Goal: Task Accomplishment & Management: Use online tool/utility

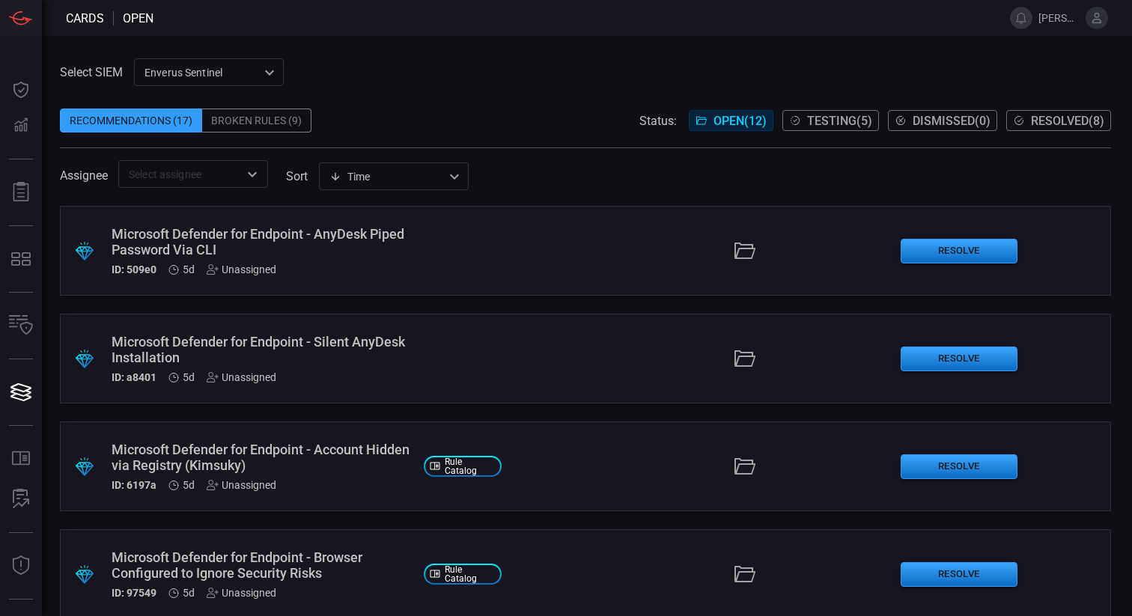
click at [253, 185] on div "​" at bounding box center [193, 174] width 150 height 28
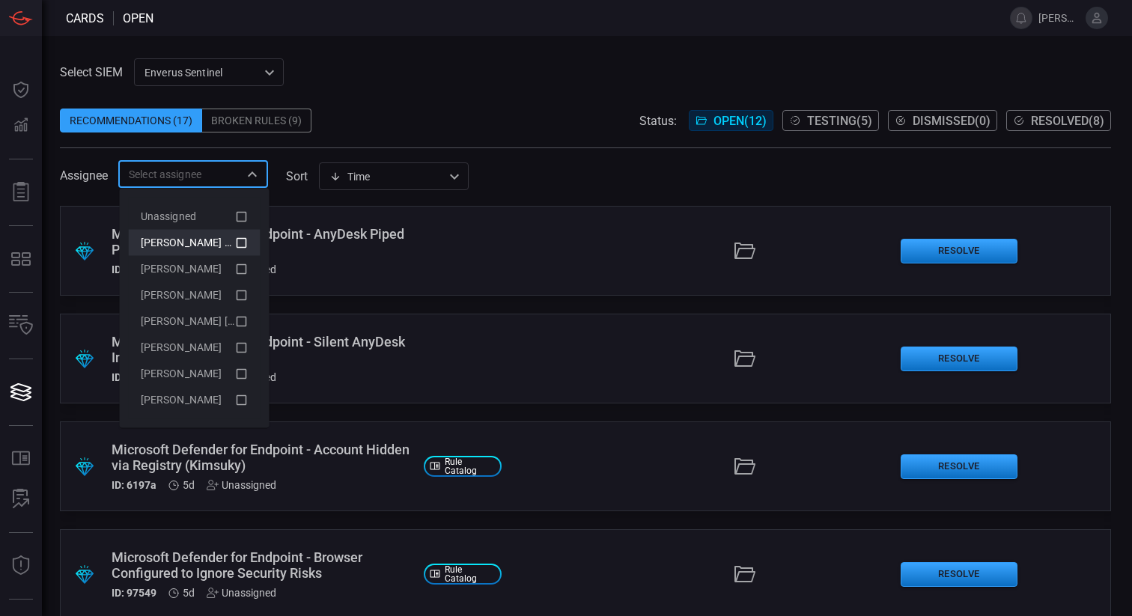
click at [244, 240] on icon at bounding box center [241, 243] width 13 height 18
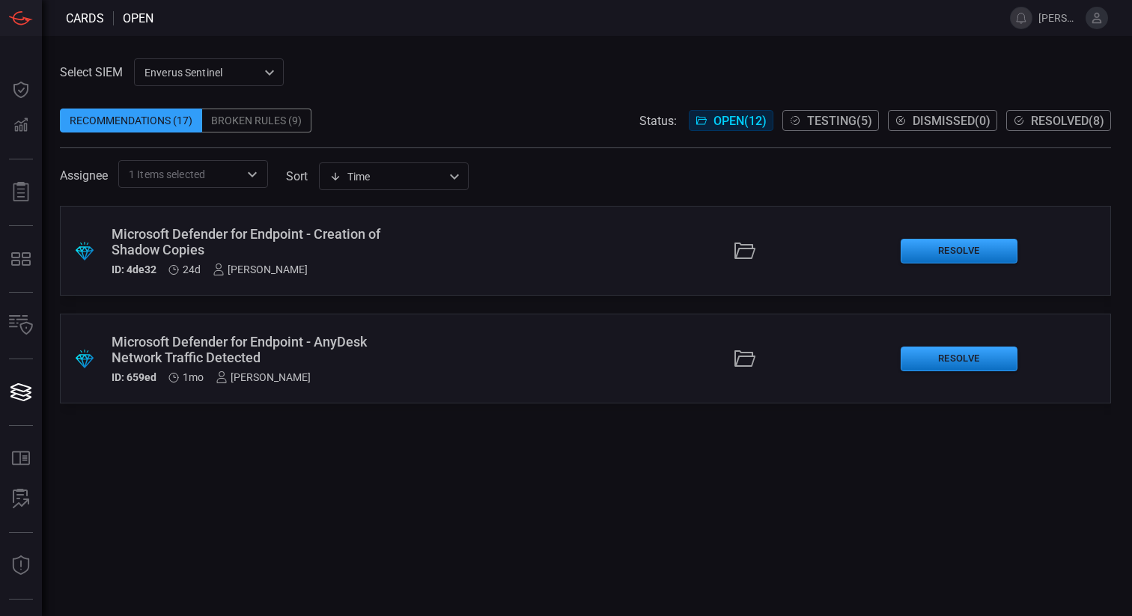
click at [459, 112] on div "Recommendations (17) Broken Rules (9) Status: Open ( 12 ) Testing ( 5 ) Dismiss…" at bounding box center [585, 121] width 1051 height 24
click at [962, 356] on button "Resolve" at bounding box center [959, 359] width 117 height 25
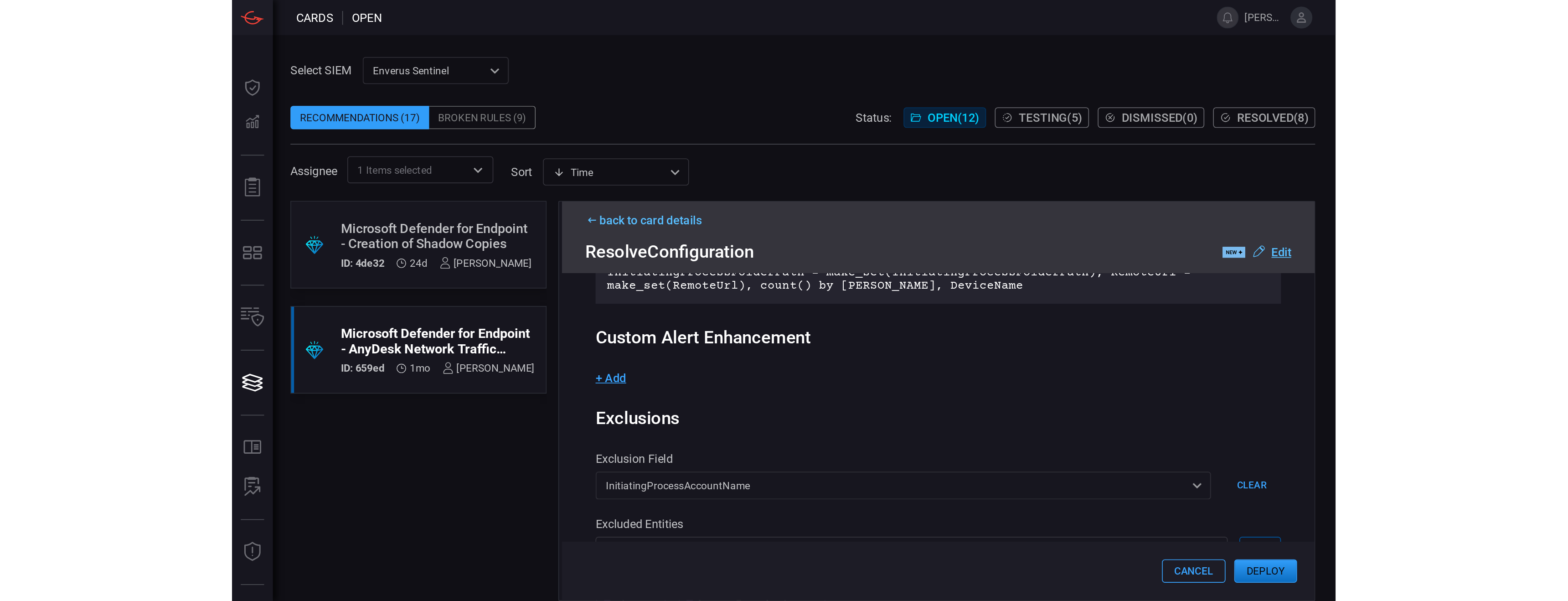
scroll to position [466, 0]
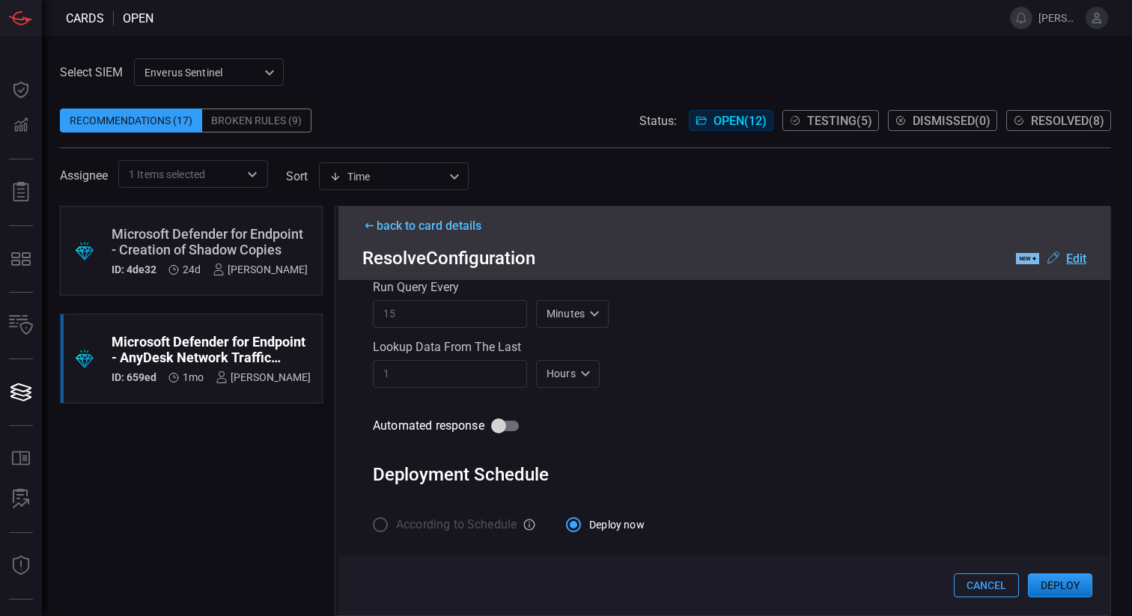
click at [973, 592] on button "Cancel" at bounding box center [986, 586] width 65 height 24
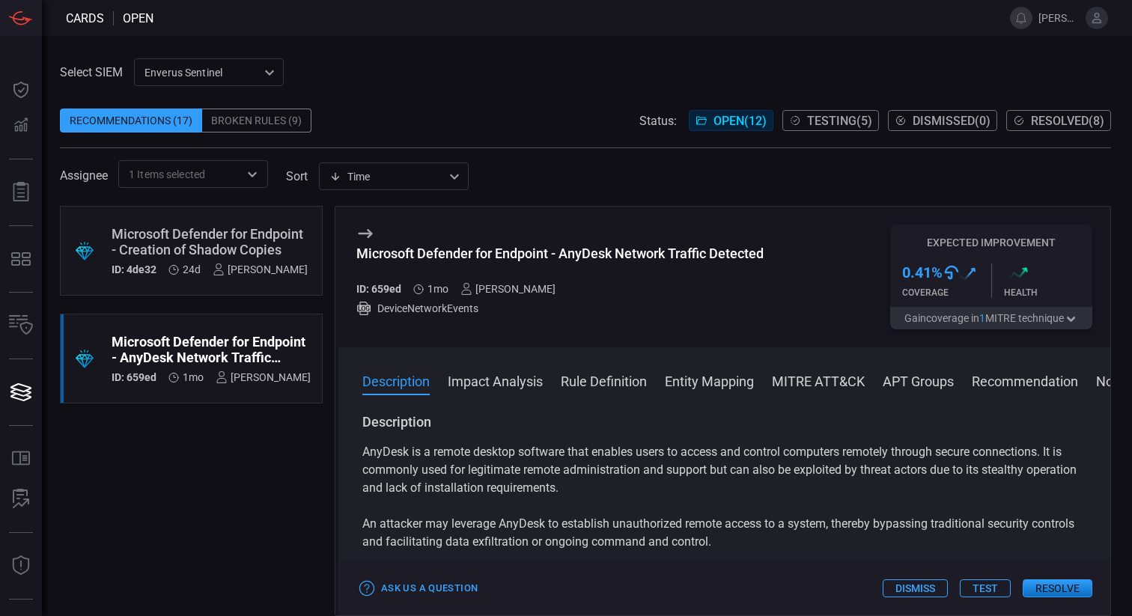
click at [923, 580] on button "Dismiss" at bounding box center [915, 589] width 65 height 18
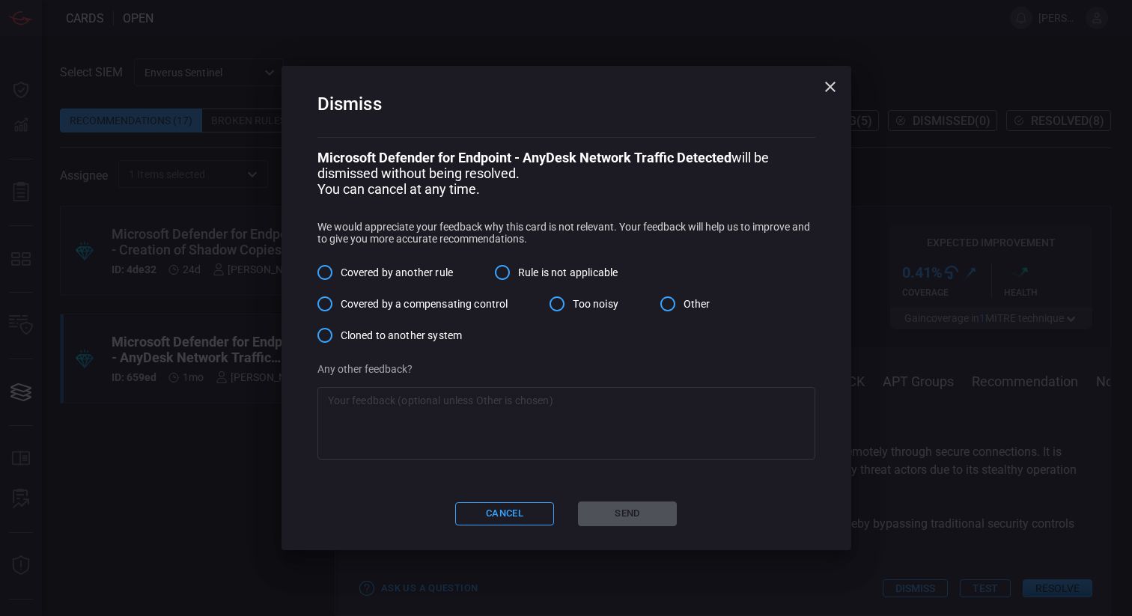
click at [422, 268] on span "Covered by another rule" at bounding box center [397, 273] width 112 height 16
click at [341, 268] on input "Covered by another rule" at bounding box center [324, 272] width 31 height 31
click at [634, 513] on button "Send" at bounding box center [627, 514] width 99 height 25
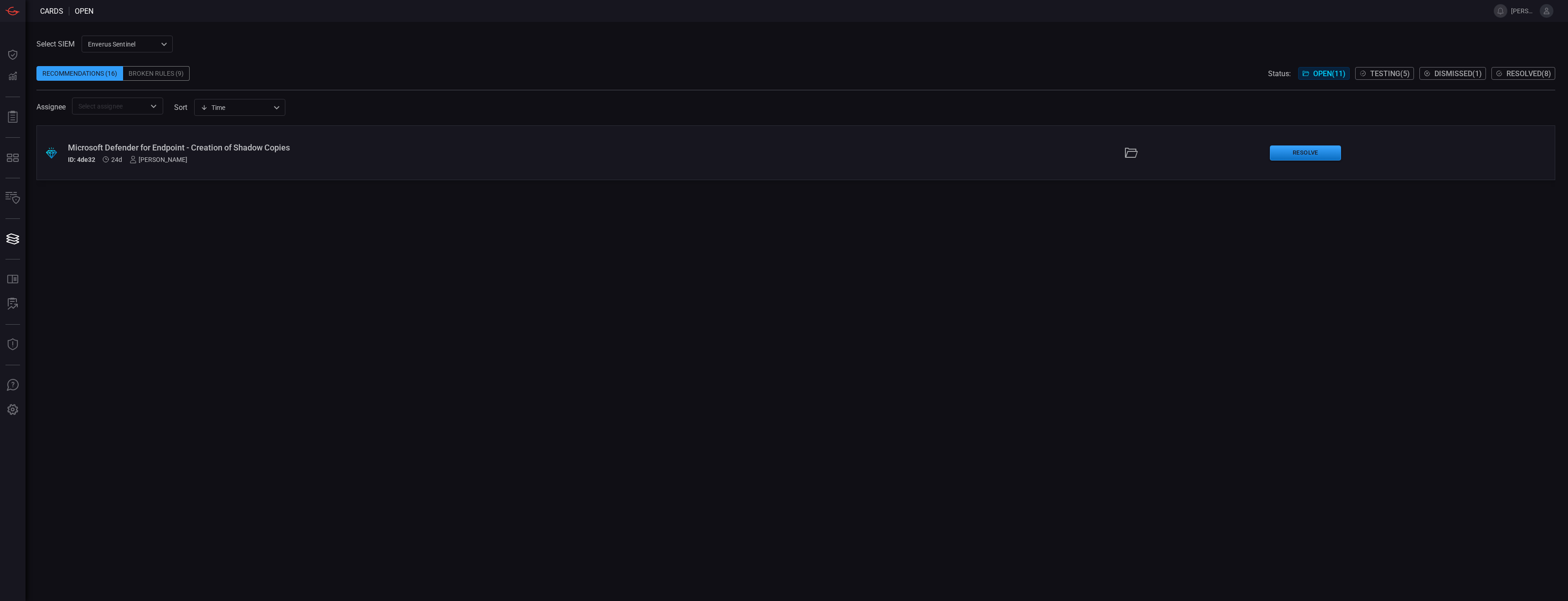
click at [688, 72] on span "Testing ( 5 )" at bounding box center [1390, 74] width 40 height 9
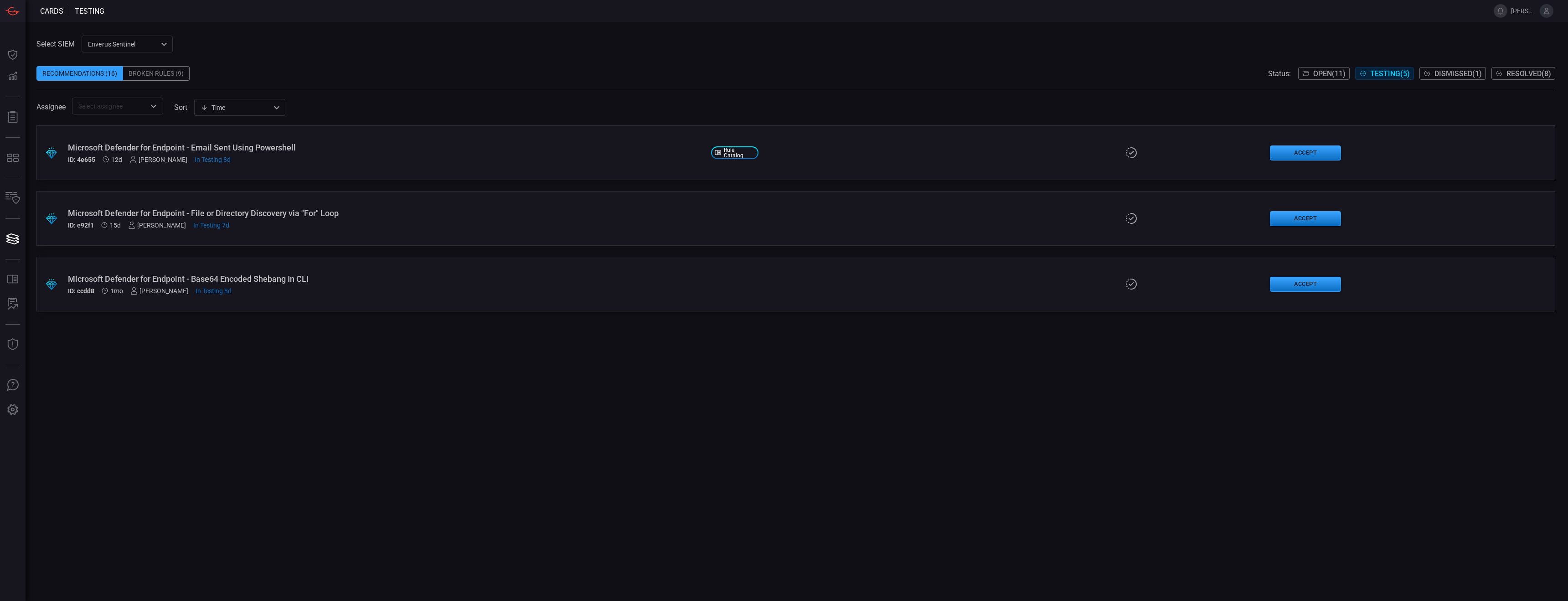
click at [262, 152] on div "Microsoft Defender for Endpoint - Email Sent Using Powershell" at bounding box center [386, 147] width 636 height 10
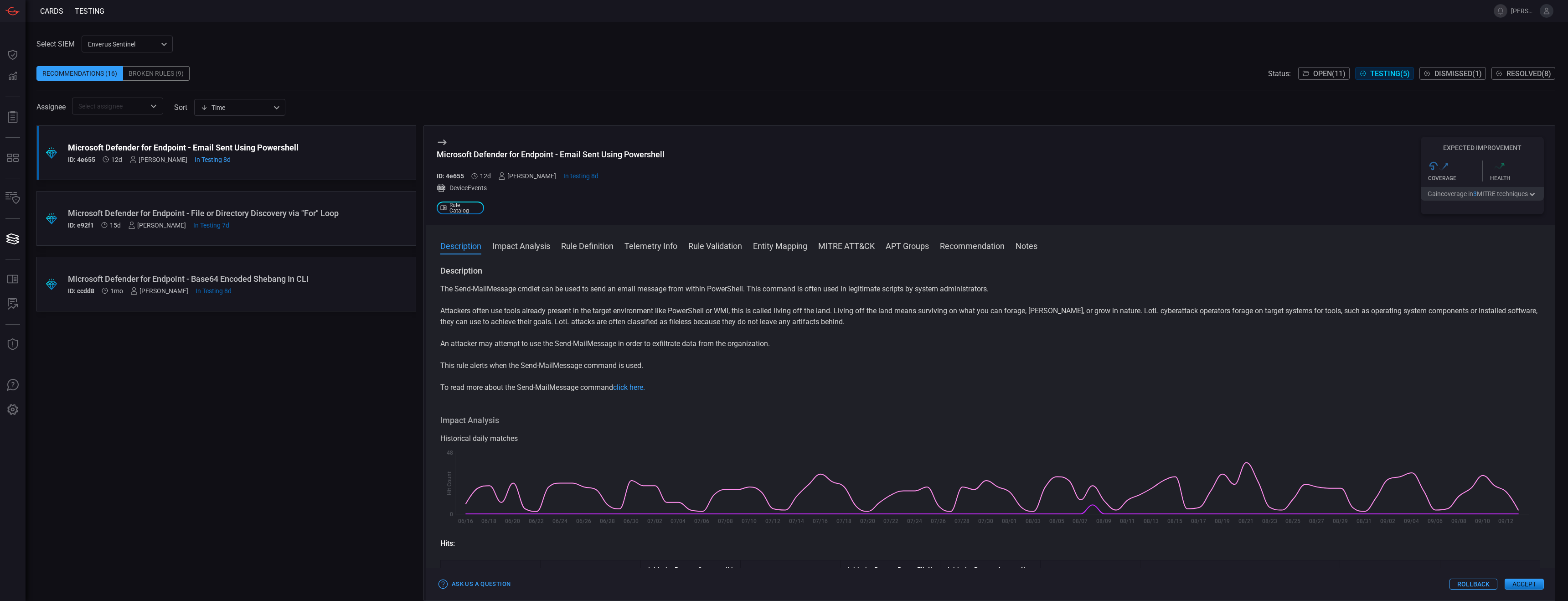
scroll to position [10, 0]
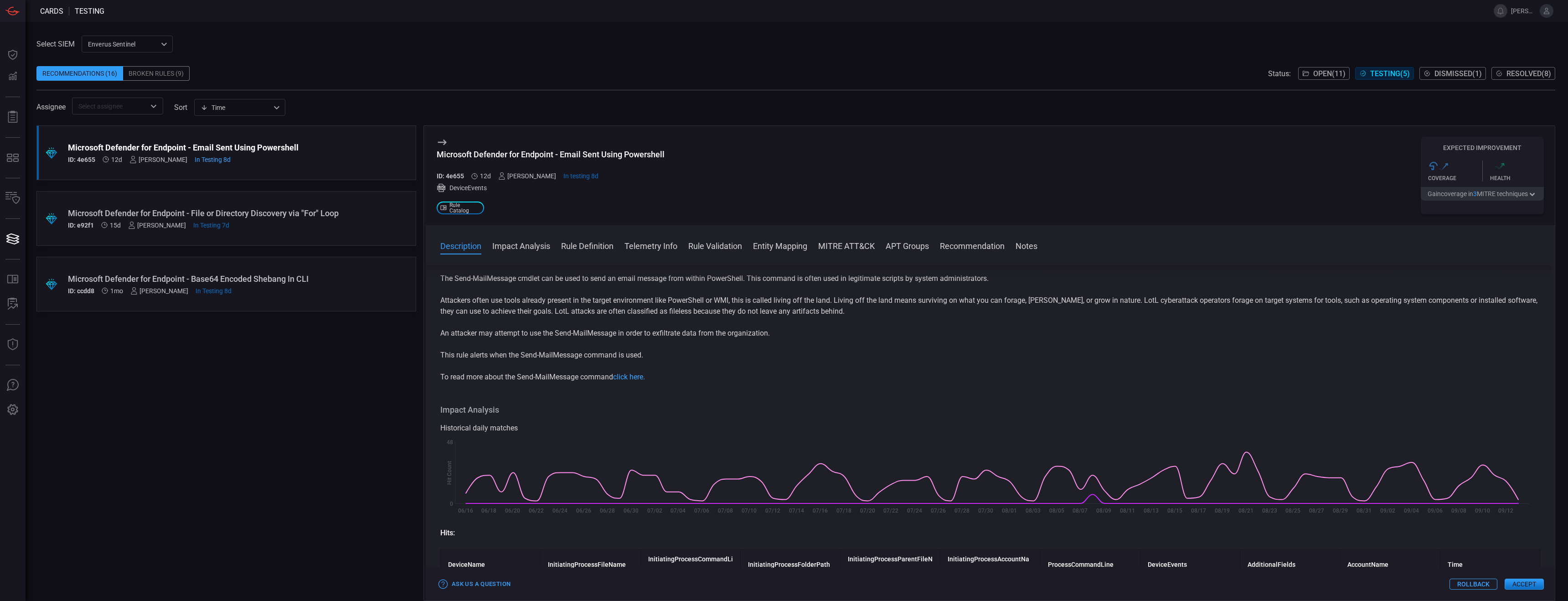
click at [525, 245] on button "Impact Analysis" at bounding box center [521, 245] width 58 height 11
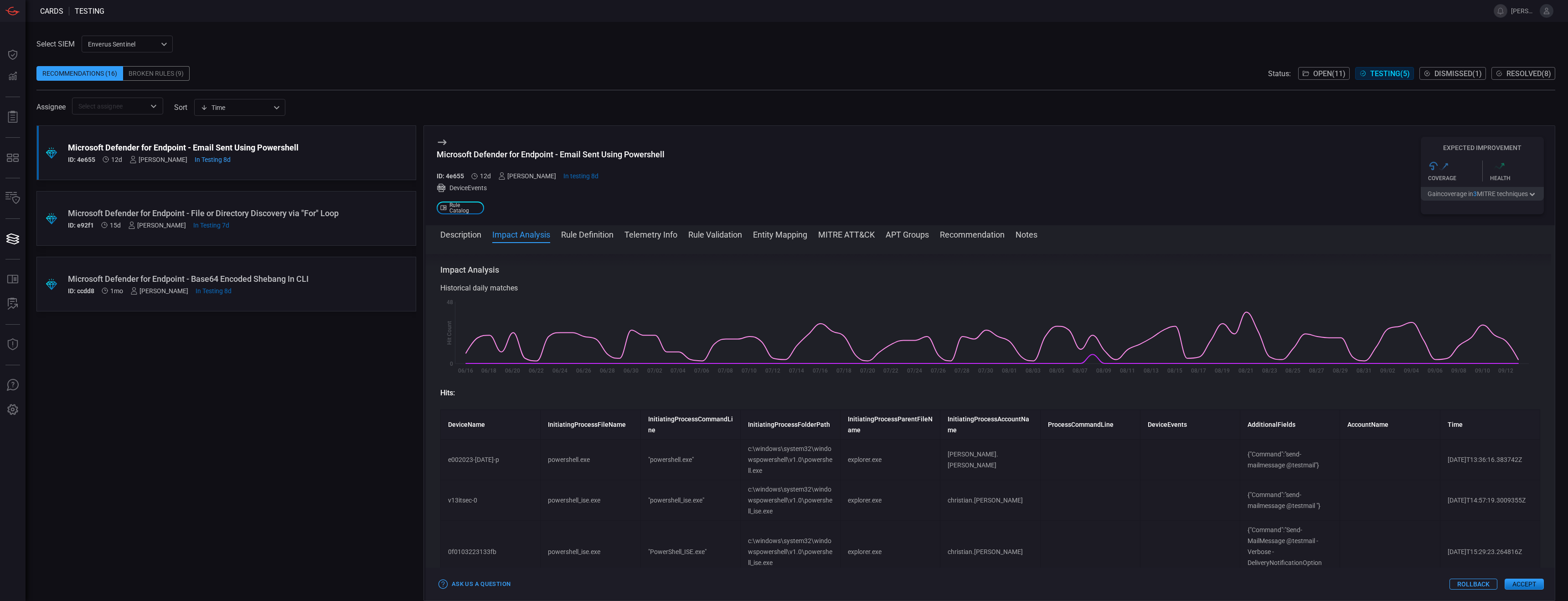
scroll to position [141, 0]
click at [603, 237] on button "Rule Definition" at bounding box center [587, 234] width 52 height 11
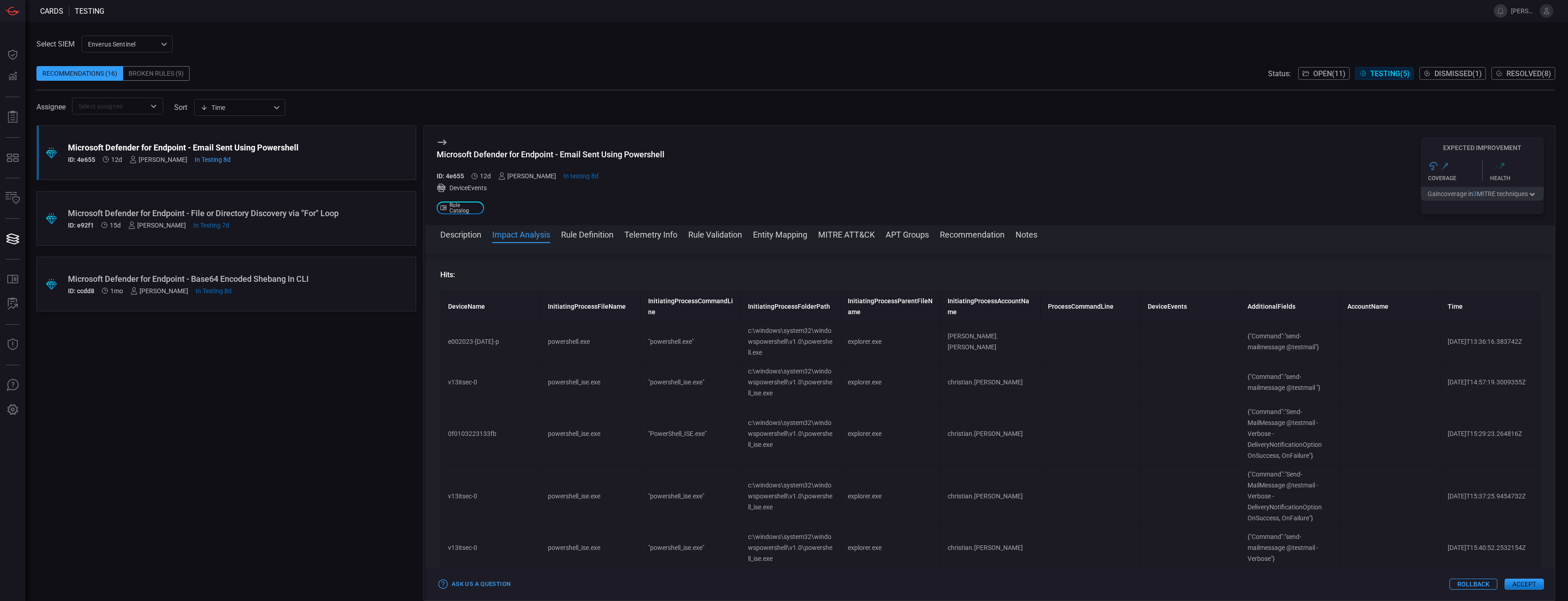
scroll to position [261, 0]
click at [688, 244] on span at bounding box center [990, 247] width 1129 height 15
click at [688, 237] on button "Recommendation" at bounding box center [972, 234] width 65 height 11
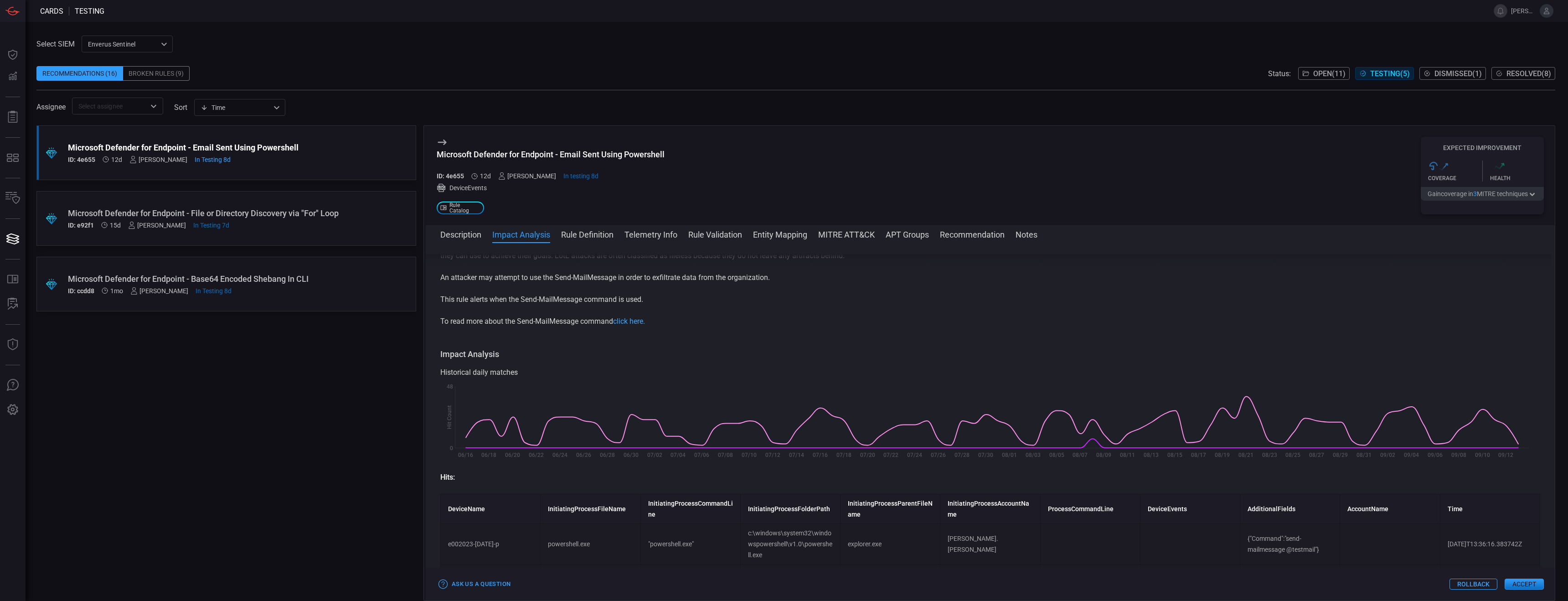
scroll to position [0, 0]
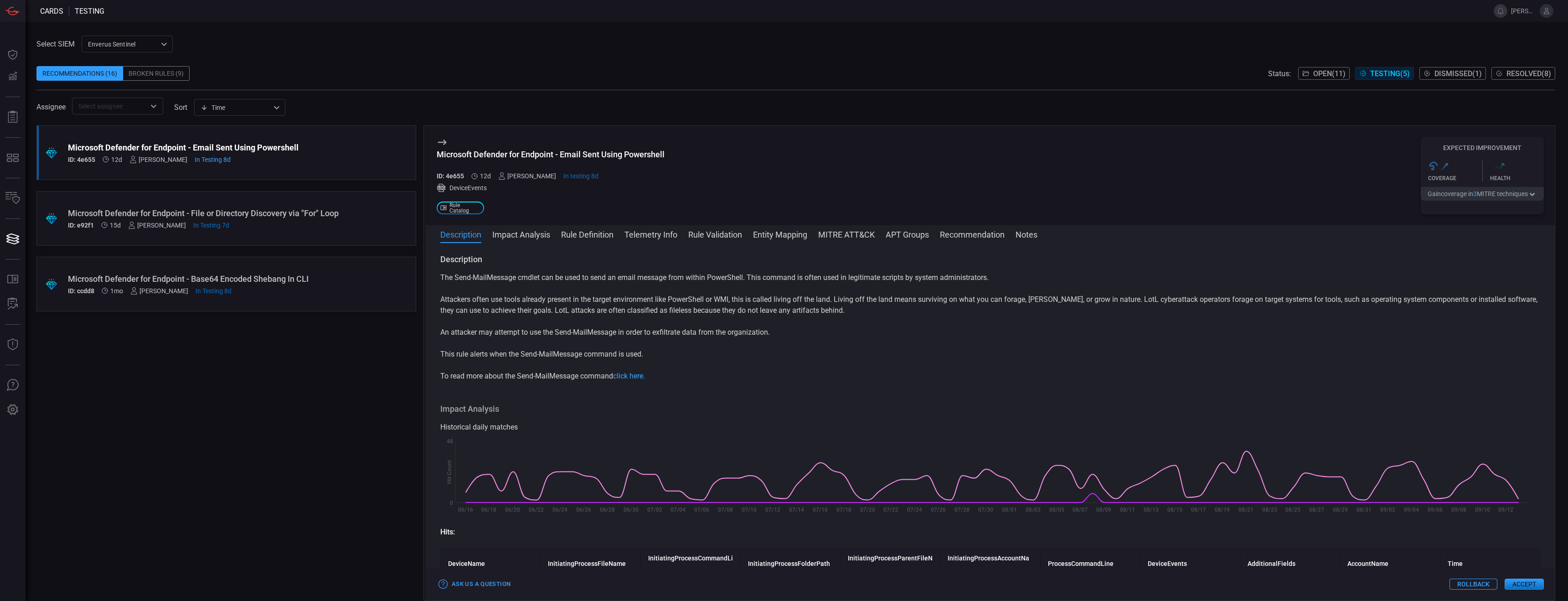
click at [688, 228] on div "Description Impact Analysis Rule Definition Telemetry Info Rule Validation Enti…" at bounding box center [990, 413] width 1129 height 375
click at [688, 234] on button "Rule Validation" at bounding box center [715, 234] width 54 height 11
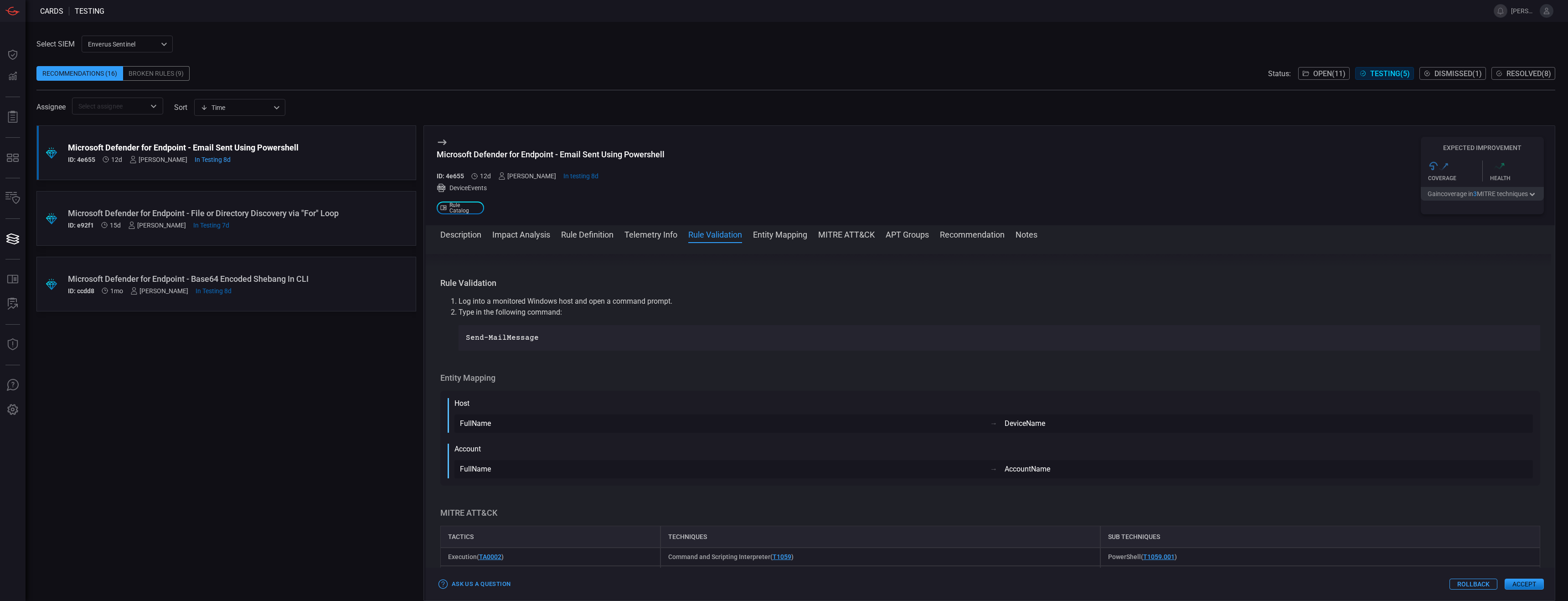
scroll to position [907, 0]
click at [479, 207] on span "Rule Catalog" at bounding box center [464, 208] width 31 height 11
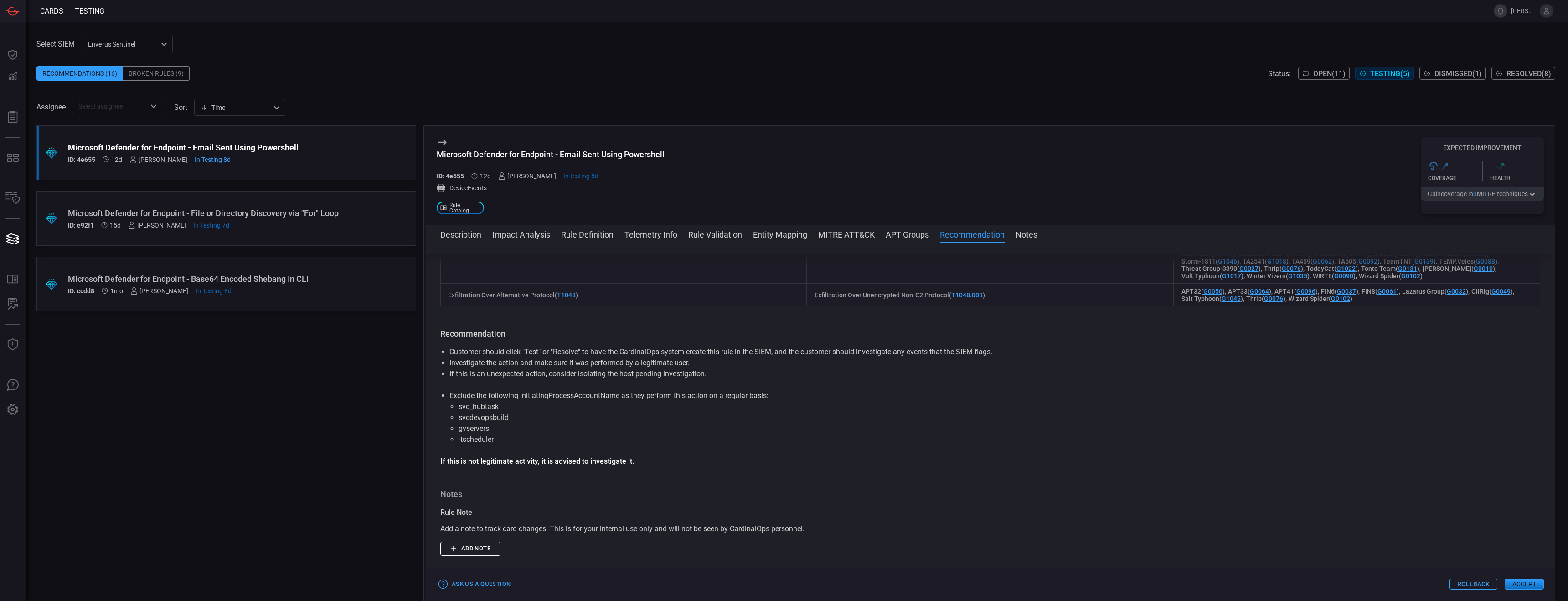
scroll to position [1421, 0]
click at [492, 157] on div "Microsoft Defender for Endpoint - Email Sent Using Powershell" at bounding box center [550, 155] width 228 height 10
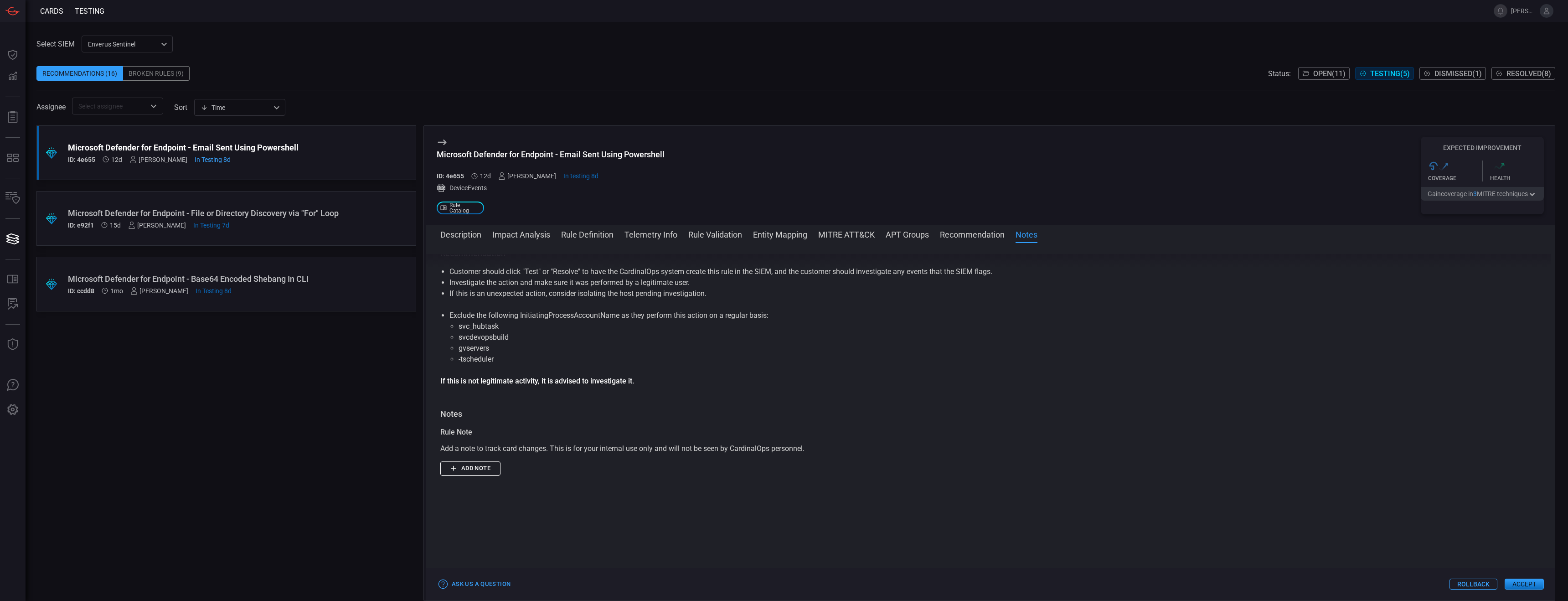
scroll to position [1516, 0]
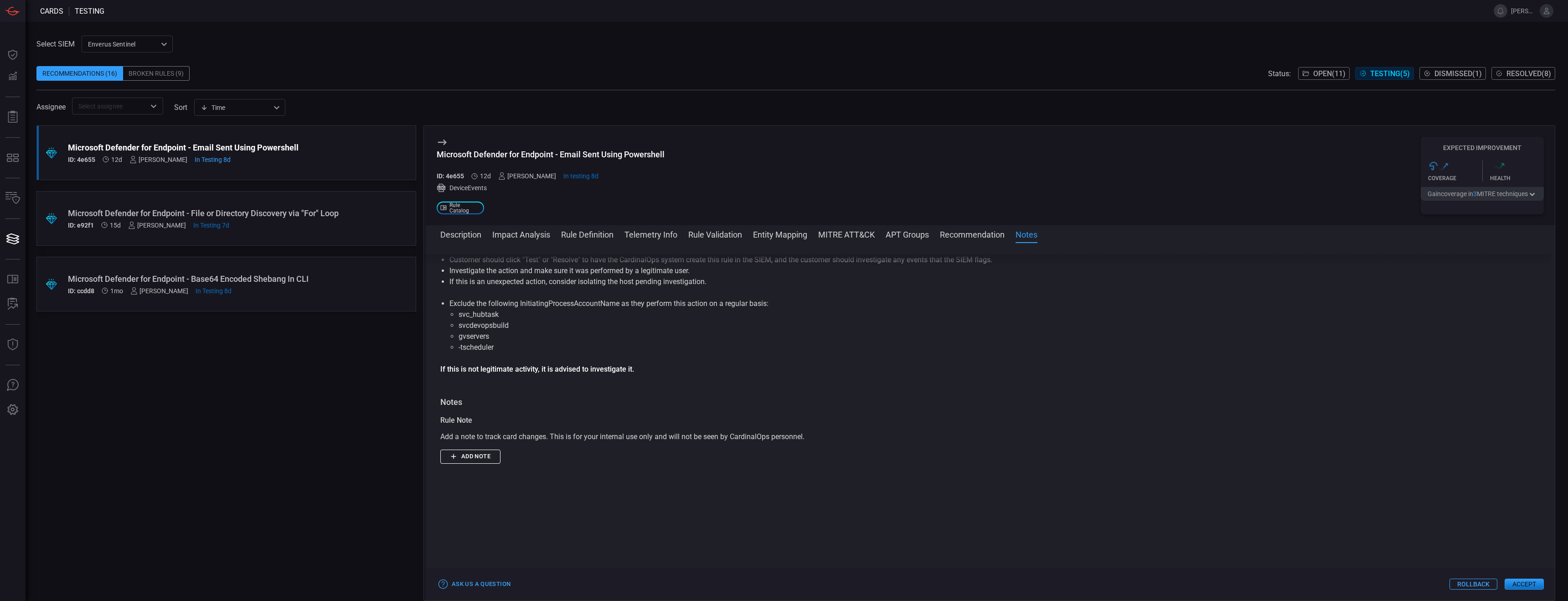
click at [471, 230] on button "Description" at bounding box center [460, 234] width 41 height 11
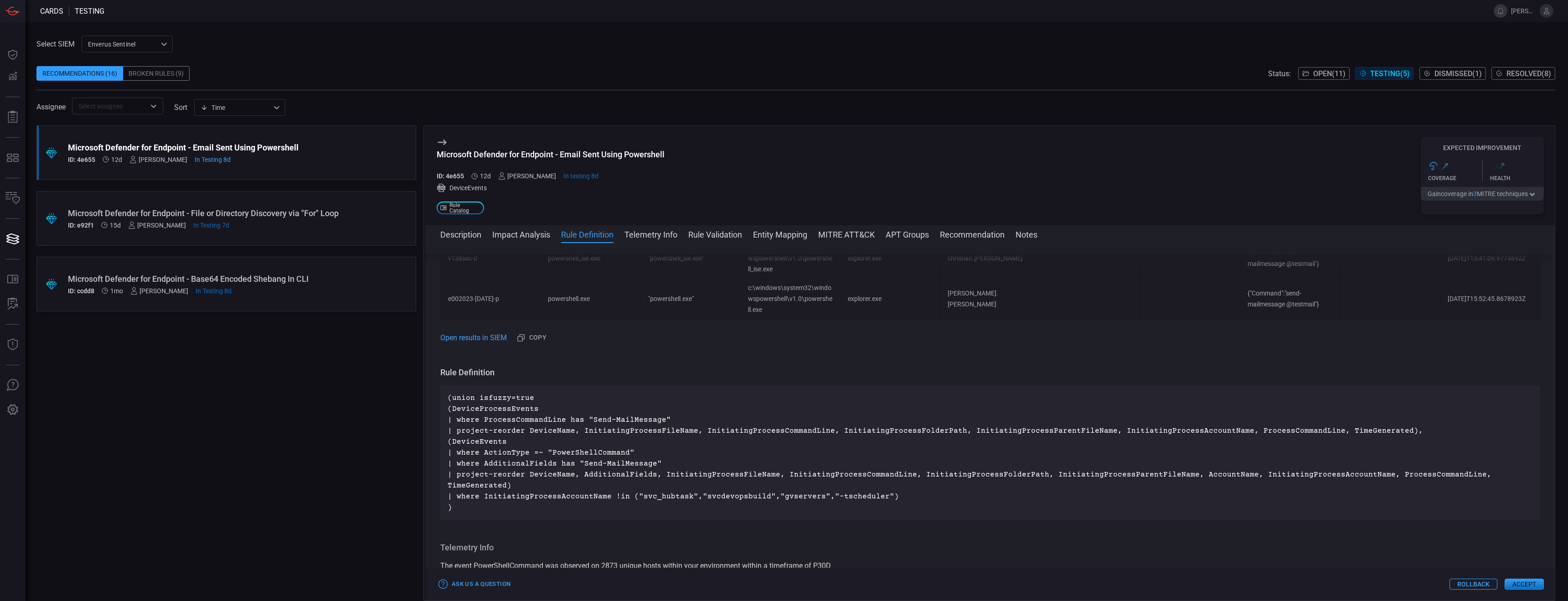
scroll to position [591, 0]
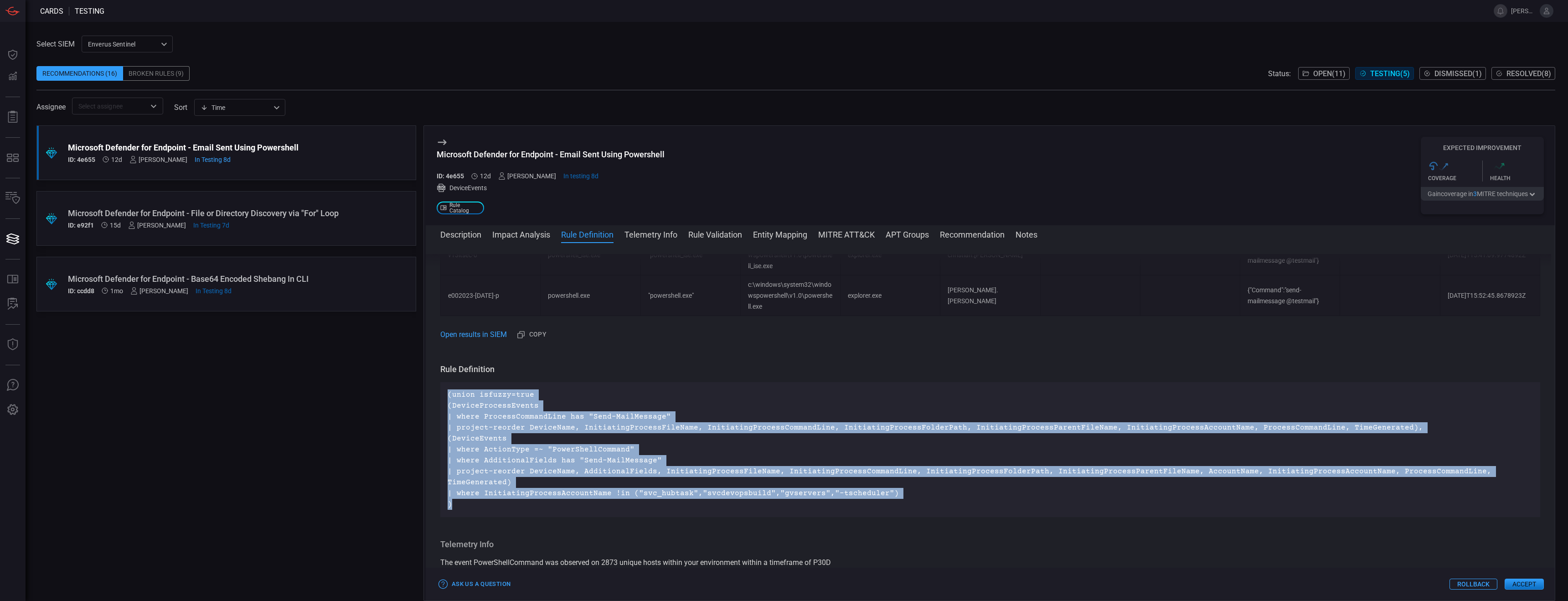
drag, startPoint x: 455, startPoint y: 496, endPoint x: 435, endPoint y: 390, distance: 107.9
click at [435, 375] on div "Description The Send-MailMessage cmdlet can be used to send an email message fr…" at bounding box center [990, 420] width 1129 height 332
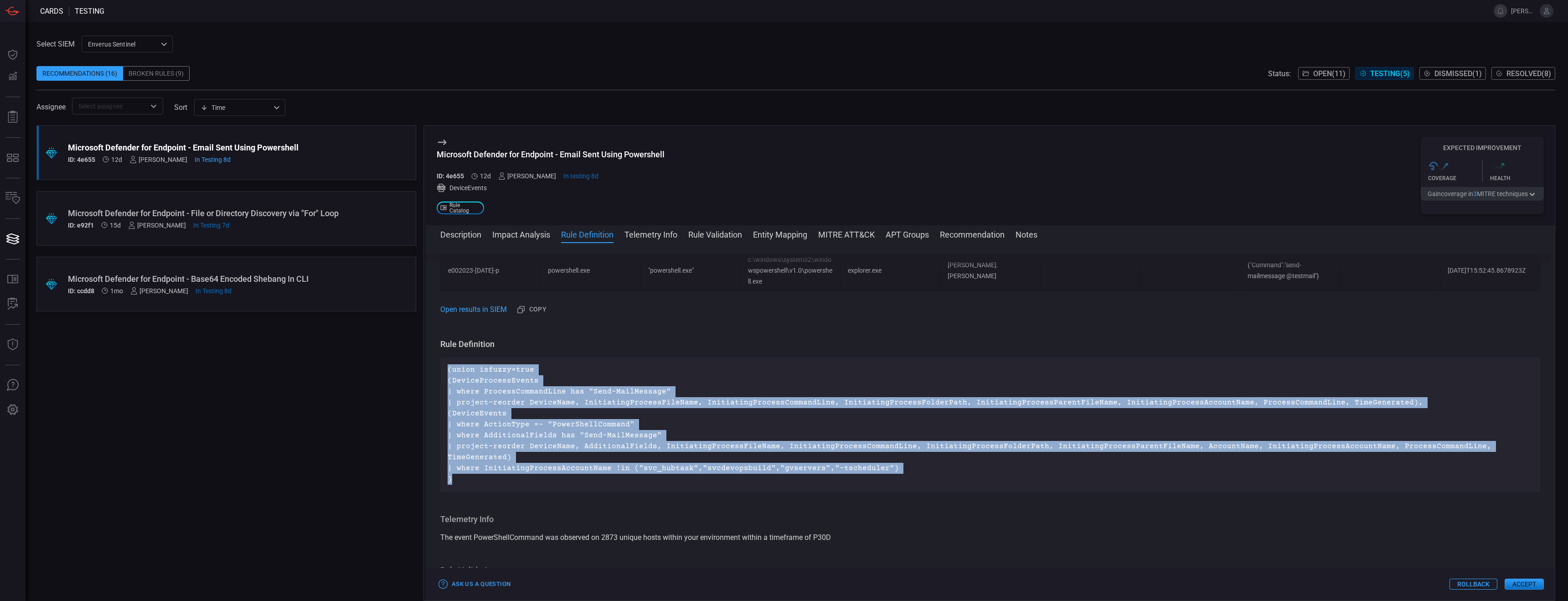
scroll to position [616, 0]
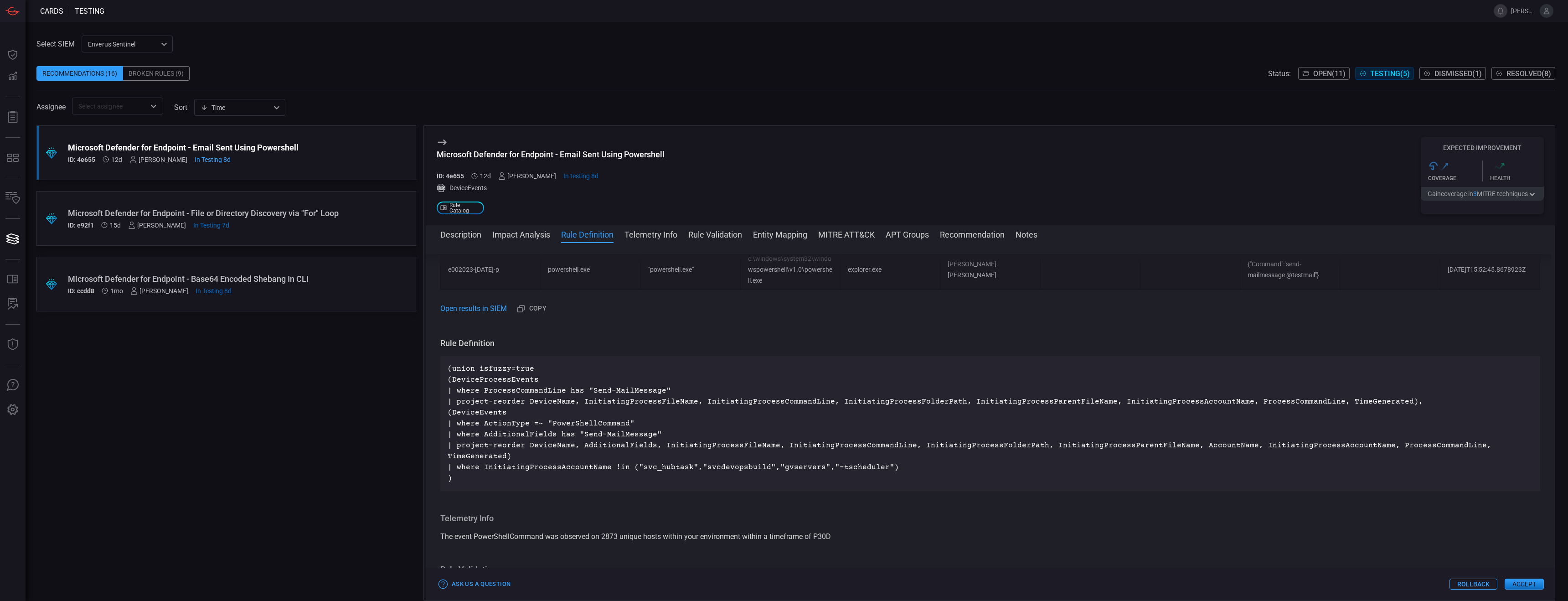
click at [546, 375] on p "(union isfuzzy=true (DeviceProcessEvents | where ProcessCommandLine has "Send-M…" at bounding box center [990, 424] width 1085 height 121
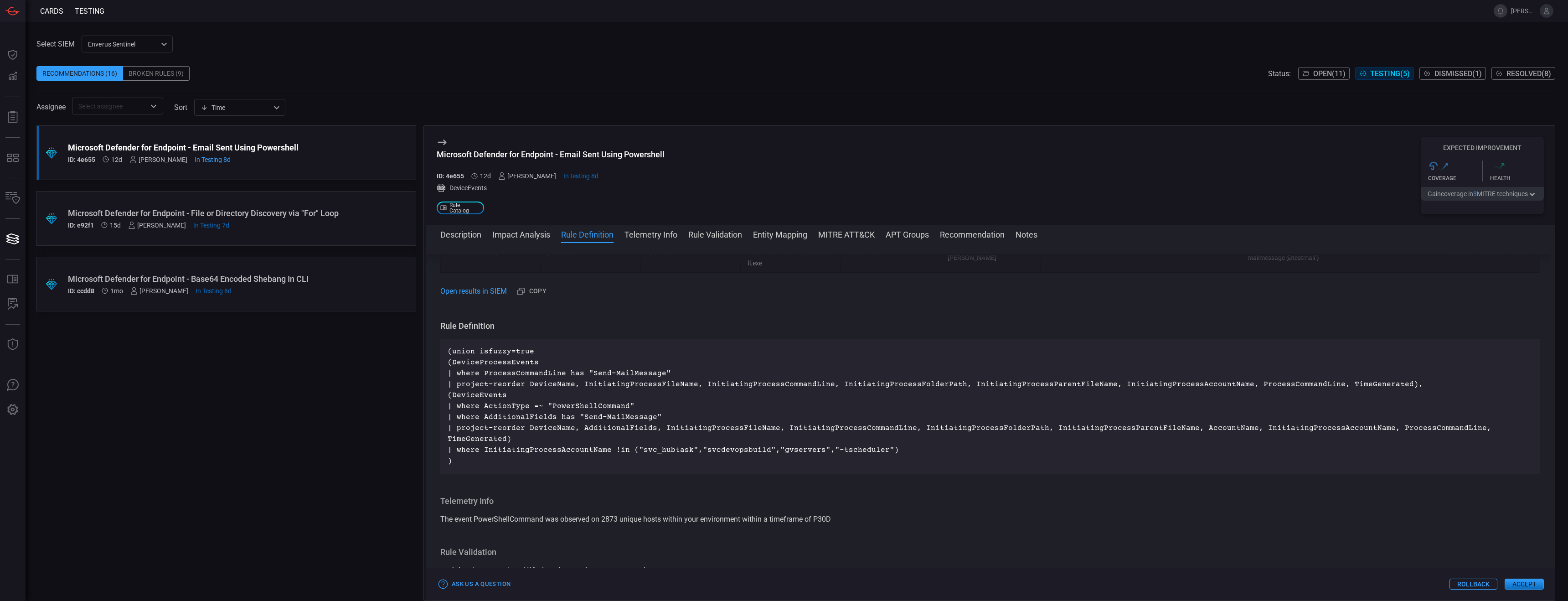
scroll to position [622, 0]
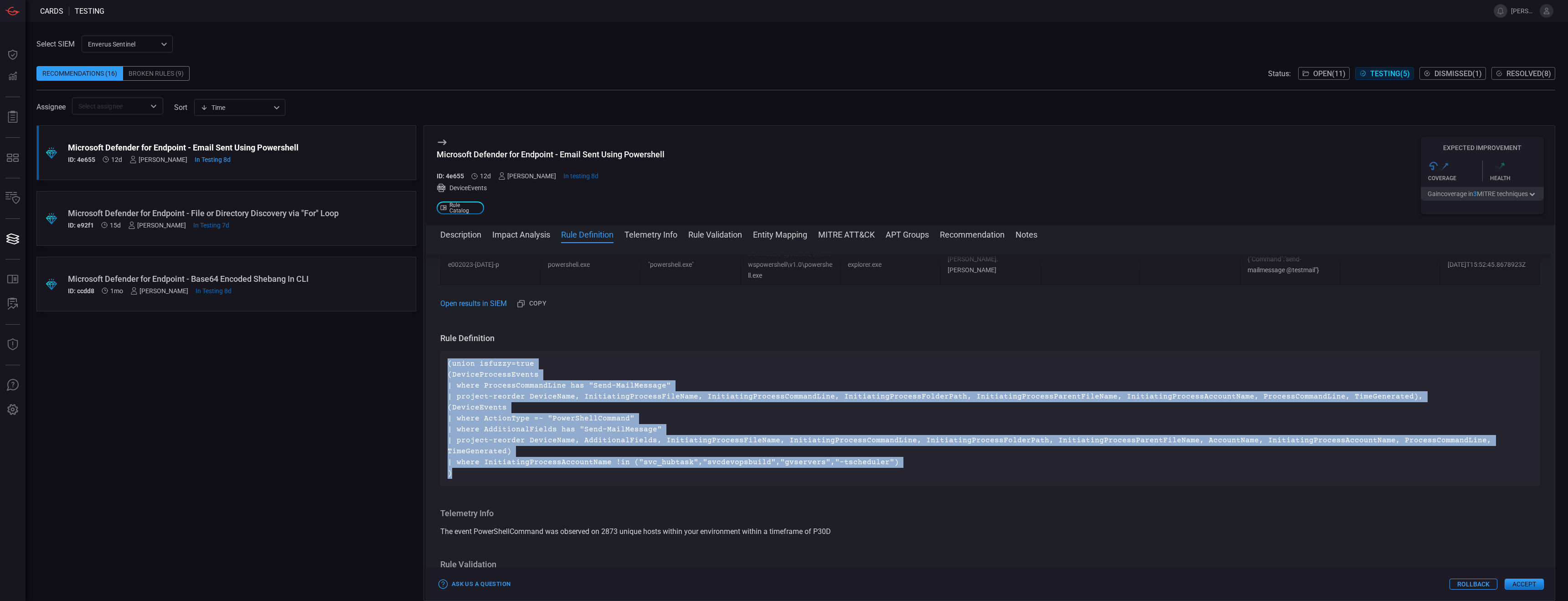
drag, startPoint x: 453, startPoint y: 462, endPoint x: 438, endPoint y: 365, distance: 98.2
click at [438, 365] on div "Description The Send-MailMessage cmdlet can be used to send an email message fr…" at bounding box center [990, 420] width 1129 height 332
copy p "(union isfuzzy=true (DeviceProcessEvents | where ProcessCommandLine has "Send-M…"
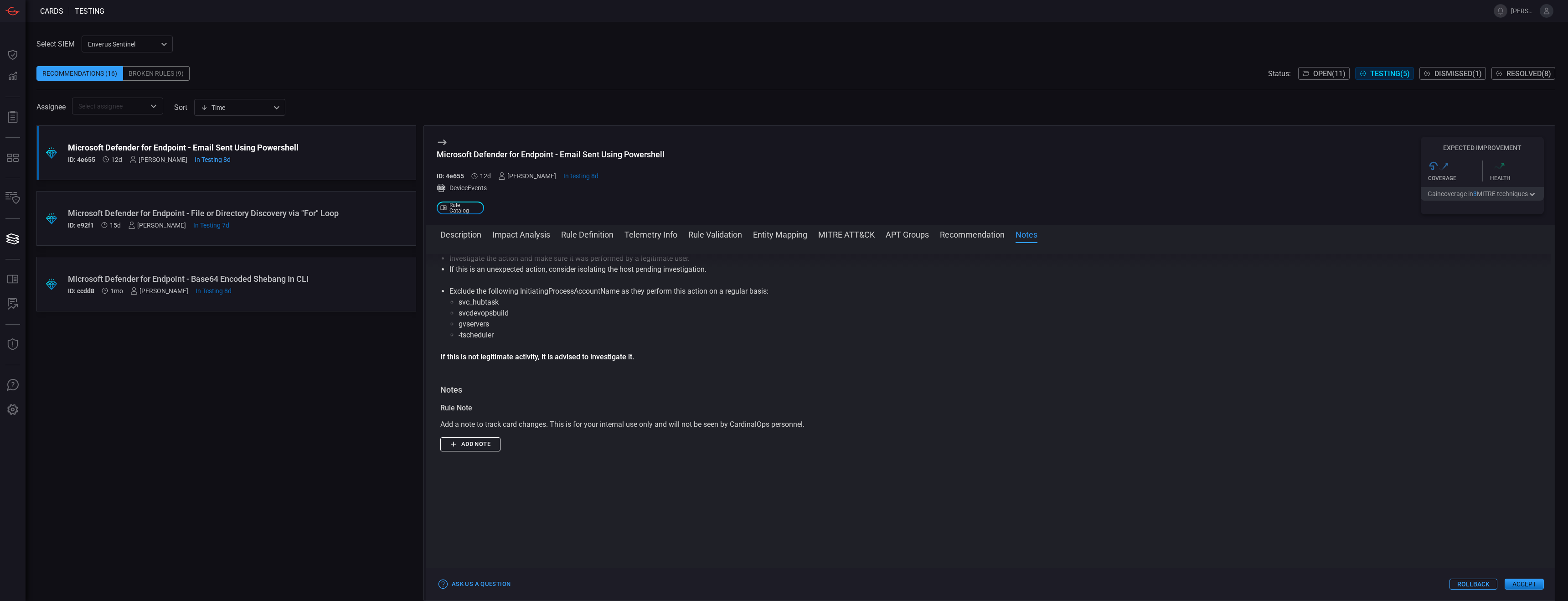
scroll to position [1454, 0]
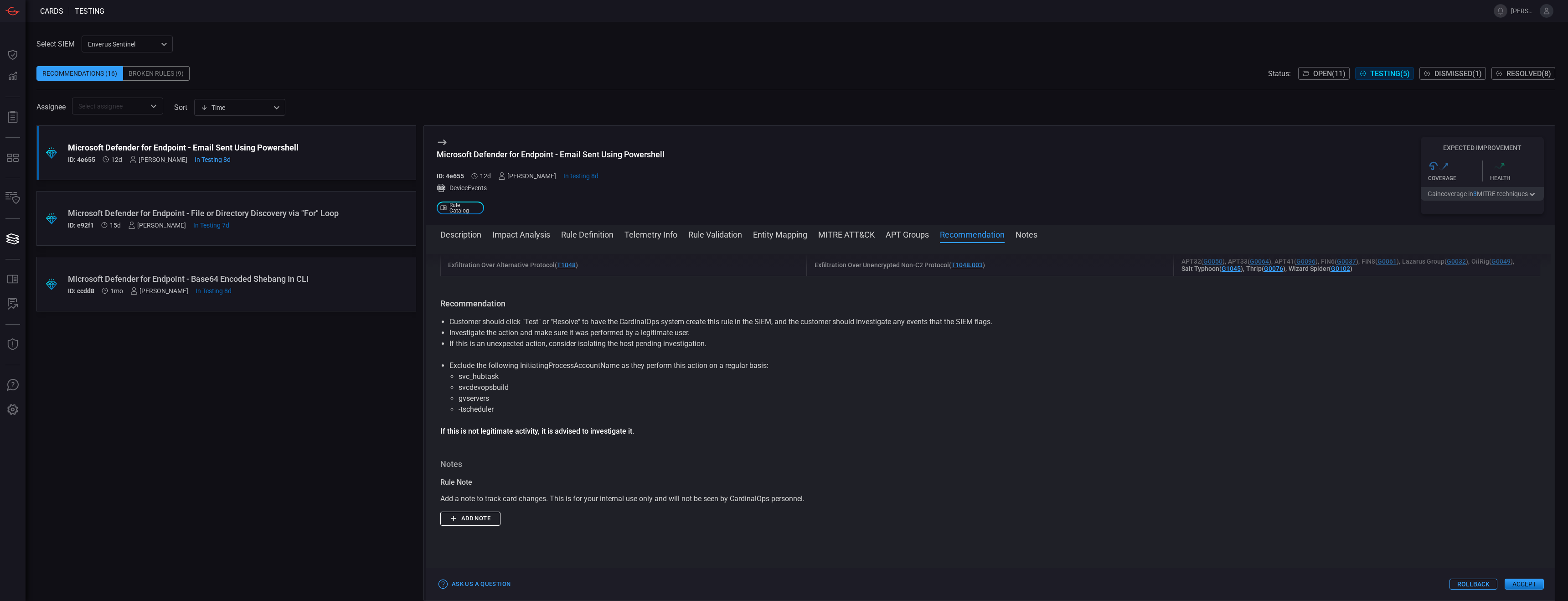
click at [88, 75] on div "Recommendations (16)" at bounding box center [80, 74] width 86 height 15
click at [179, 76] on div "Broken Rules (9)" at bounding box center [156, 74] width 66 height 15
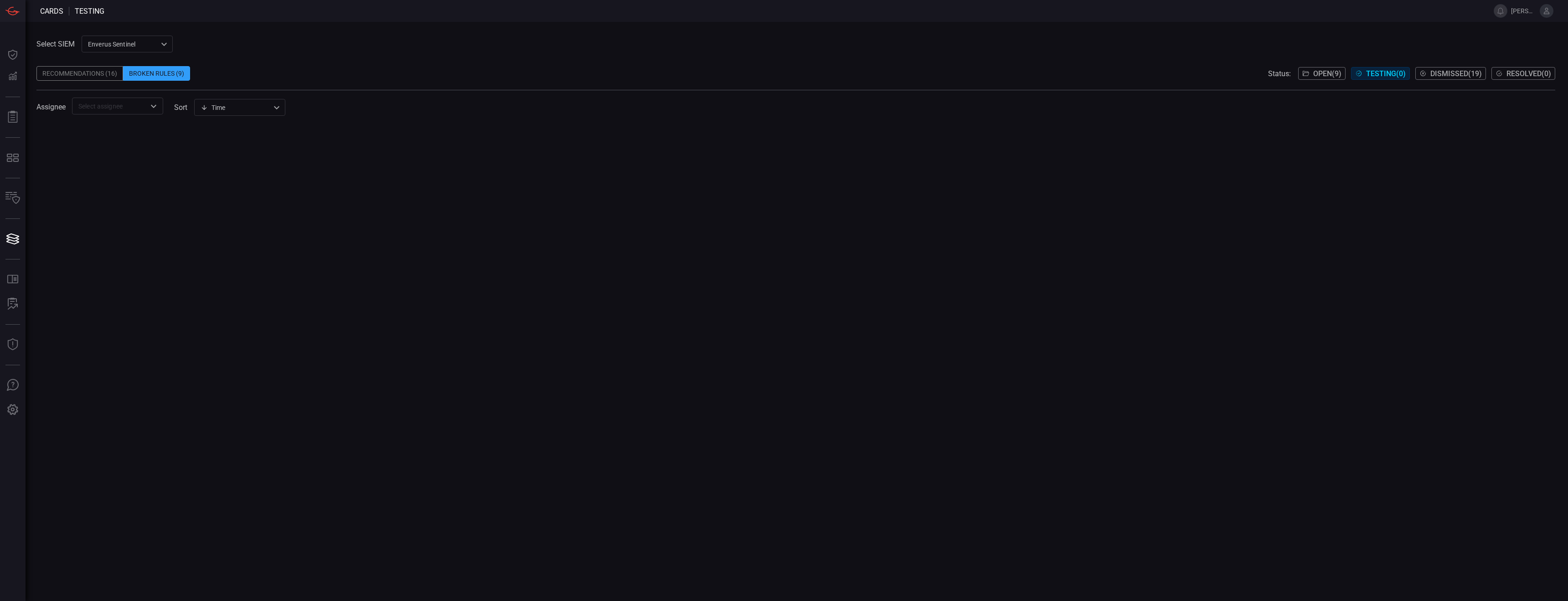
click at [91, 72] on div "Recommendations (16)" at bounding box center [80, 74] width 86 height 15
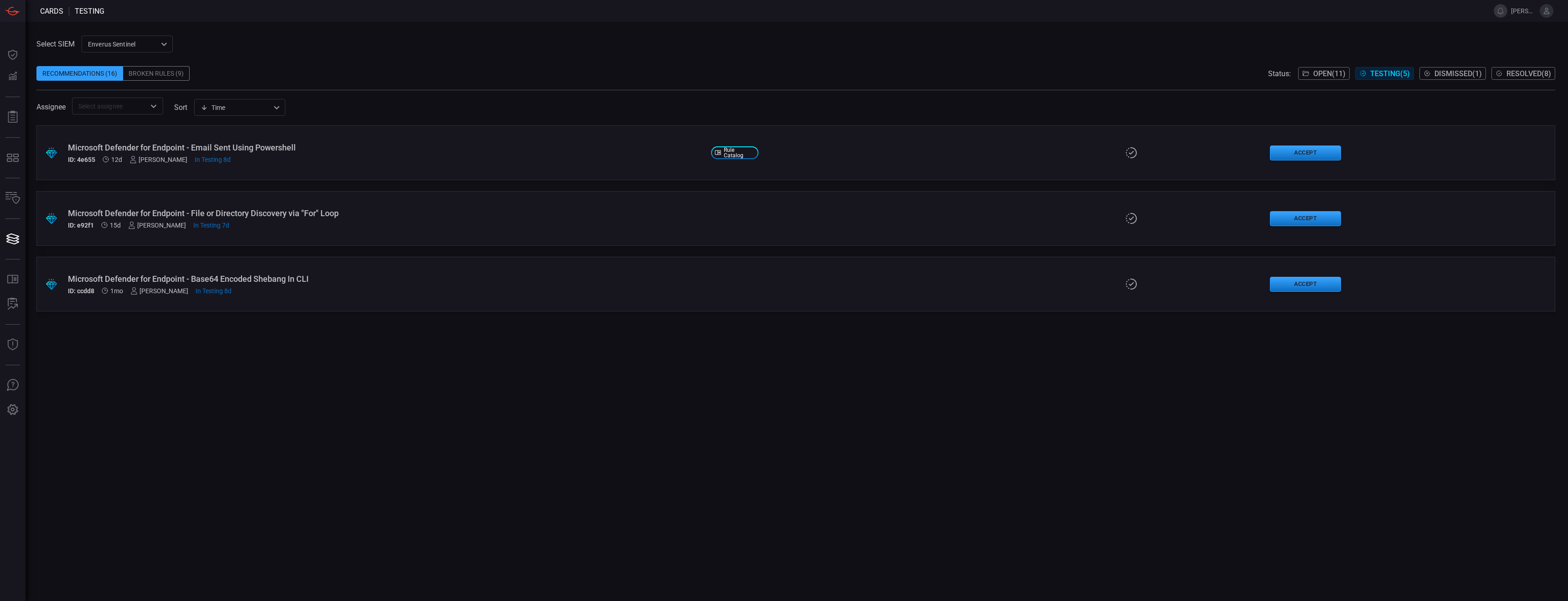
click at [688, 77] on span "Open ( 11 )" at bounding box center [1329, 74] width 32 height 9
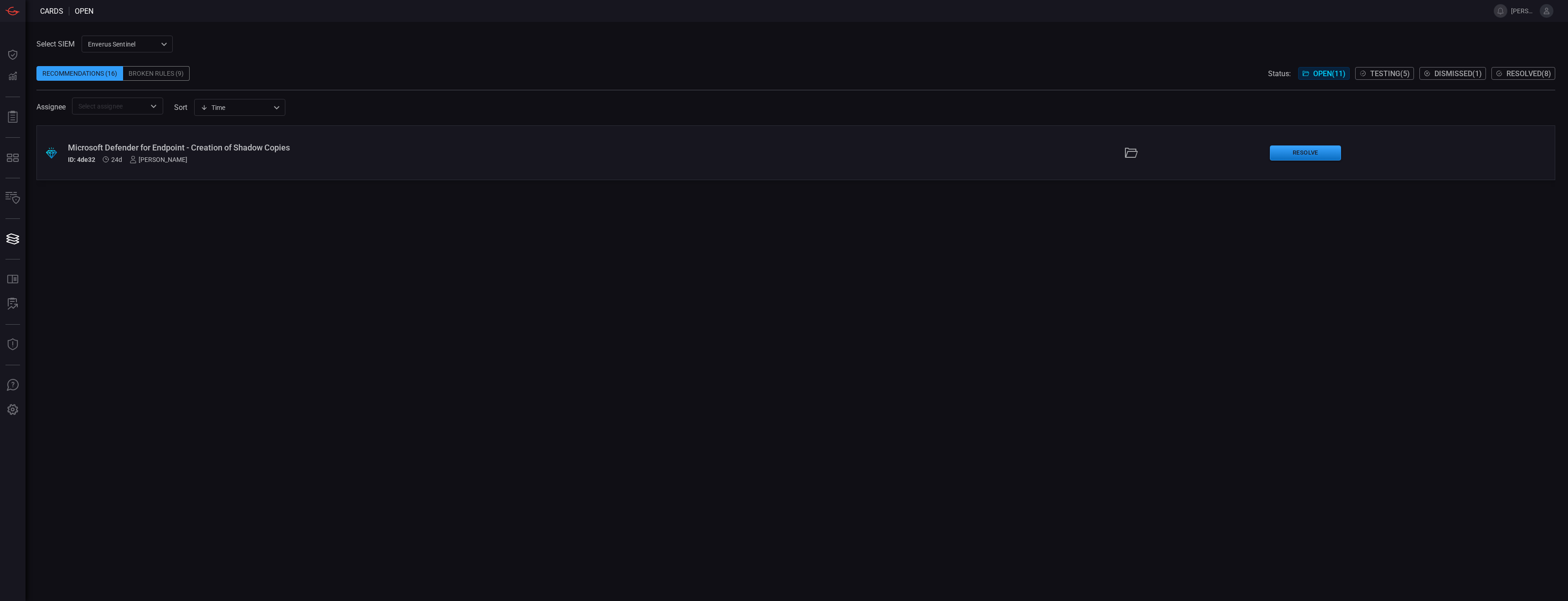
click at [254, 164] on div ".suggested_cards_icon{fill:url(#suggested_cards_icon);} Microsoft Defender for …" at bounding box center [796, 153] width 1519 height 55
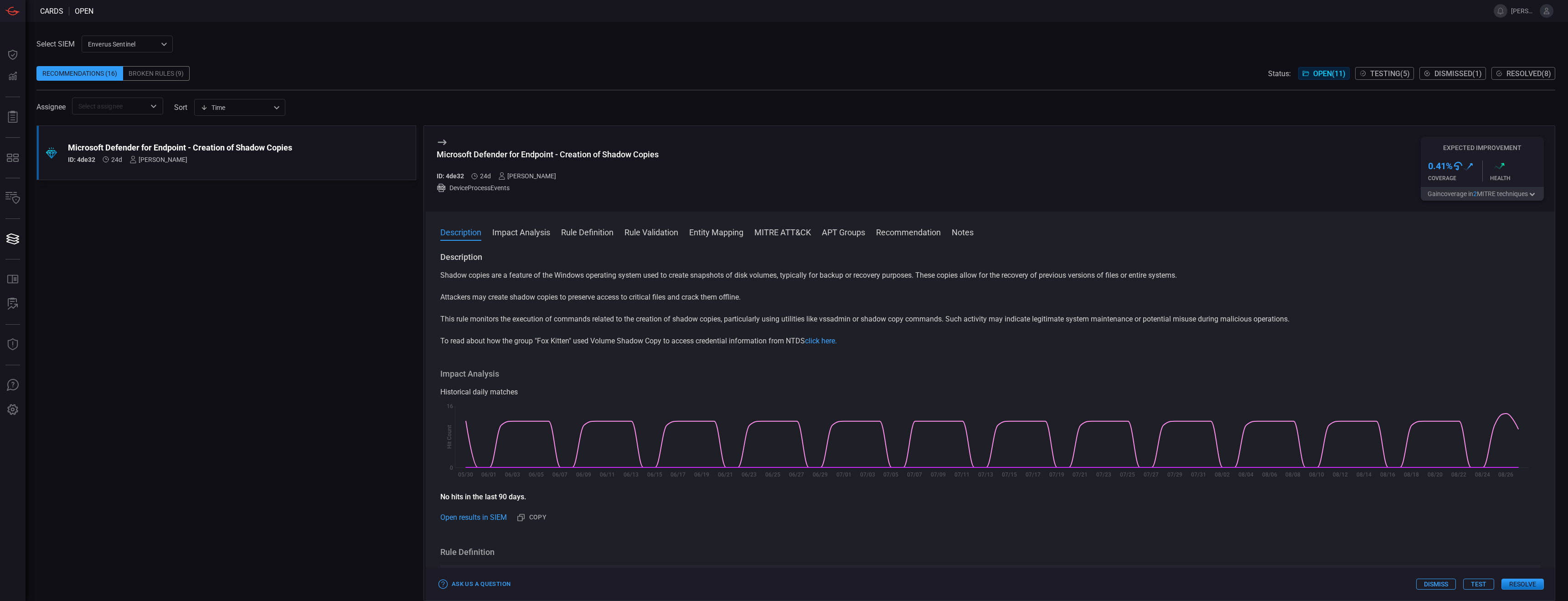
click at [588, 237] on button "Rule Definition" at bounding box center [587, 231] width 52 height 11
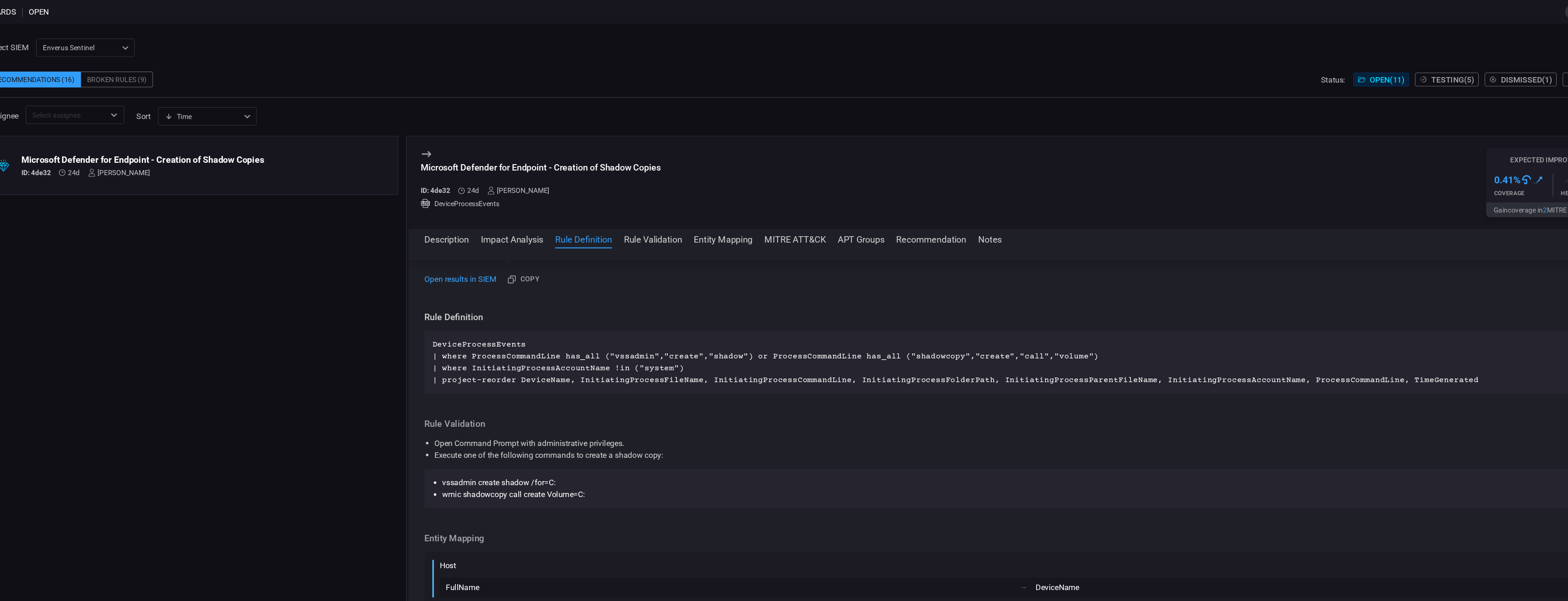
scroll to position [247, 0]
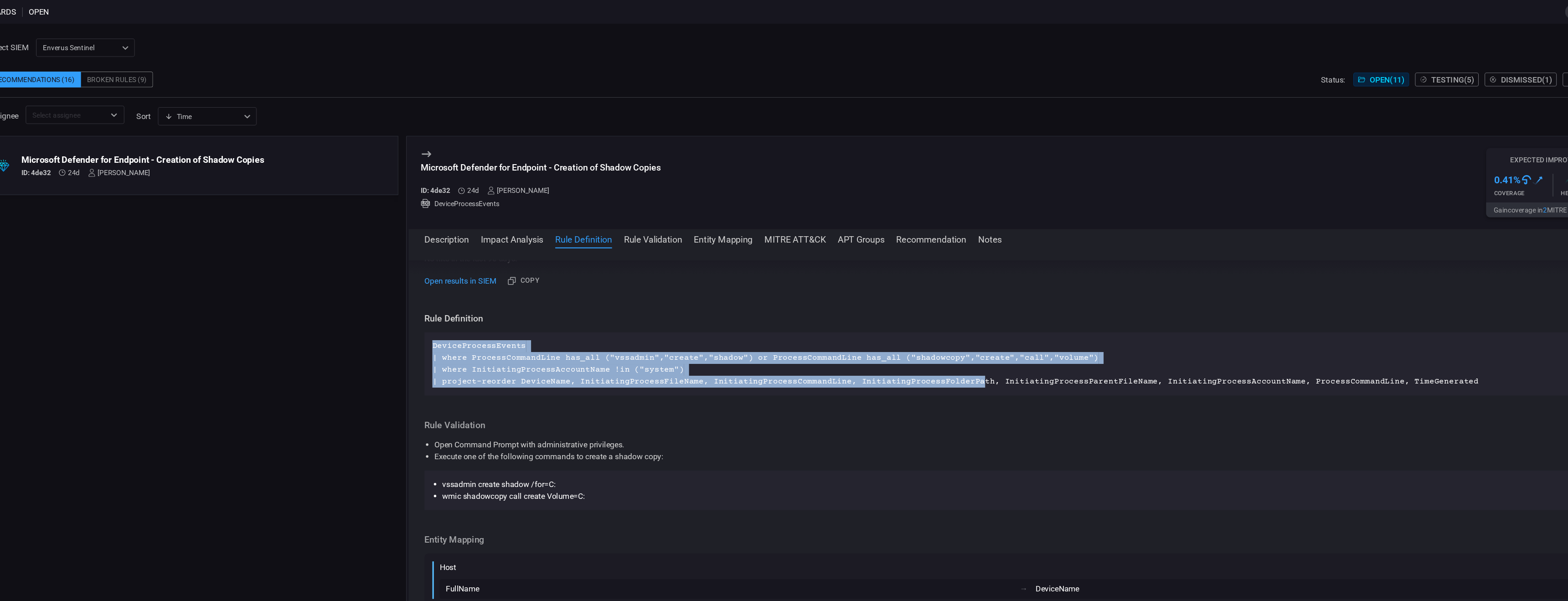
drag, startPoint x: 447, startPoint y: 318, endPoint x: 936, endPoint y: 356, distance: 490.5
click at [688, 356] on p "DeviceProcessEvents | where ProcessCommandLine has_all ("vssadmin","create","sh…" at bounding box center [990, 336] width 1085 height 44
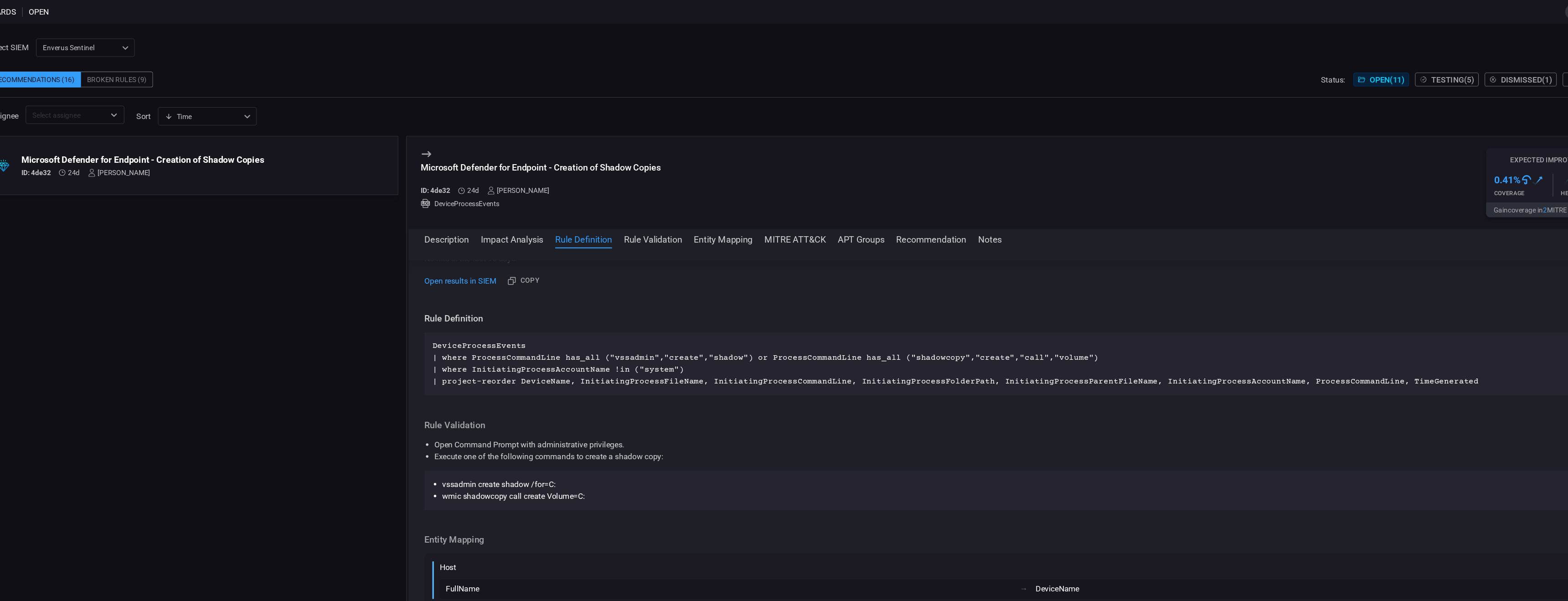
click at [688, 365] on div "DeviceProcessEvents | where ProcessCommandLine has_all ("vssadmin","create","sh…" at bounding box center [990, 336] width 1100 height 58
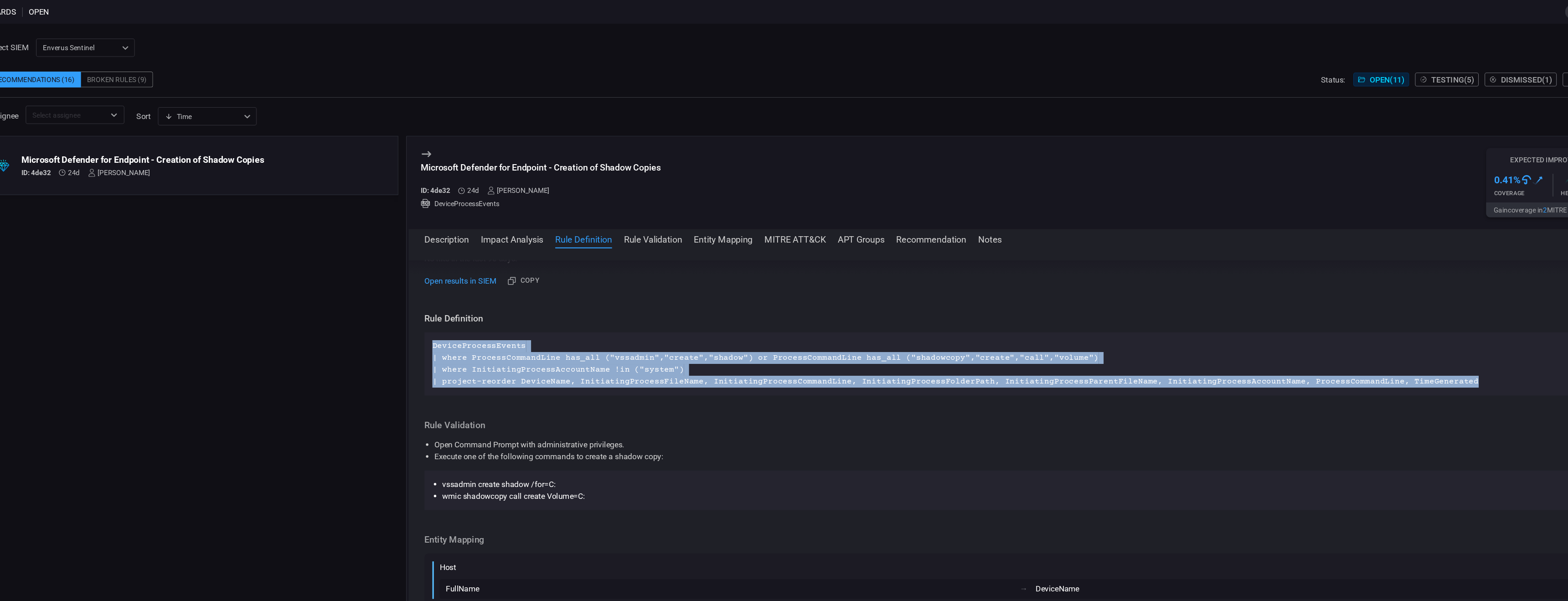
drag, startPoint x: 1385, startPoint y: 351, endPoint x: 441, endPoint y: 317, distance: 944.6
click at [441, 317] on div "DeviceProcessEvents | where ProcessCommandLine has_all ("vssadmin","create","sh…" at bounding box center [990, 336] width 1100 height 58
copy p "DeviceProcessEvents | where ProcessCommandLine has_all ("vssadmin","create","sh…"
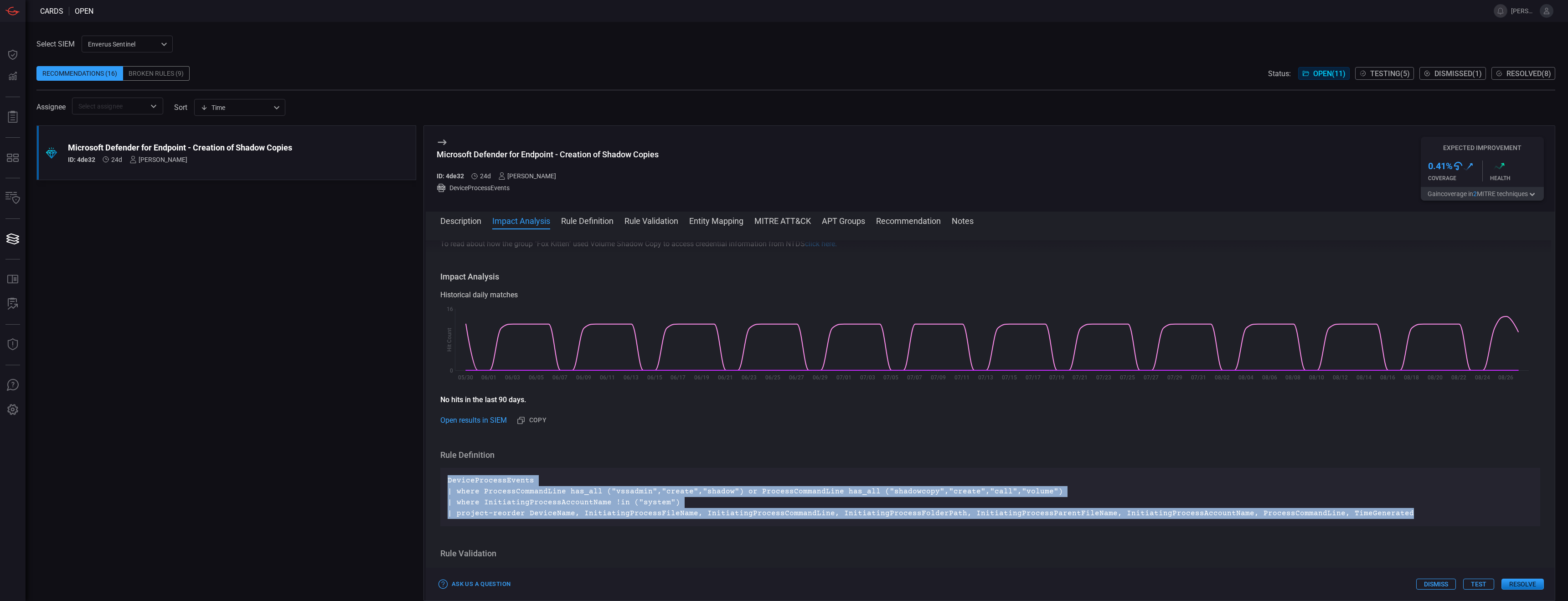
scroll to position [86, 0]
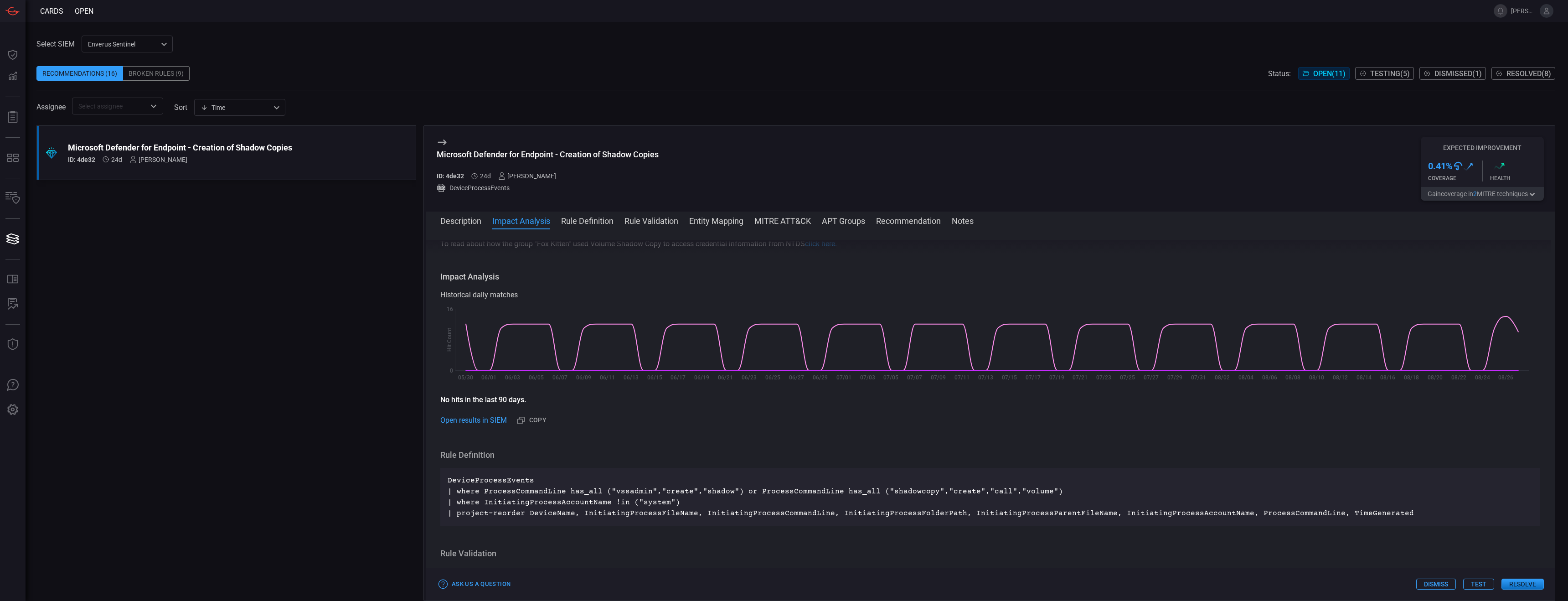
click at [688, 83] on span at bounding box center [796, 85] width 1519 height 9
click at [688, 77] on button "Testing ( 5 )" at bounding box center [1384, 73] width 59 height 13
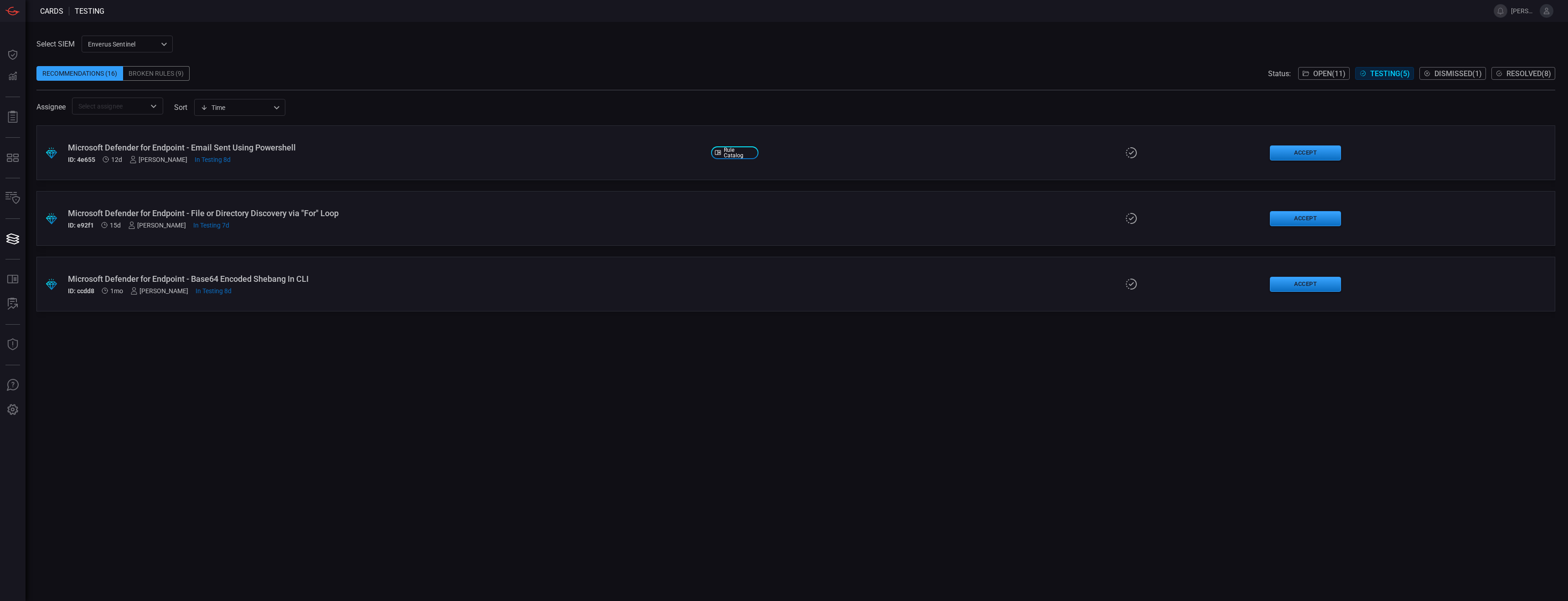
click at [290, 294] on div "ID: ccdd8 1mo [PERSON_NAME] In Testing 8d" at bounding box center [386, 291] width 636 height 7
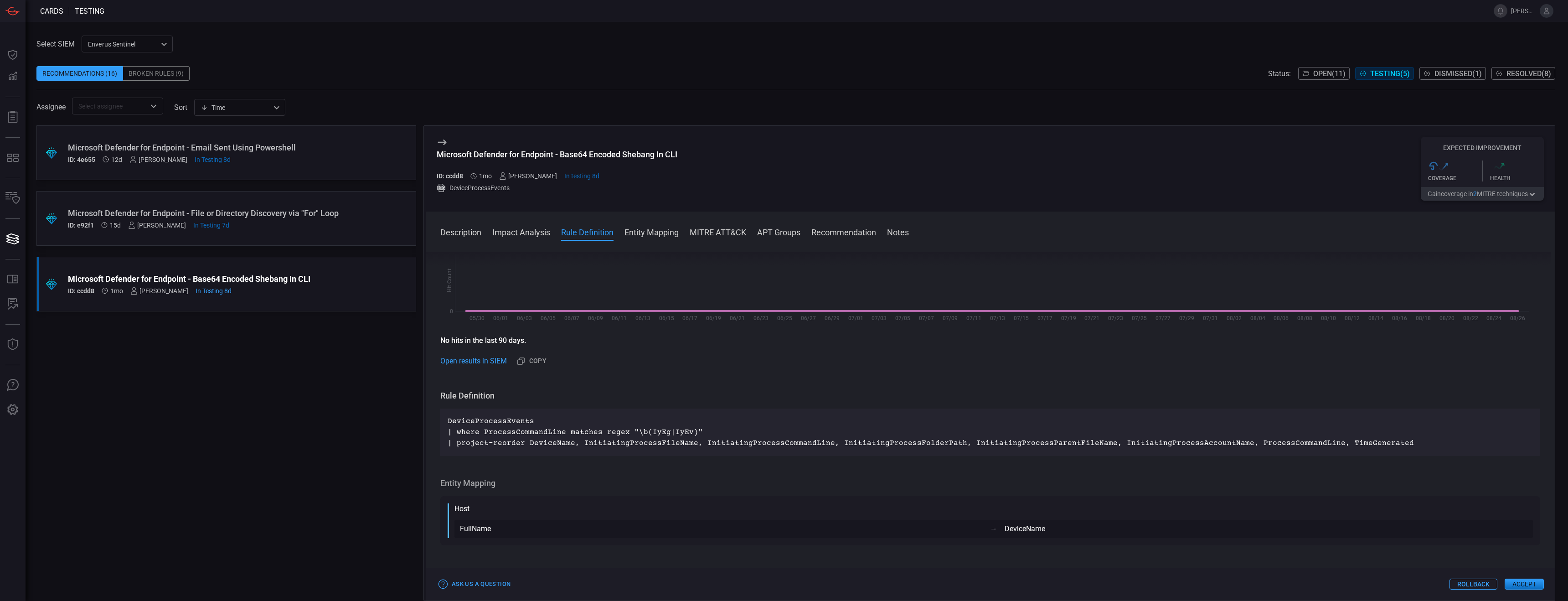
scroll to position [179, 0]
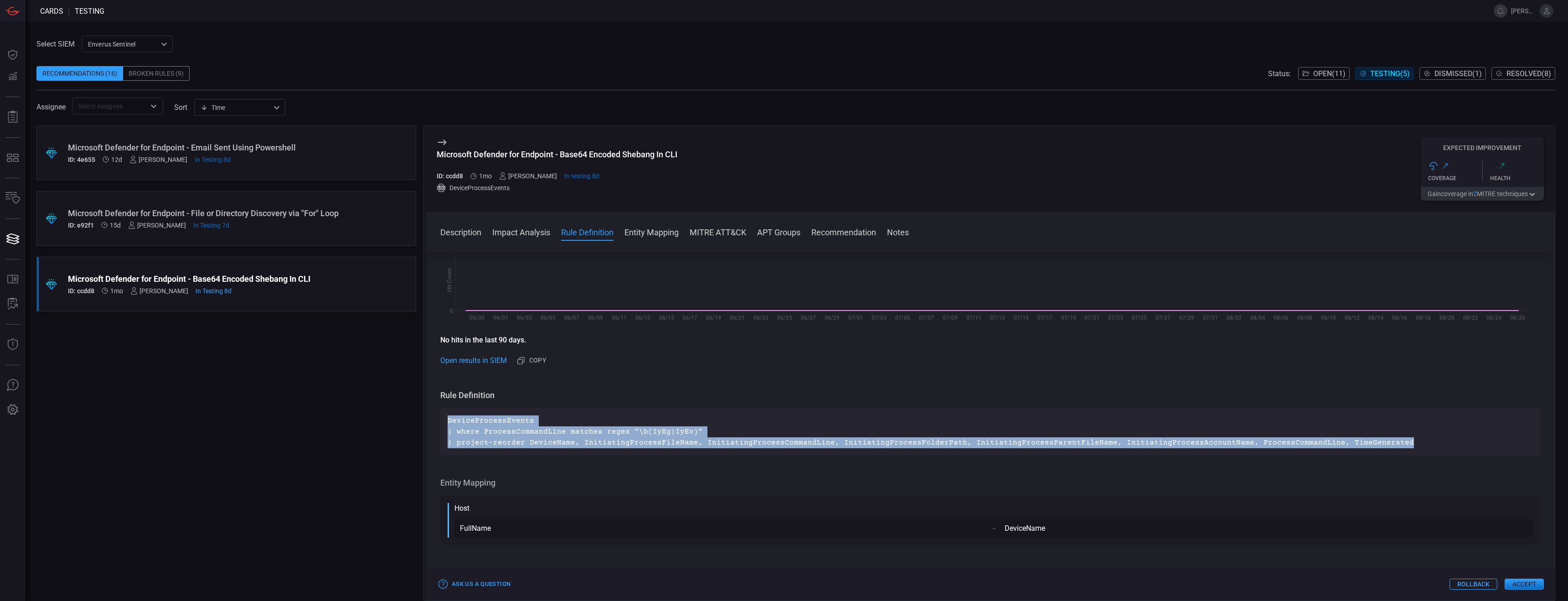
drag, startPoint x: 447, startPoint y: 420, endPoint x: 805, endPoint y: 451, distance: 359.3
click at [688, 375] on div "DeviceProcessEvents | where ProcessCommandLine matches regex "\b(IyEg|IyEv)" | …" at bounding box center [990, 432] width 1100 height 47
copy p "DeviceProcessEvents | where ProcessCommandLine matches regex "\b(IyEg|IyEv)" | …"
click at [688, 375] on button "Accept" at bounding box center [1524, 584] width 39 height 11
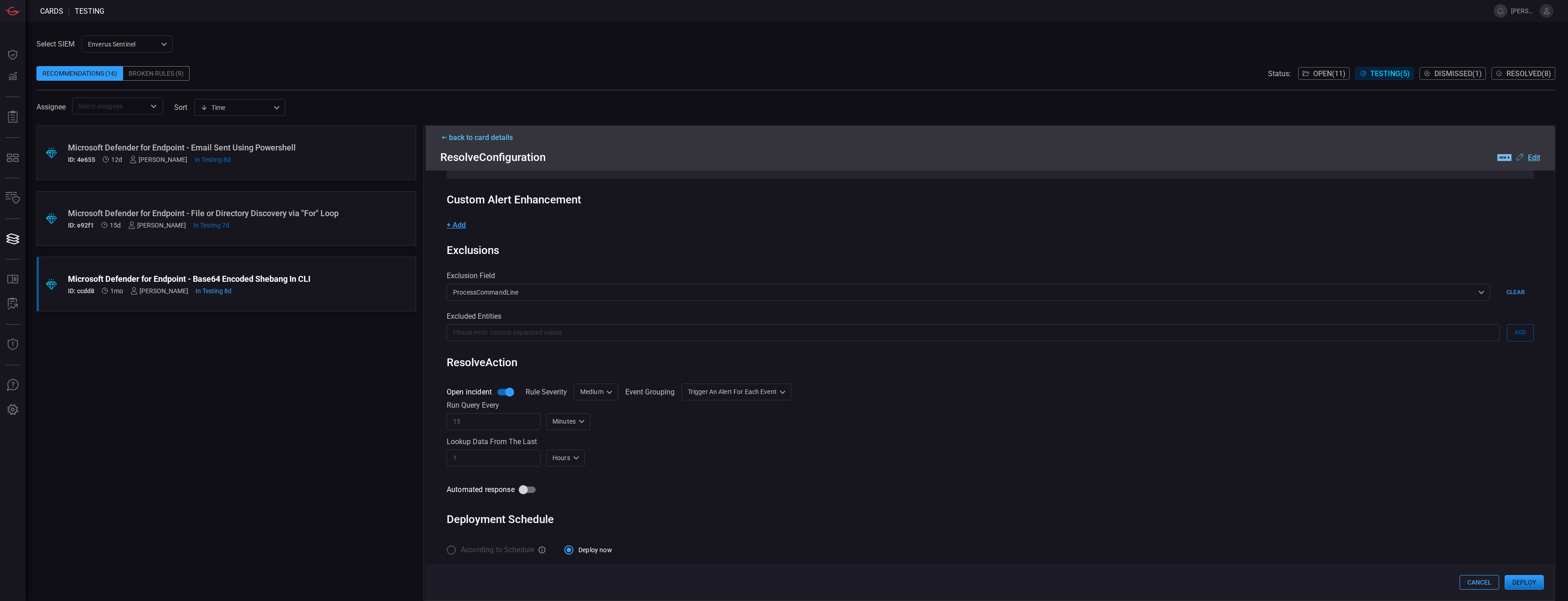
scroll to position [144, 0]
click at [688, 375] on div "1 ​ Hours H ​" at bounding box center [990, 454] width 1087 height 17
click at [688, 375] on button "Deploy" at bounding box center [1524, 582] width 39 height 15
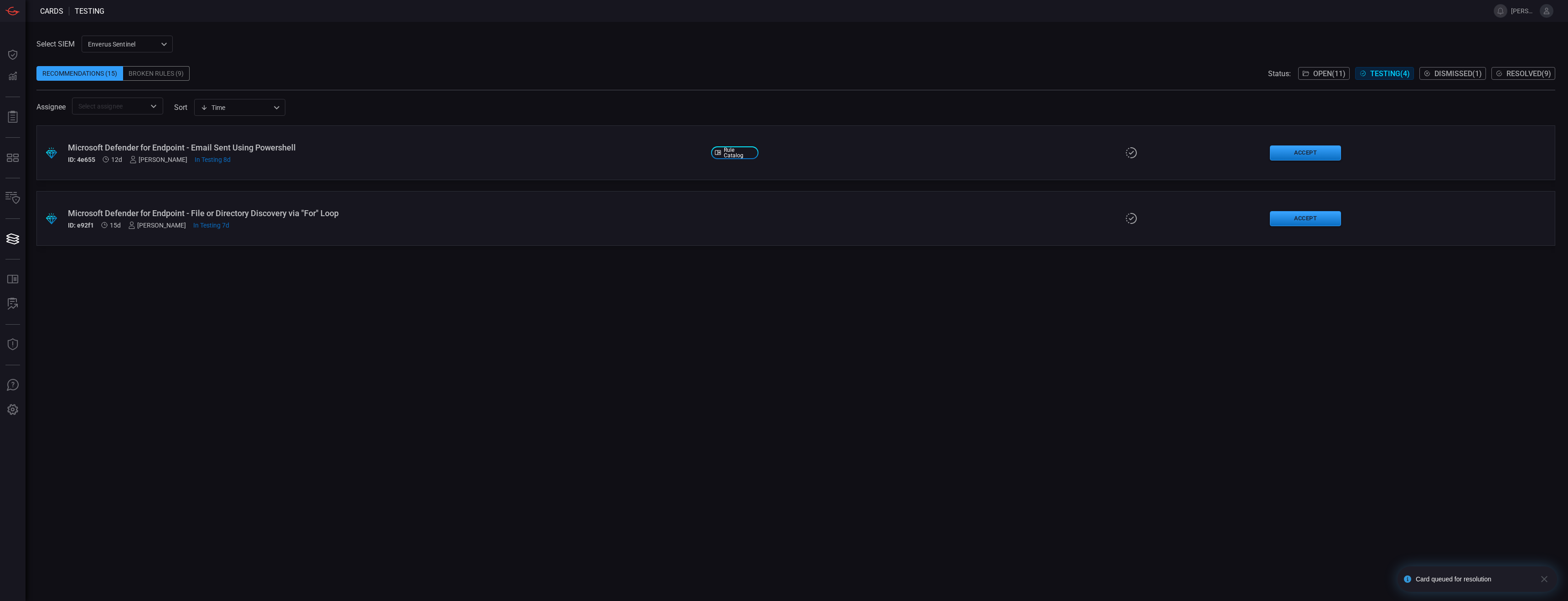
click at [152, 105] on icon "Open" at bounding box center [153, 106] width 11 height 11
click at [144, 183] on icon at bounding box center [147, 180] width 8 height 11
click at [324, 320] on div ".suggested_cards_icon{fill:url(#suggested_cards_icon);} Microsoft Defender for …" at bounding box center [796, 363] width 1519 height 476
click at [317, 150] on div "Microsoft Defender for Endpoint - Mimikatz Detection by CommandLine" at bounding box center [386, 147] width 636 height 10
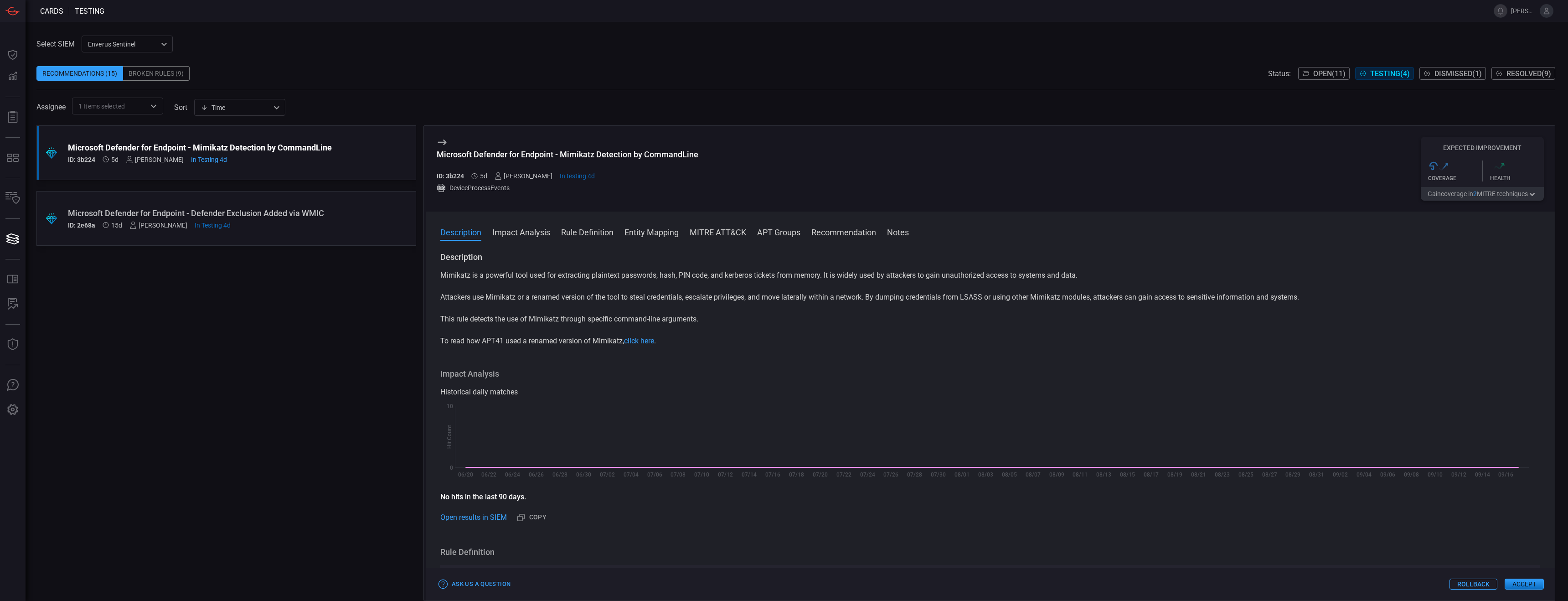
click at [688, 375] on button "Accept" at bounding box center [1524, 584] width 39 height 11
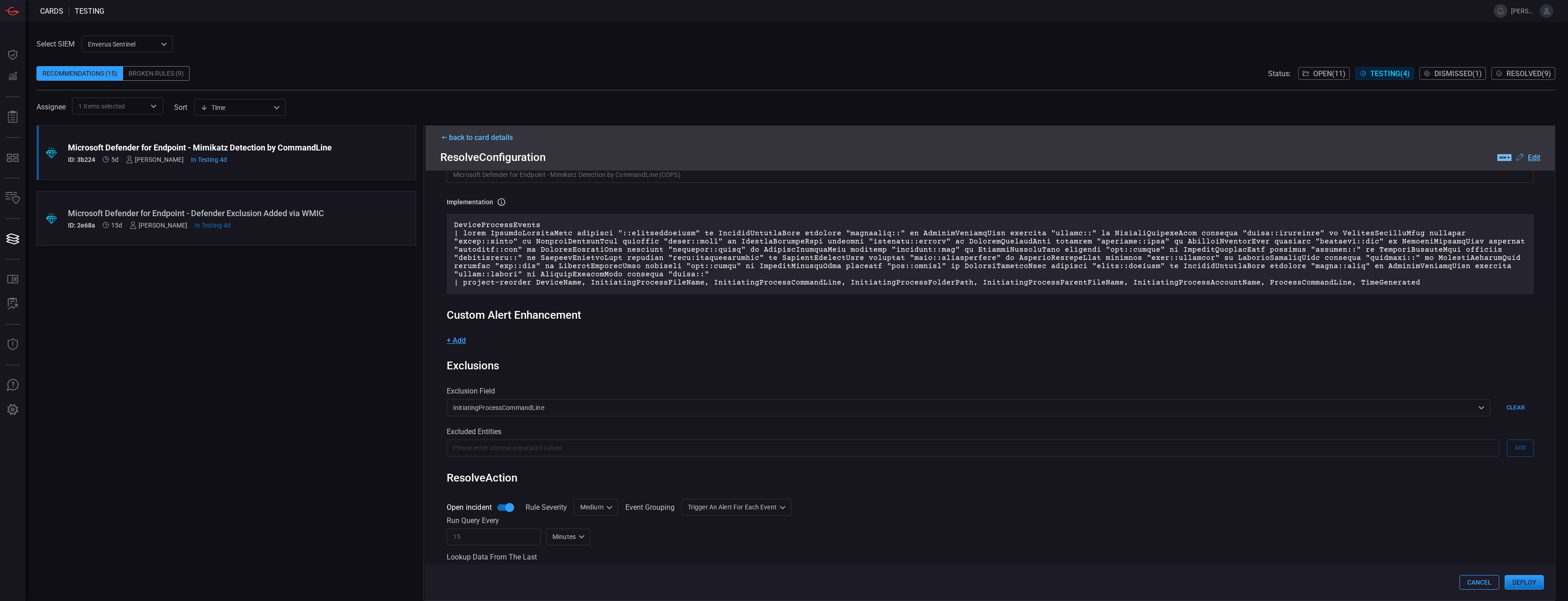
scroll to position [66, 0]
click at [462, 348] on div "Rule Details rule Name Name of the rule that will be created in the SIEM. Micro…" at bounding box center [990, 385] width 1129 height 430
click at [458, 343] on span "+ Add" at bounding box center [456, 339] width 19 height 9
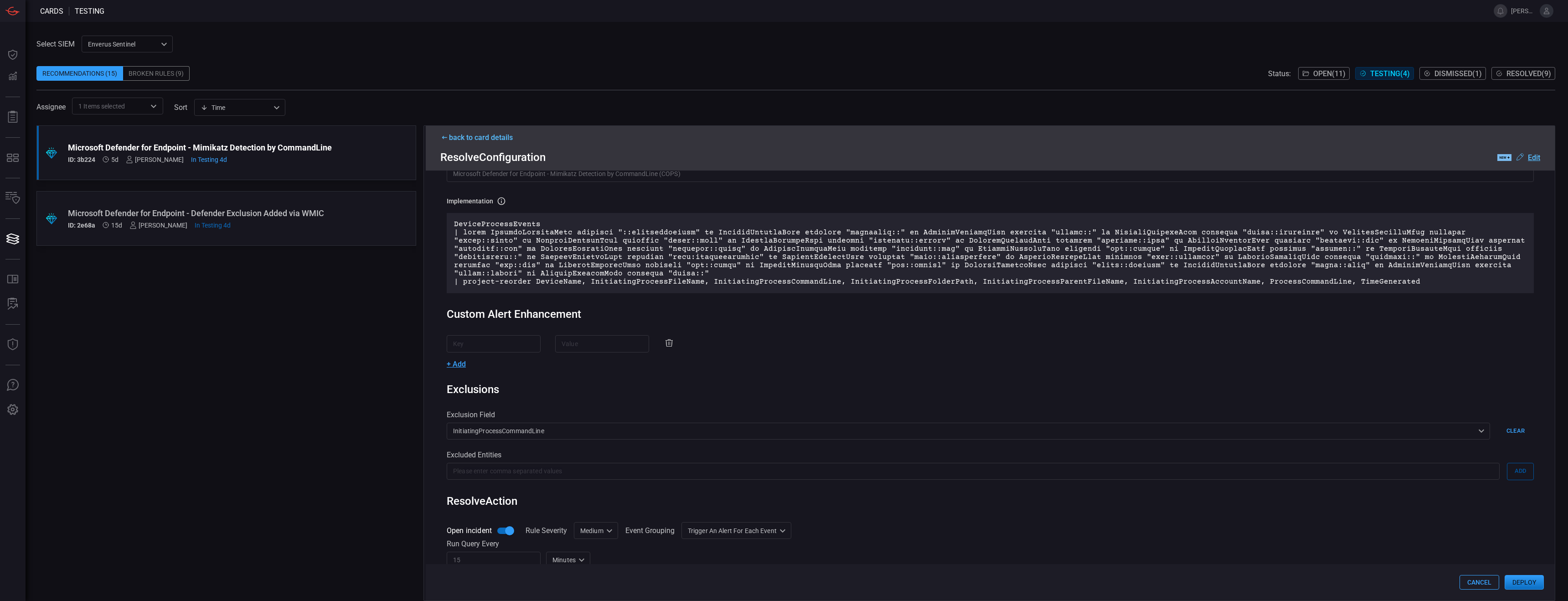
click at [485, 354] on div "​ ​ + Add" at bounding box center [990, 351] width 1087 height 33
click at [489, 343] on input "text" at bounding box center [494, 343] width 94 height 17
click at [561, 339] on input "text" at bounding box center [602, 343] width 94 height 17
click at [489, 351] on input "text" at bounding box center [494, 343] width 94 height 17
type input "DeviceName"
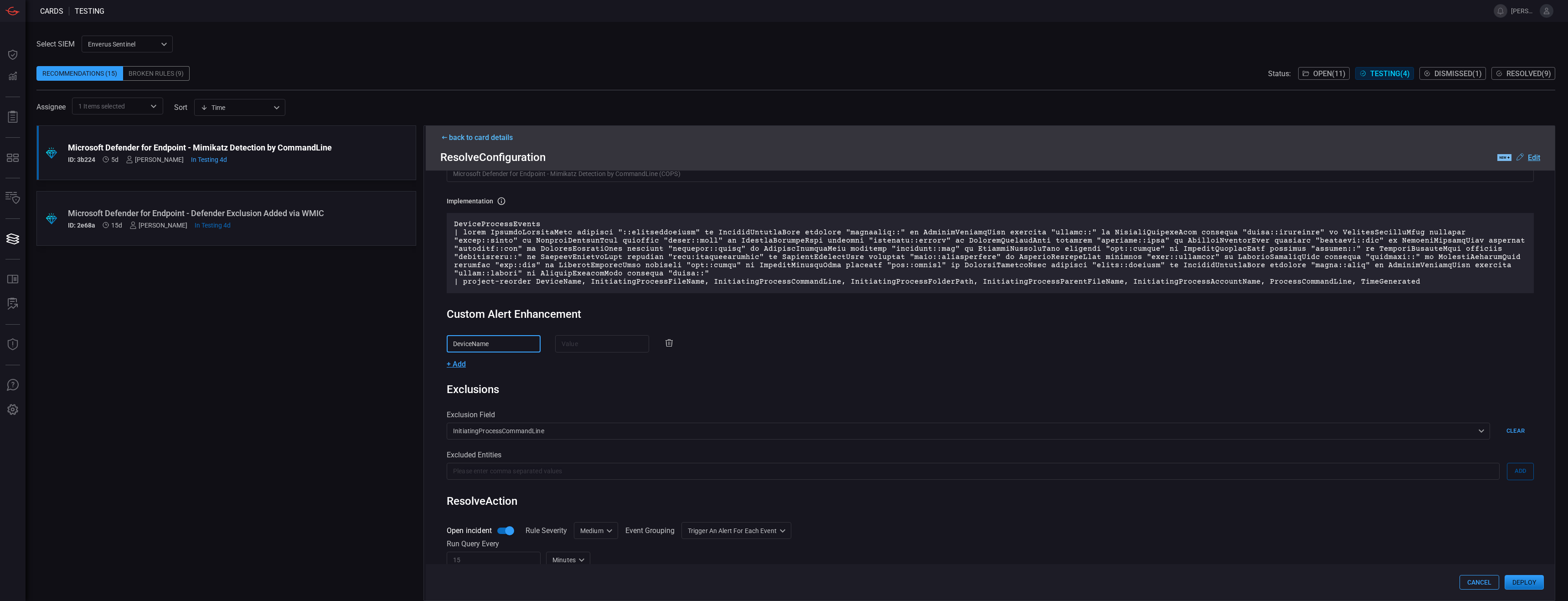
click at [571, 335] on input "text" at bounding box center [602, 343] width 94 height 17
click at [579, 375] on div "Rule Details rule Name Name of the rule that will be created in the SIEM. Micro…" at bounding box center [990, 385] width 1129 height 430
click at [576, 346] on input "text" at bounding box center [602, 343] width 94 height 17
type input "DeviceName"
click at [688, 373] on div "Rule Details rule Name Name of the rule that will be created in the SIEM. Micro…" at bounding box center [990, 385] width 1129 height 430
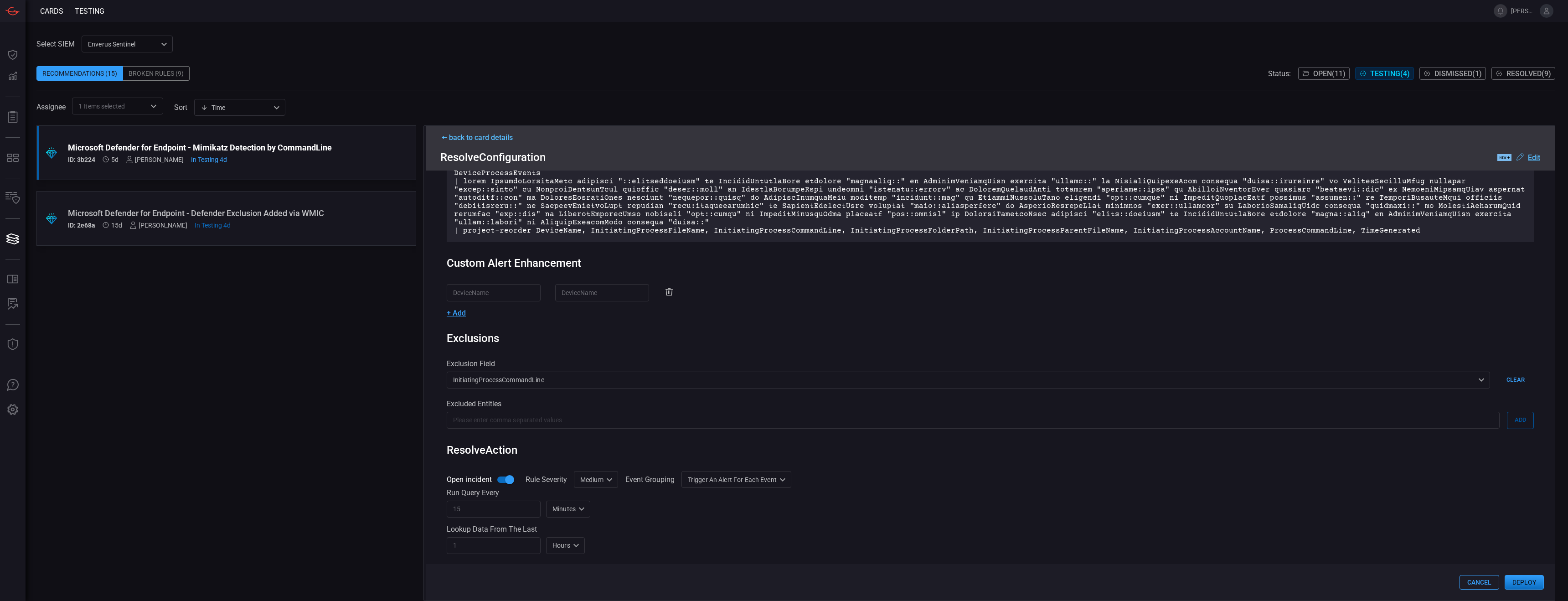
scroll to position [111, 0]
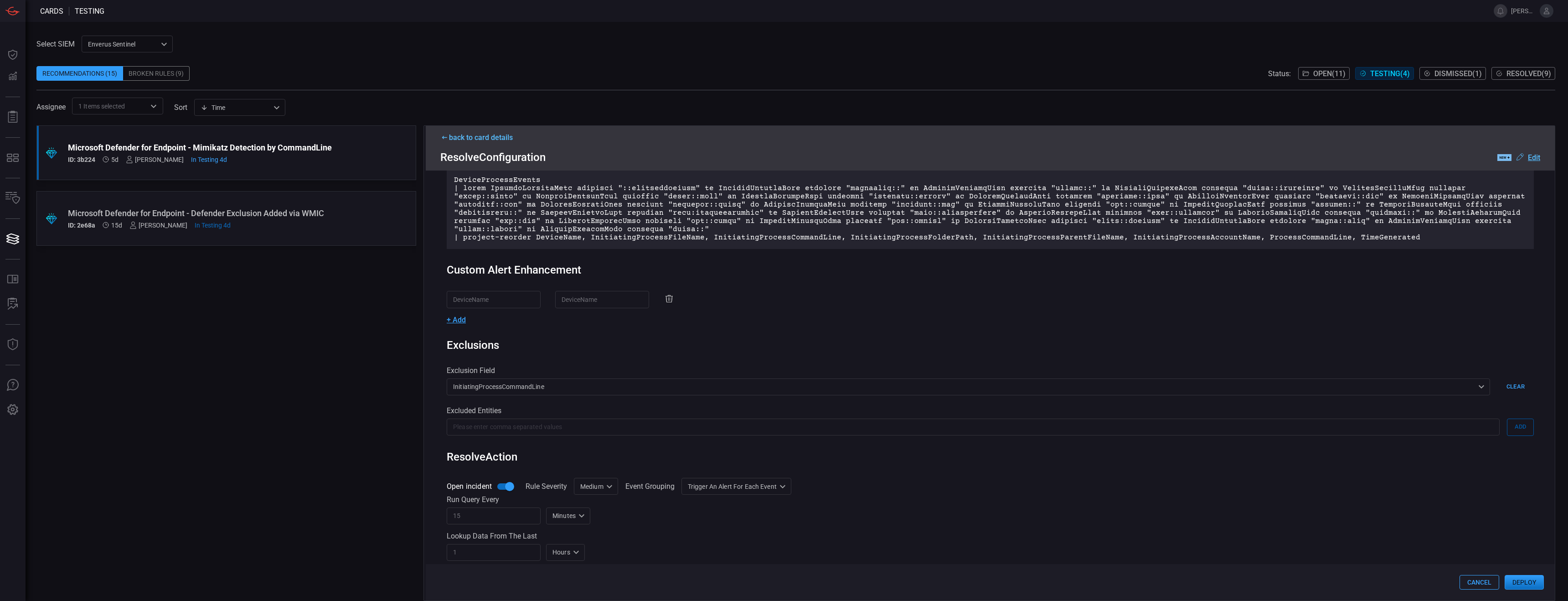
click at [585, 300] on input "DeviceName" at bounding box center [602, 300] width 94 height 17
click at [688, 337] on div "Rule Details rule Name Name of the rule that will be created in the SIEM. Micro…" at bounding box center [990, 385] width 1129 height 430
click at [663, 301] on icon at bounding box center [669, 299] width 11 height 11
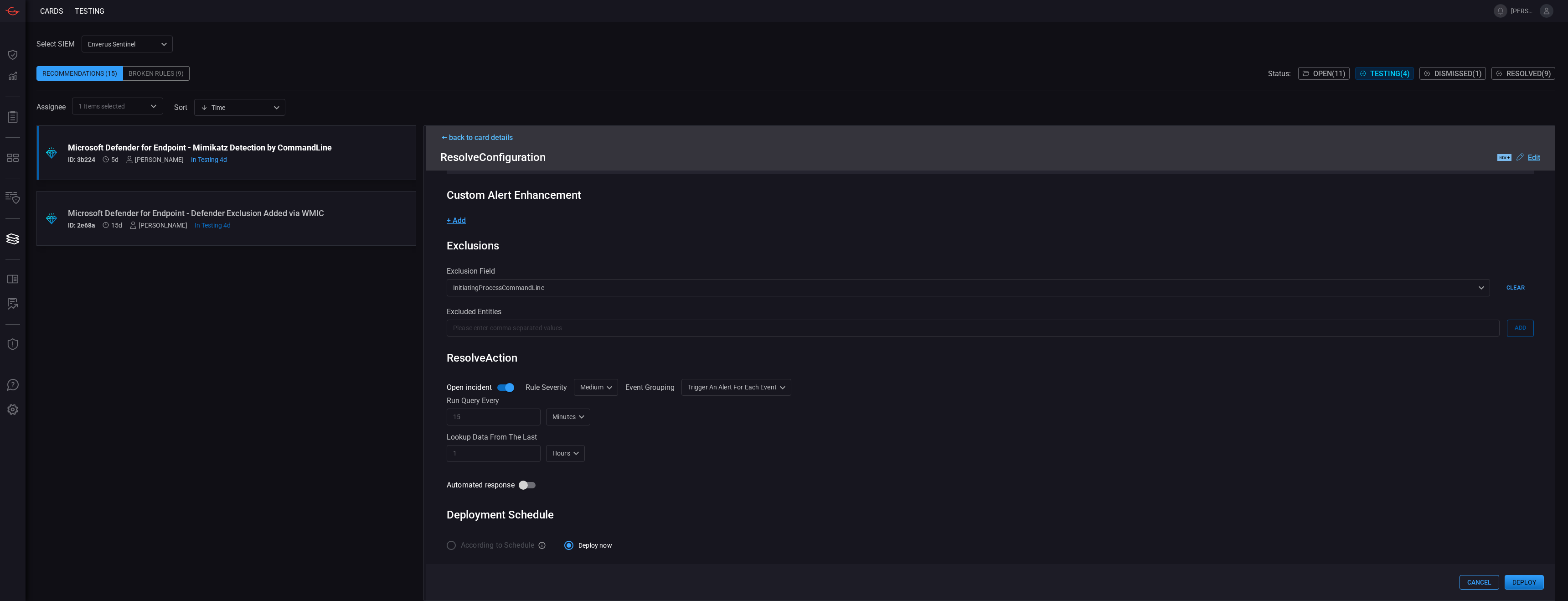
scroll to position [185, 0]
click at [688, 375] on button "Deploy" at bounding box center [1524, 582] width 39 height 15
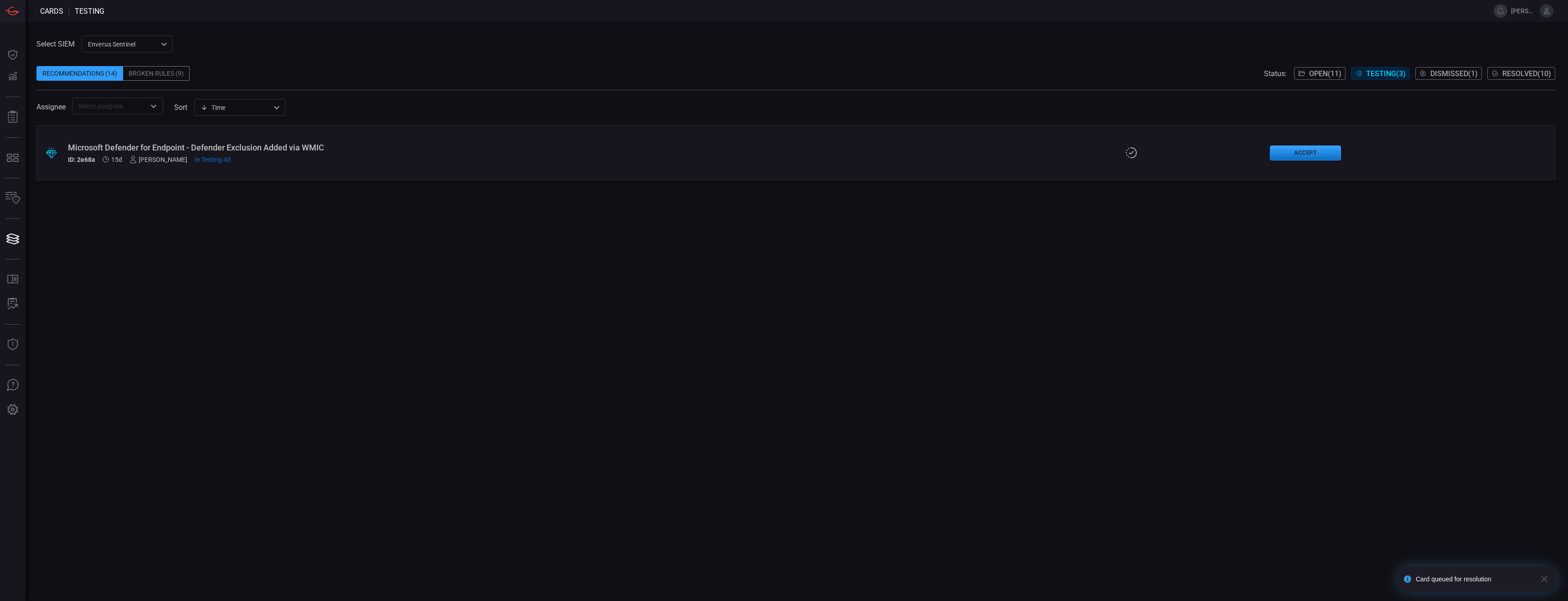
click at [302, 147] on div "Microsoft Defender for Endpoint - Defender Exclusion Added via WMIC" at bounding box center [386, 147] width 636 height 10
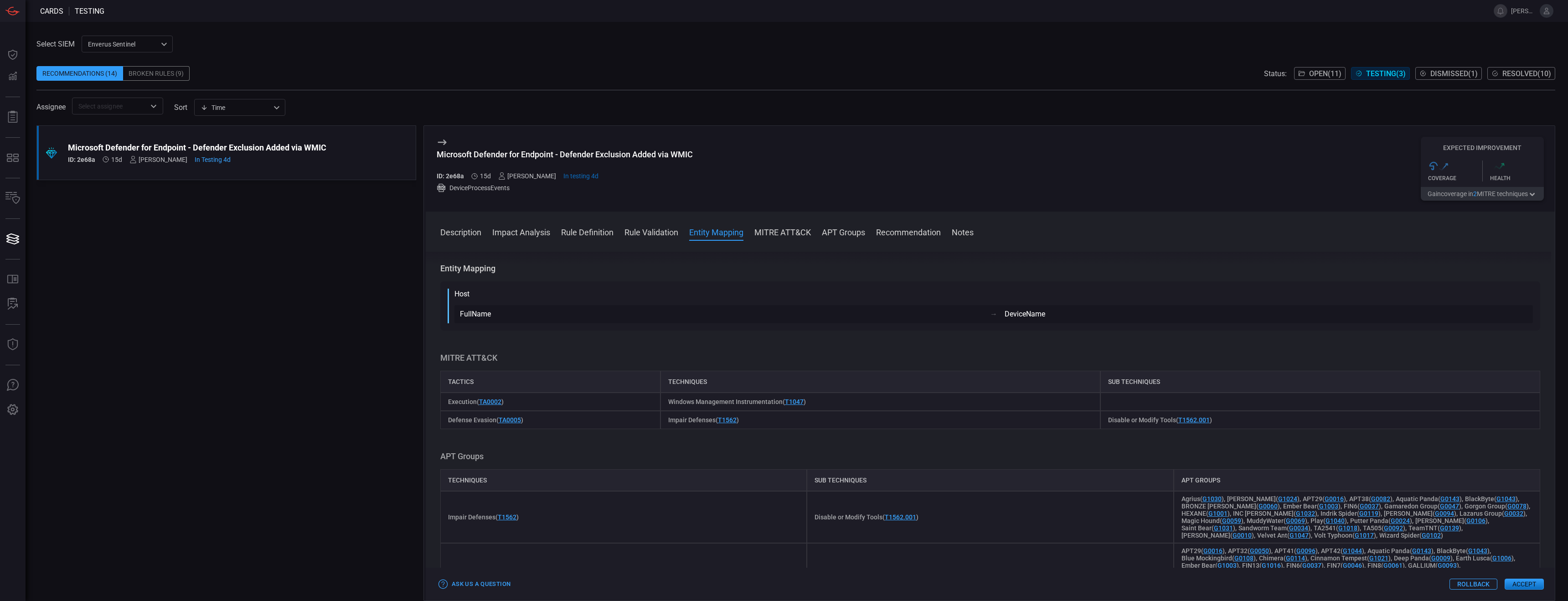
scroll to position [477, 0]
click at [688, 375] on button "Accept" at bounding box center [1524, 584] width 39 height 11
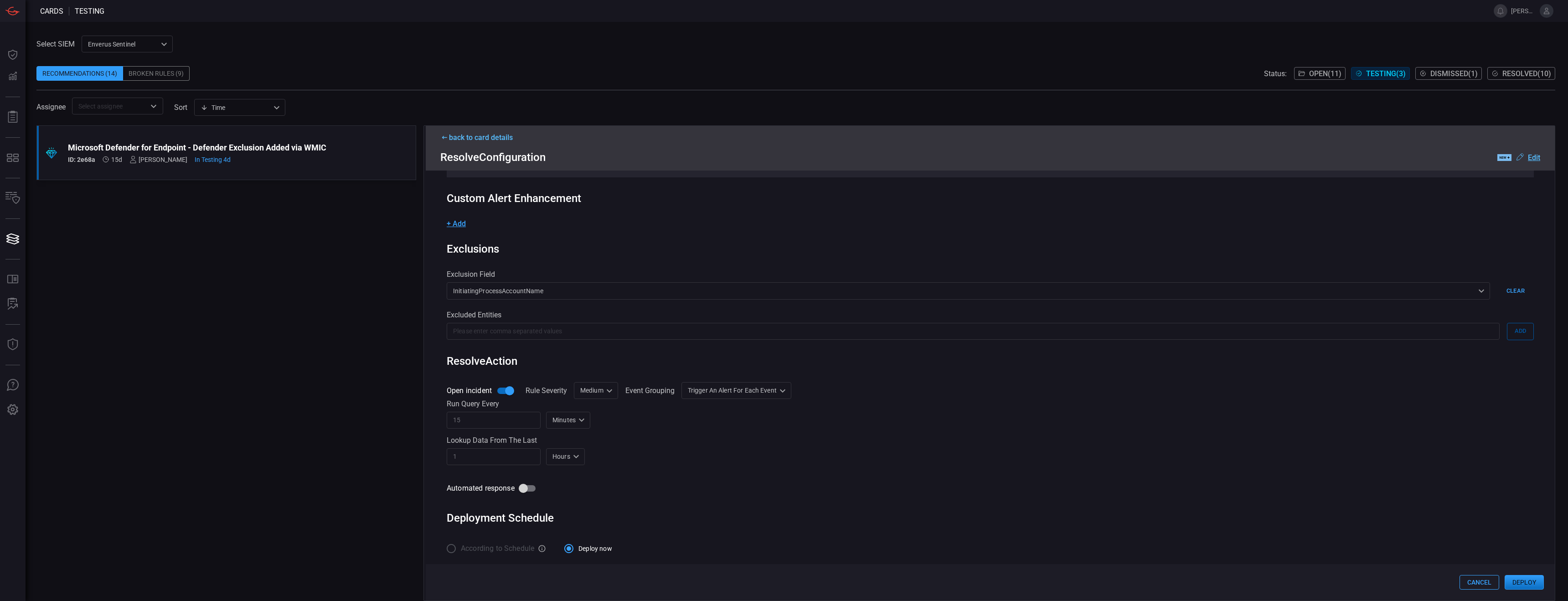
scroll to position [141, 0]
click at [688, 375] on button "Deploy" at bounding box center [1524, 582] width 39 height 15
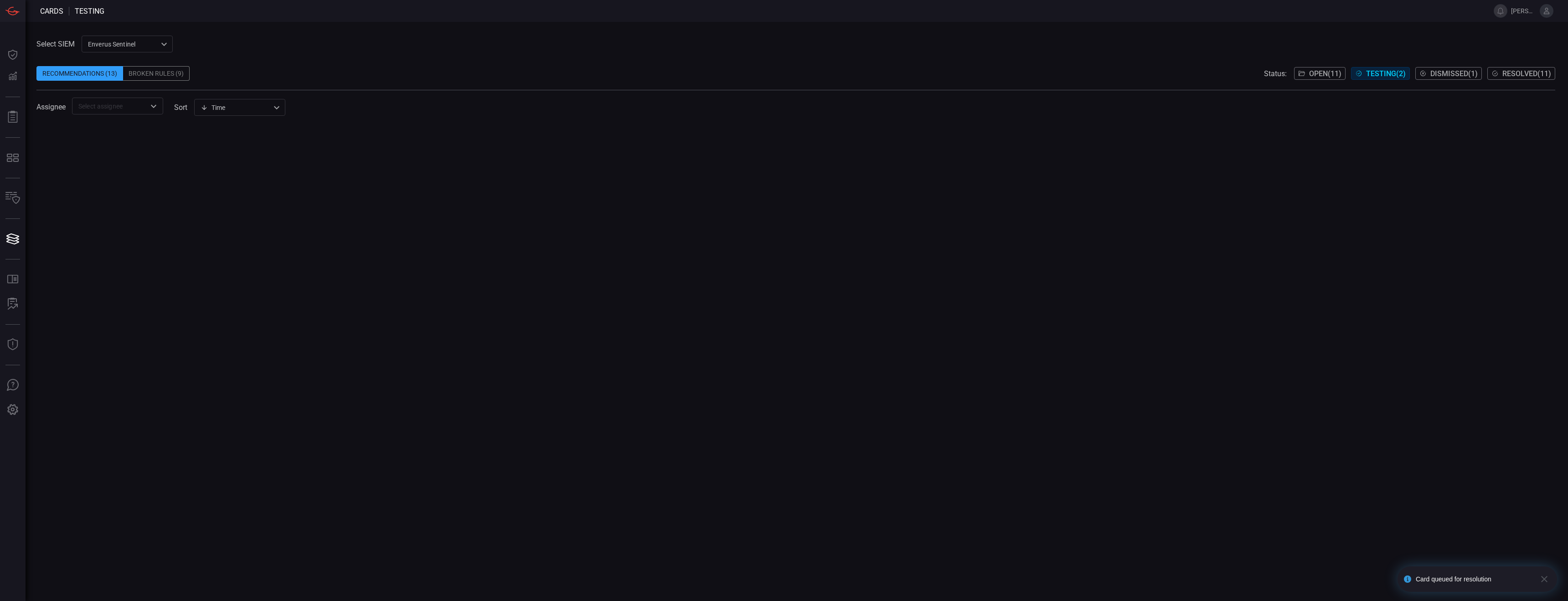
click at [688, 74] on span "Testing ( 2 )" at bounding box center [1385, 74] width 40 height 9
click at [154, 114] on span at bounding box center [796, 120] width 1519 height 11
click at [161, 100] on div "​" at bounding box center [117, 106] width 91 height 17
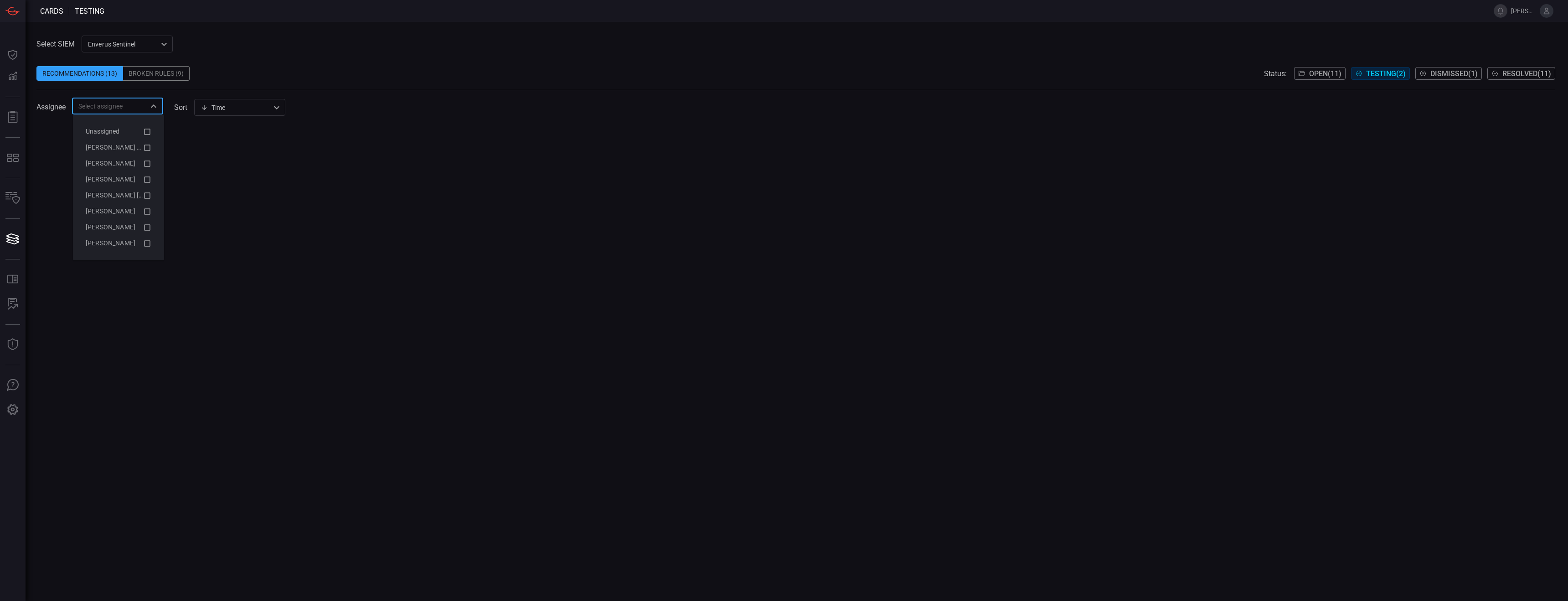
click at [688, 68] on button "Open ( 11 )" at bounding box center [1320, 73] width 52 height 13
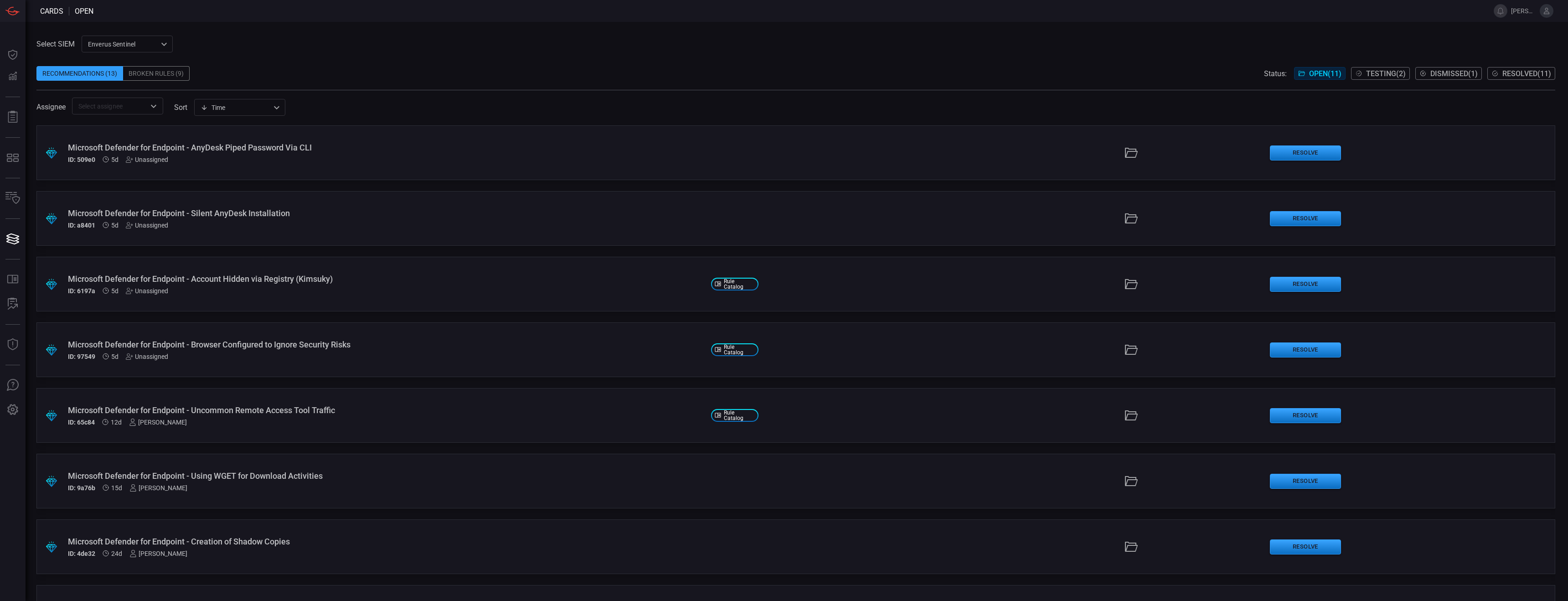
click at [688, 74] on span "Testing ( 2 )" at bounding box center [1385, 74] width 40 height 9
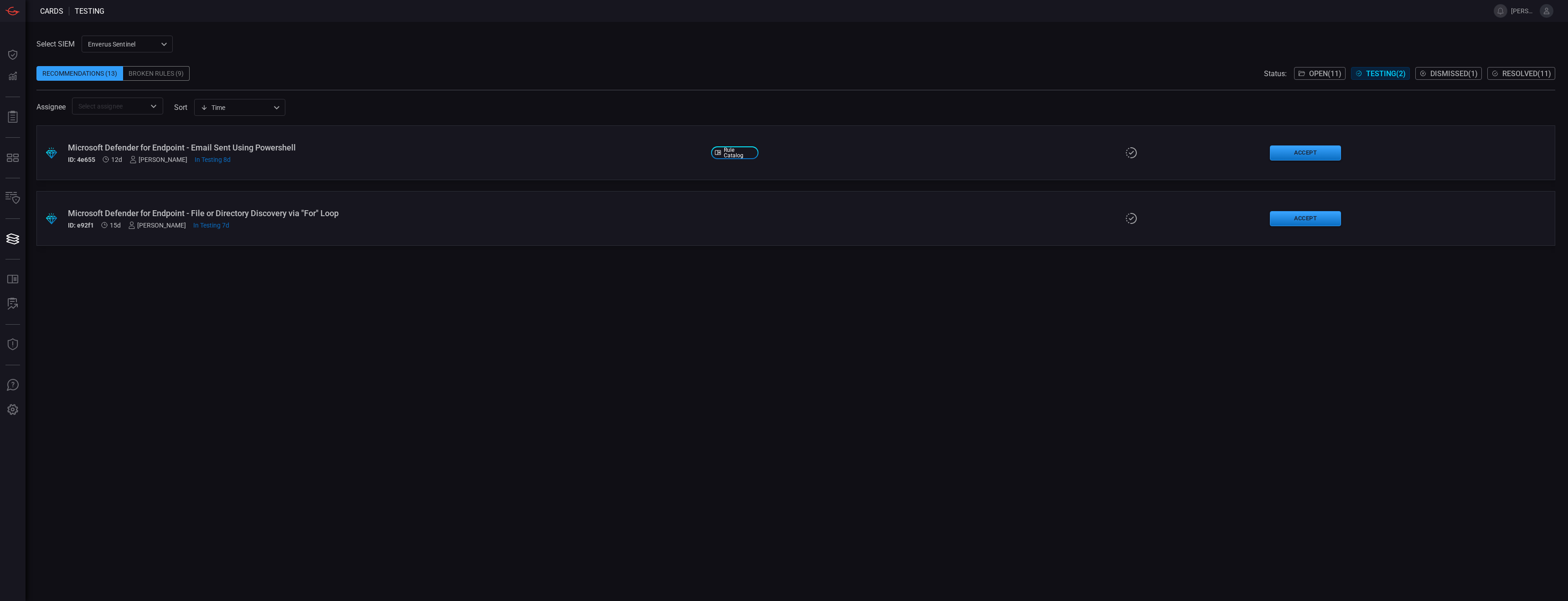
click at [688, 72] on span "Open ( 11 )" at bounding box center [1325, 74] width 32 height 9
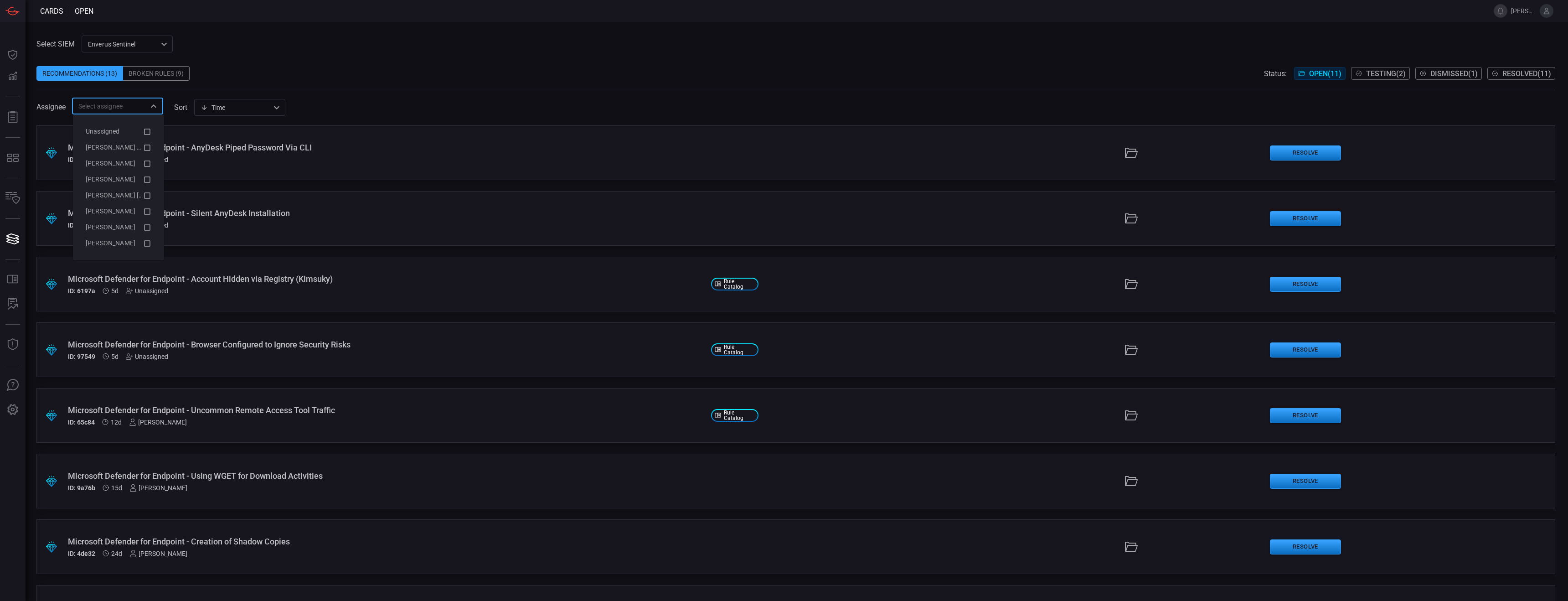
click at [144, 106] on input "text" at bounding box center [110, 106] width 71 height 12
click at [402, 115] on span at bounding box center [796, 120] width 1519 height 11
click at [149, 107] on icon "Open" at bounding box center [153, 106] width 11 height 11
click at [145, 132] on icon at bounding box center [147, 132] width 8 height 11
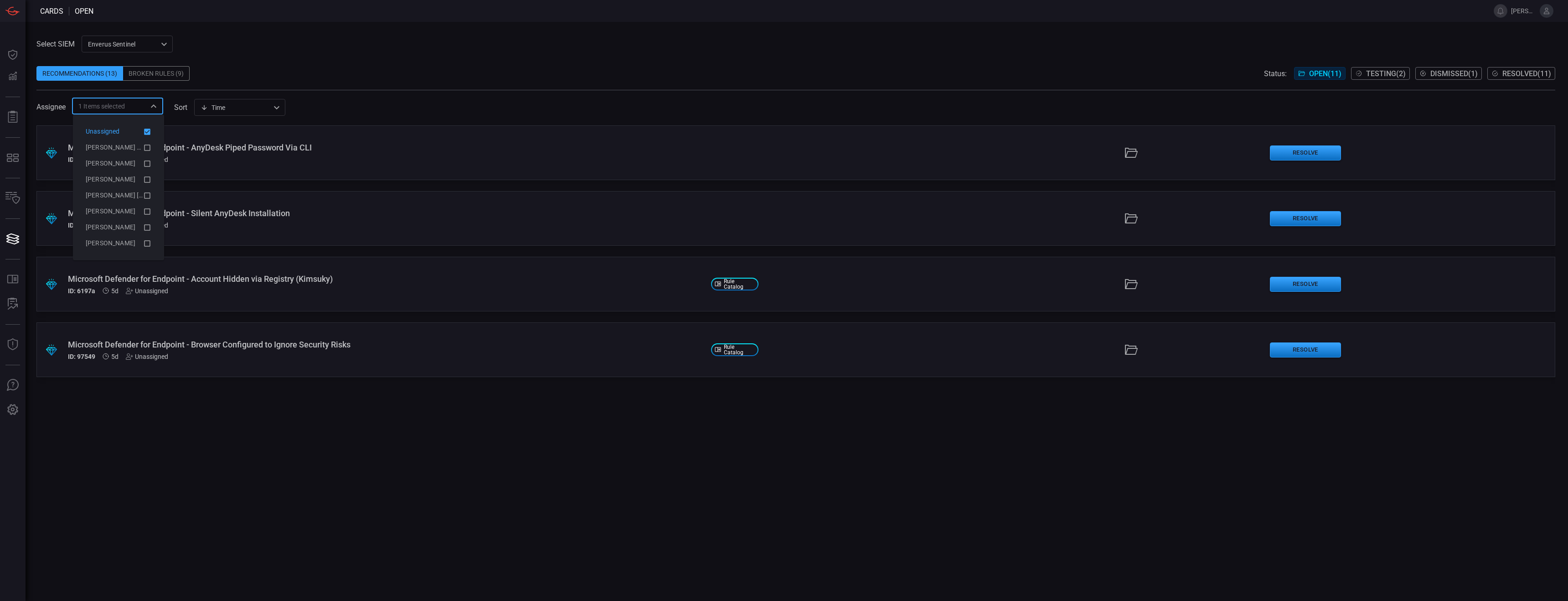
click at [364, 375] on div ".suggested_cards_icon{fill:url(#suggested_cards_icon);} Microsoft Defender for …" at bounding box center [796, 363] width 1519 height 476
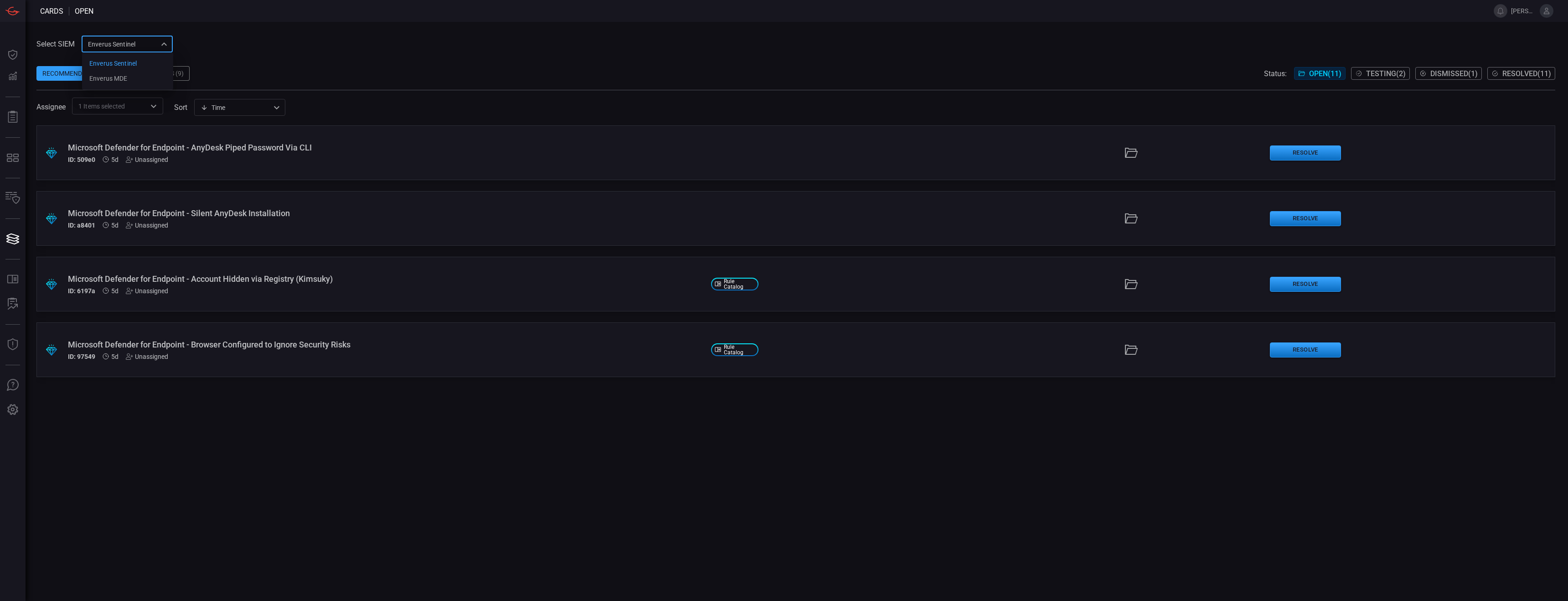
click at [161, 44] on div "Enverus Sentinel c91b43ff-c123-4683-be2e-f803907a5556 Enverus Sentinel Enverus …" at bounding box center [127, 44] width 91 height 17
click at [142, 77] on li "Enverus MDE" at bounding box center [128, 79] width 91 height 15
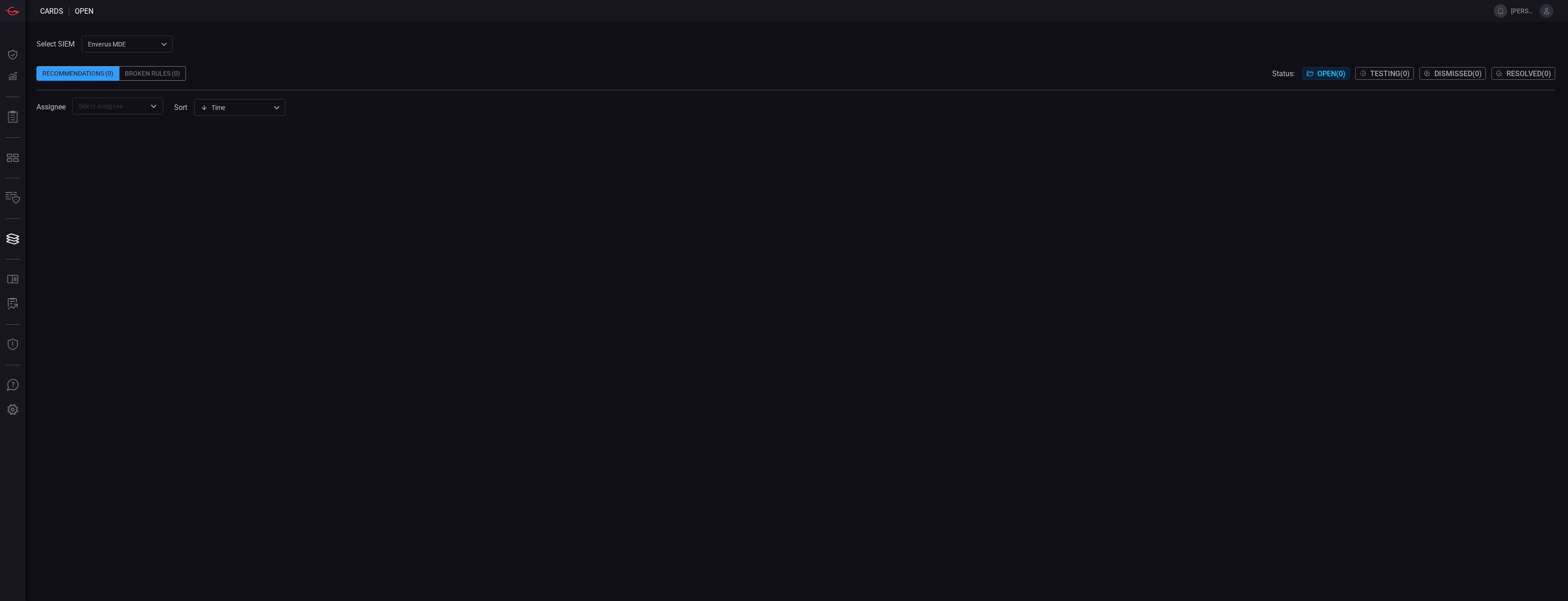
click at [138, 40] on div "Enverus MDE bf66557a-6948-430c-a79d-83d47c1d8503 ​" at bounding box center [127, 44] width 91 height 17
click at [132, 61] on div "Enverus Sentinel" at bounding box center [113, 64] width 47 height 10
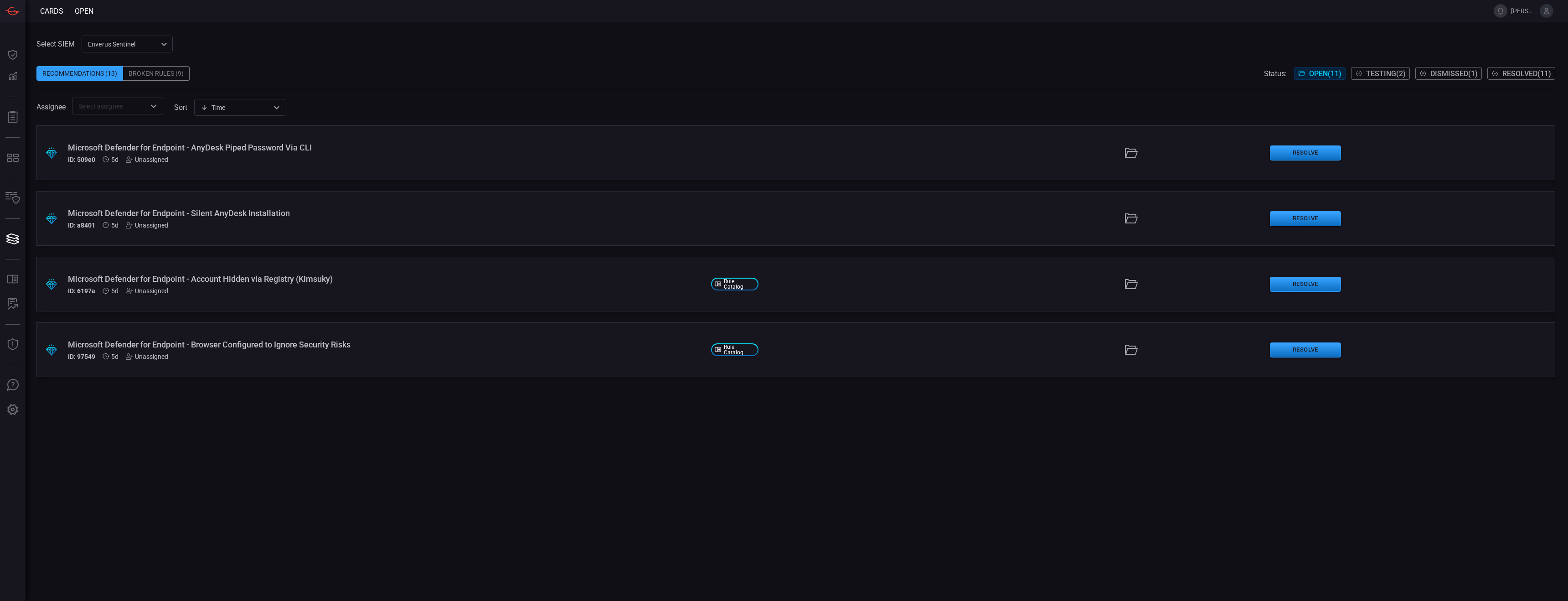
click at [688, 74] on span "Dismissed ( 1 )" at bounding box center [1454, 74] width 47 height 9
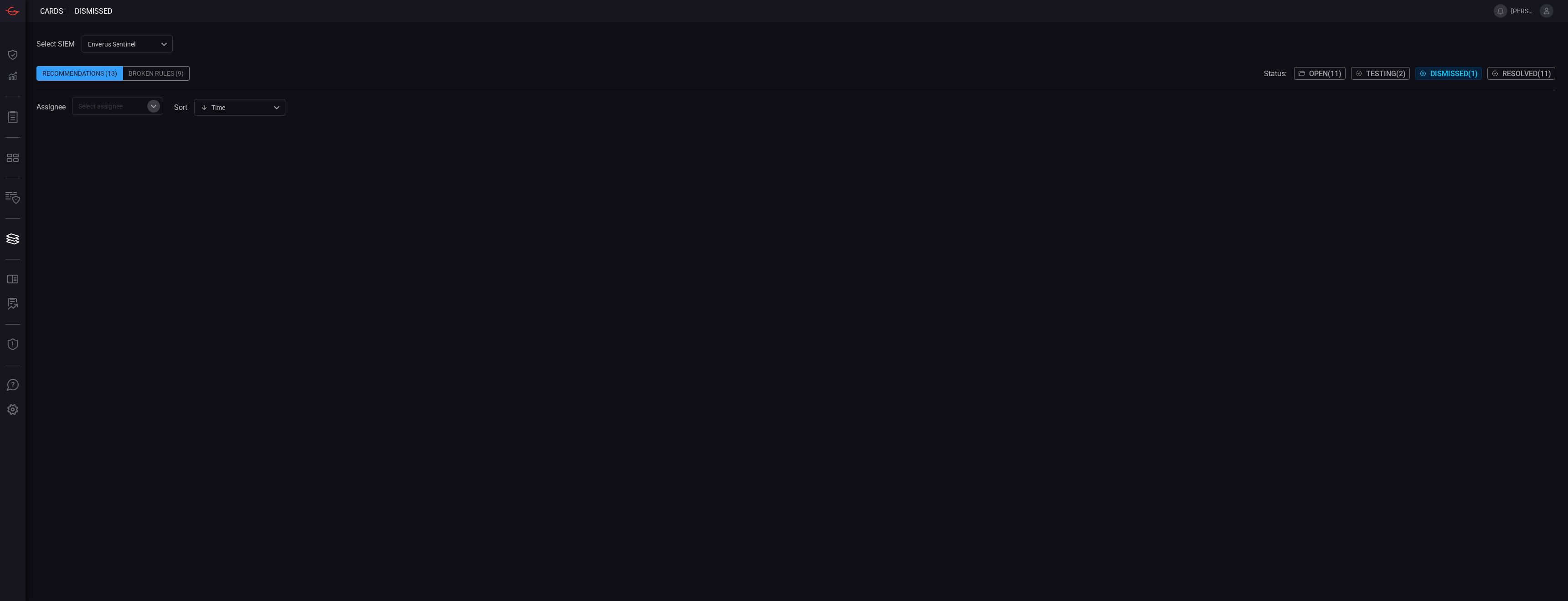
click at [150, 108] on icon "Open" at bounding box center [153, 106] width 11 height 11
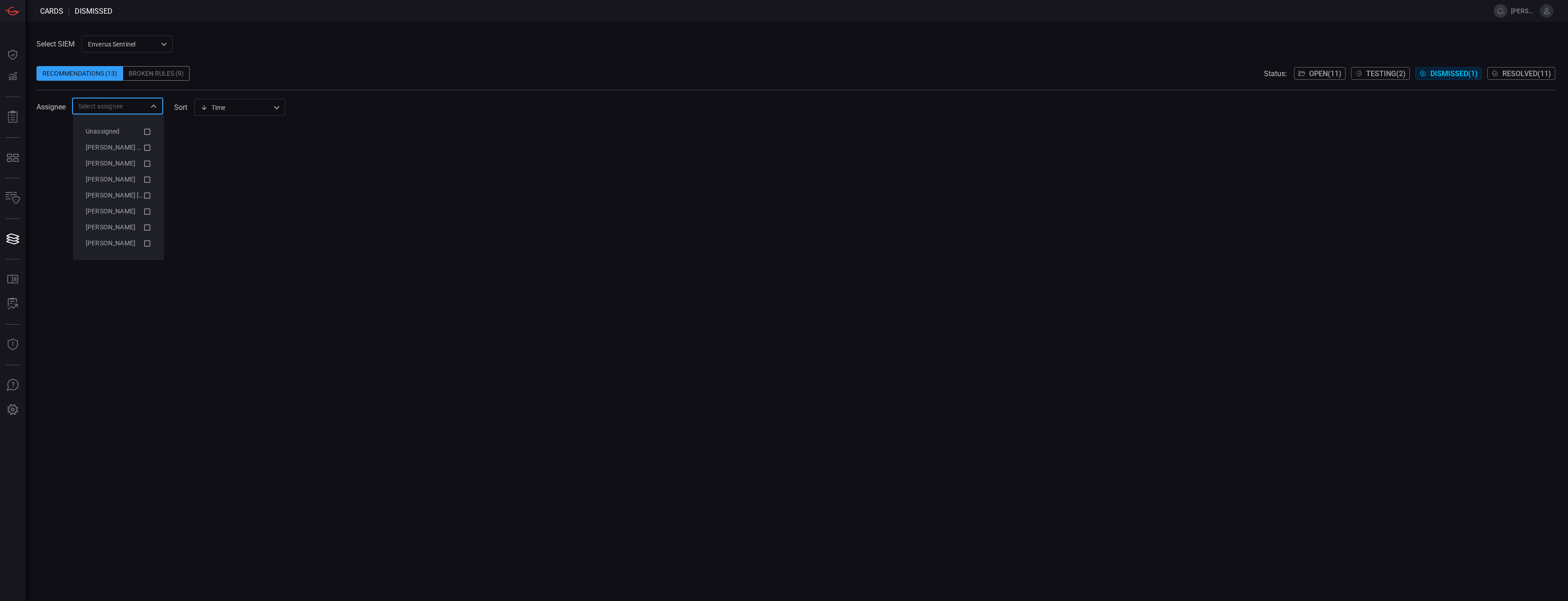
click at [243, 244] on div at bounding box center [796, 363] width 1519 height 476
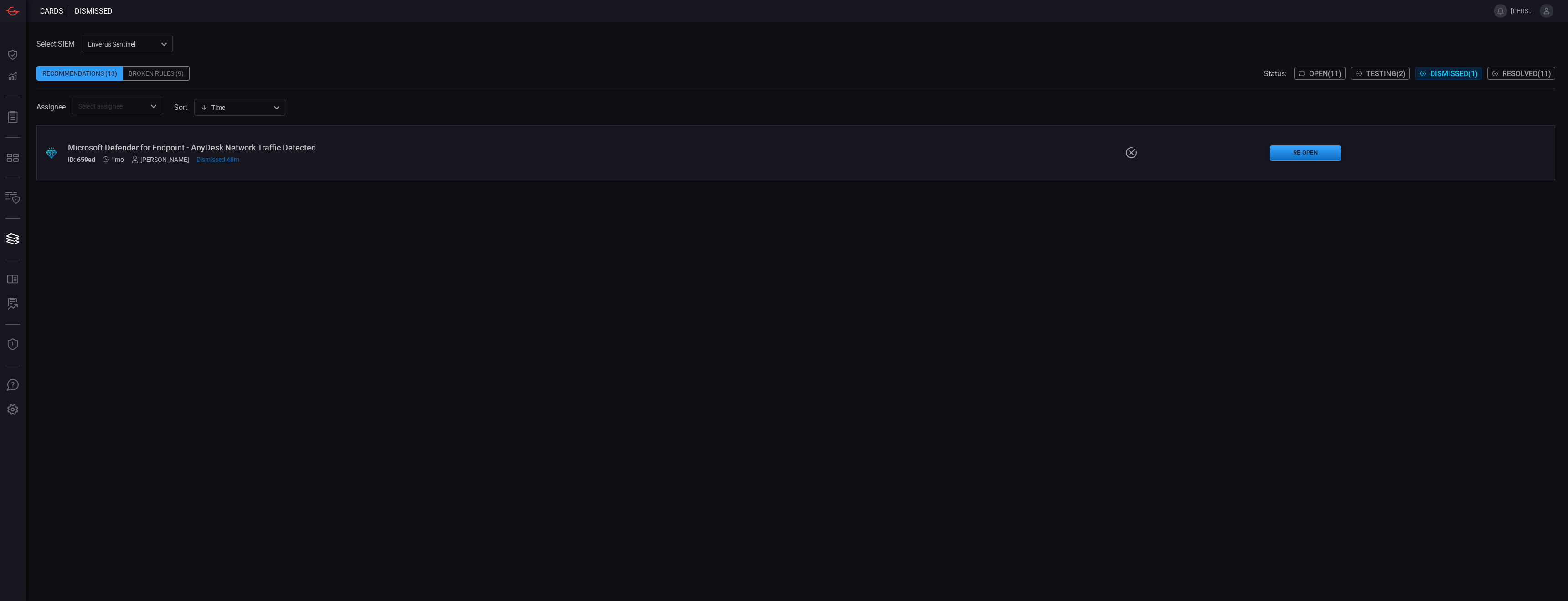
click at [688, 72] on span "Open ( 11 )" at bounding box center [1325, 74] width 32 height 9
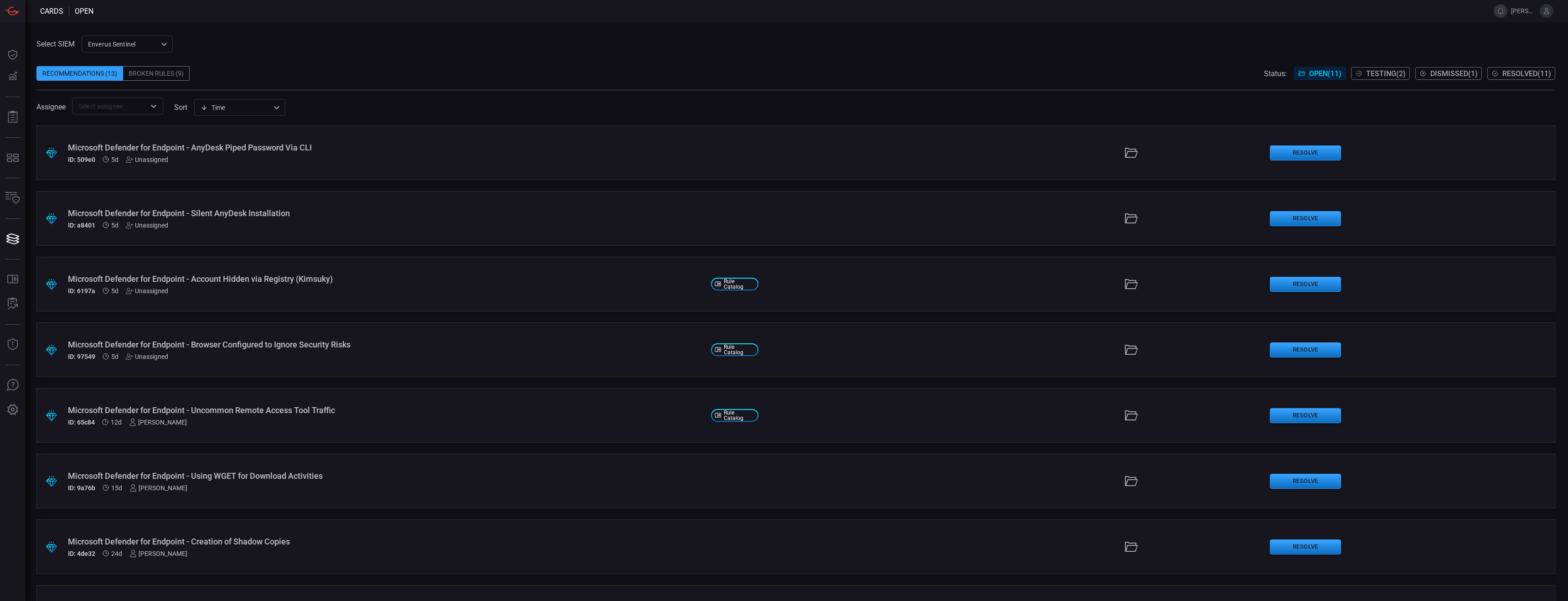
click at [145, 107] on input "text" at bounding box center [110, 106] width 71 height 12
click at [147, 130] on icon at bounding box center [147, 132] width 8 height 11
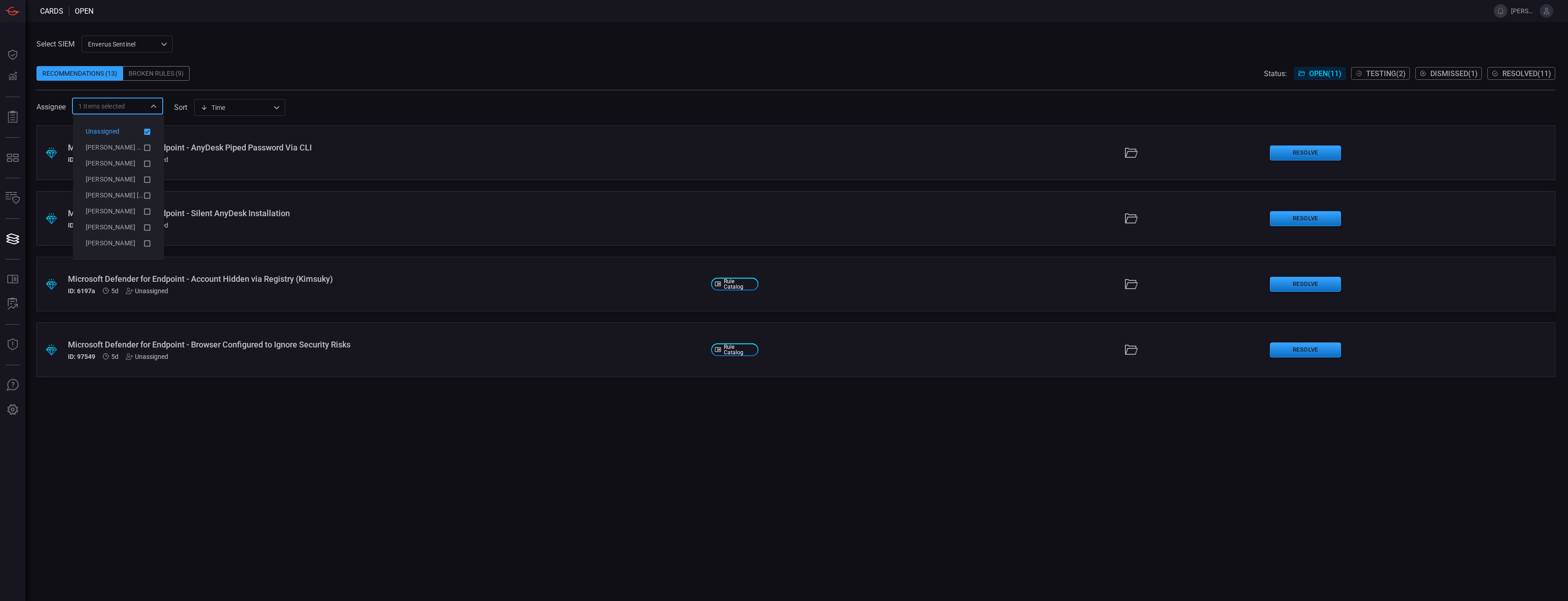
click at [231, 375] on div ".suggested_cards_icon{fill:url(#suggested_cards_icon);} Microsoft Defender for …" at bounding box center [796, 363] width 1519 height 476
click at [275, 375] on div ".suggested_cards_icon{fill:url(#suggested_cards_icon);} Microsoft Defender for …" at bounding box center [796, 363] width 1519 height 476
click at [157, 106] on icon "Open" at bounding box center [153, 106] width 11 height 11
click at [149, 144] on icon at bounding box center [147, 147] width 6 height 6
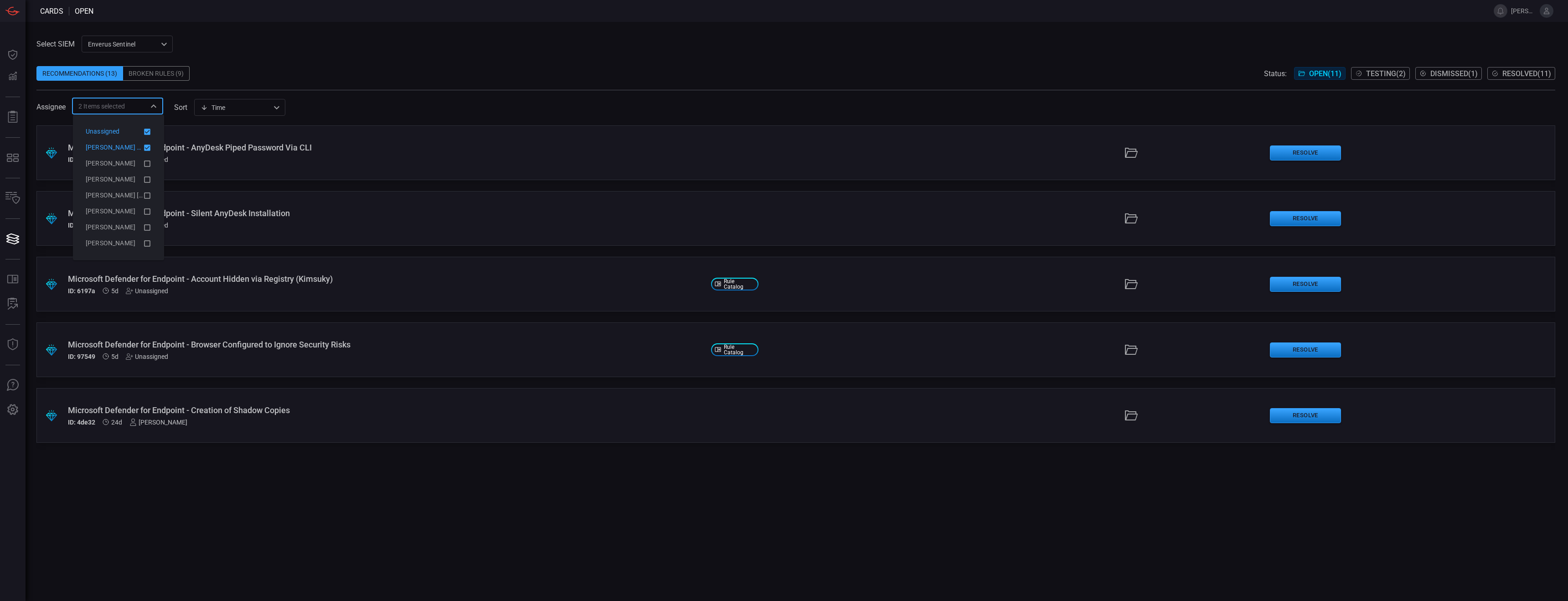
click at [149, 130] on icon at bounding box center [147, 132] width 8 height 11
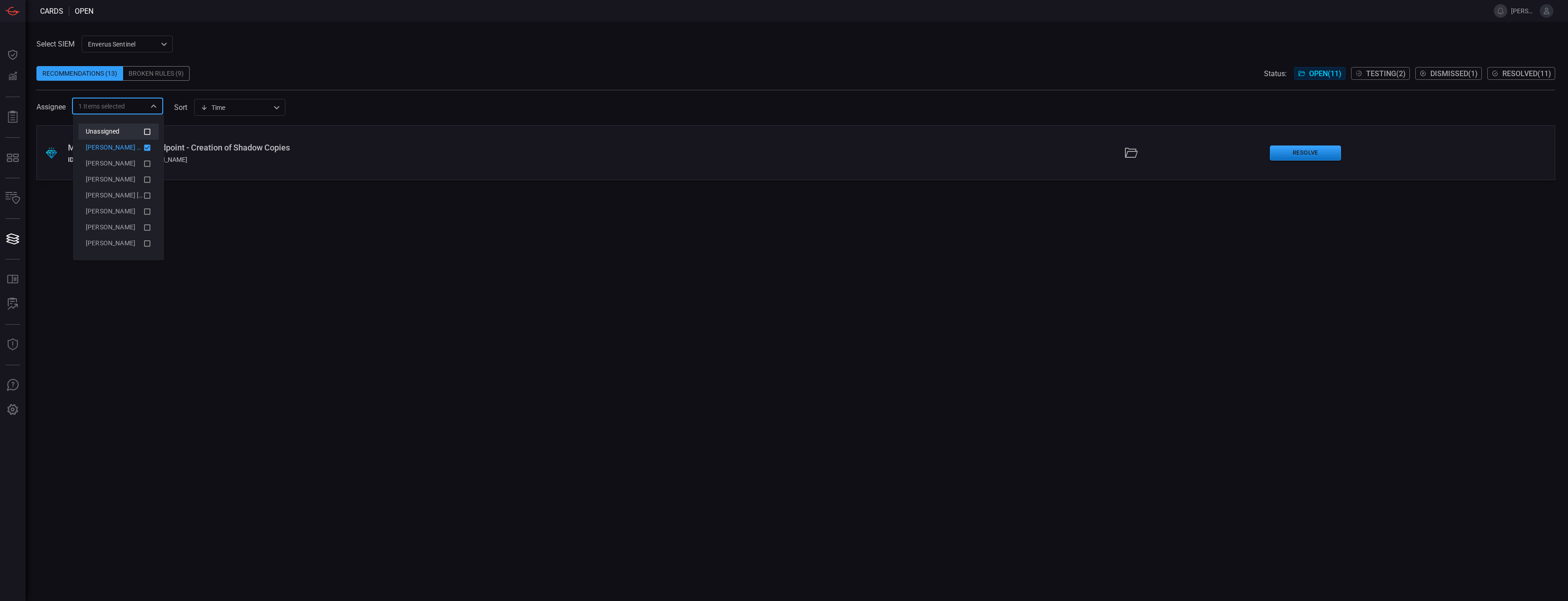
click at [195, 364] on div ".suggested_cards_icon{fill:url(#suggested_cards_icon);} Microsoft Defender for …" at bounding box center [796, 363] width 1519 height 476
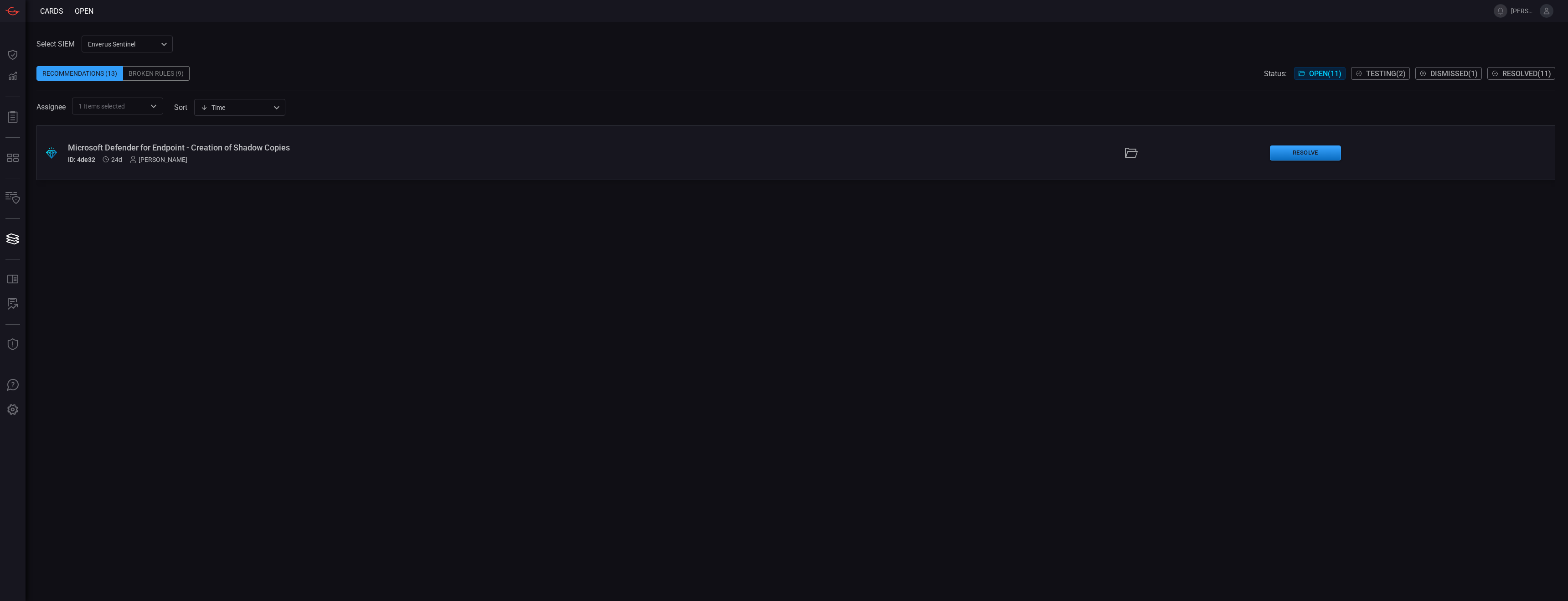
click at [688, 82] on span at bounding box center [796, 85] width 1519 height 9
click at [688, 77] on span "Testing ( 2 )" at bounding box center [1385, 74] width 40 height 9
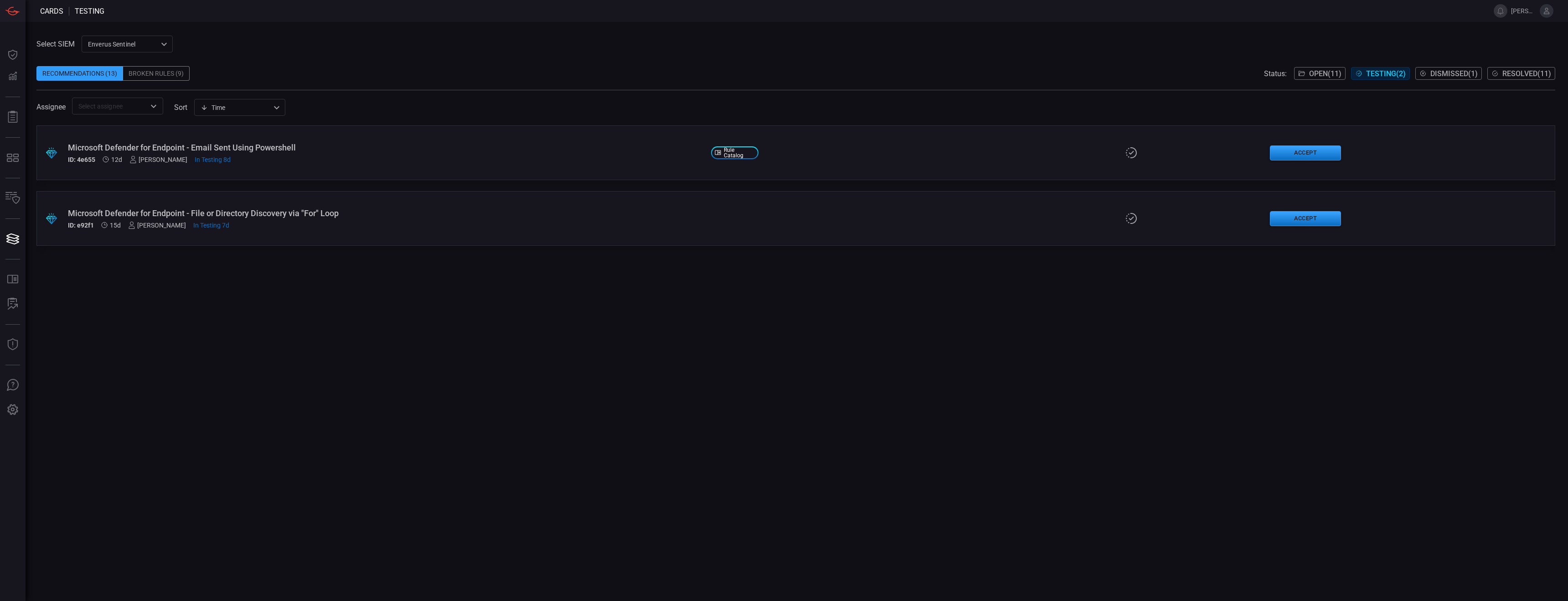
click at [500, 245] on div ".suggested_cards_icon{fill:url(#suggested_cards_icon);} Microsoft Defender for …" at bounding box center [796, 219] width 1519 height 55
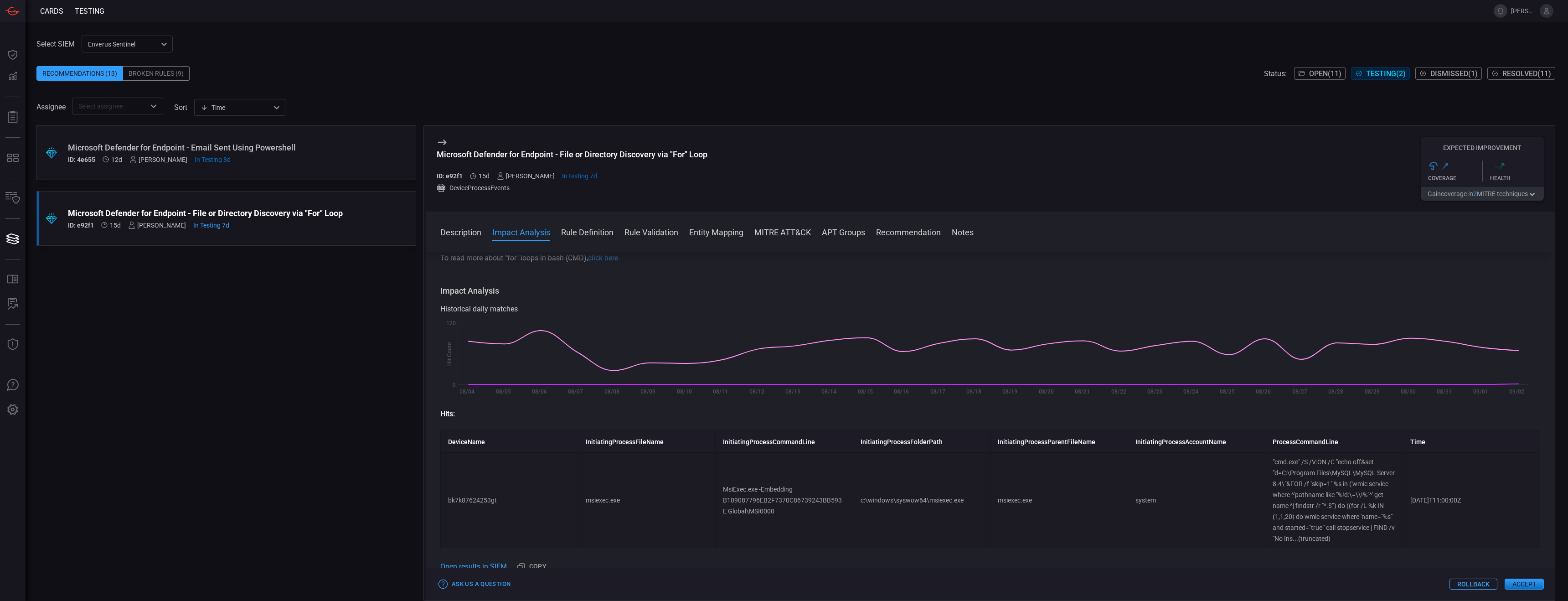
scroll to position [94, 0]
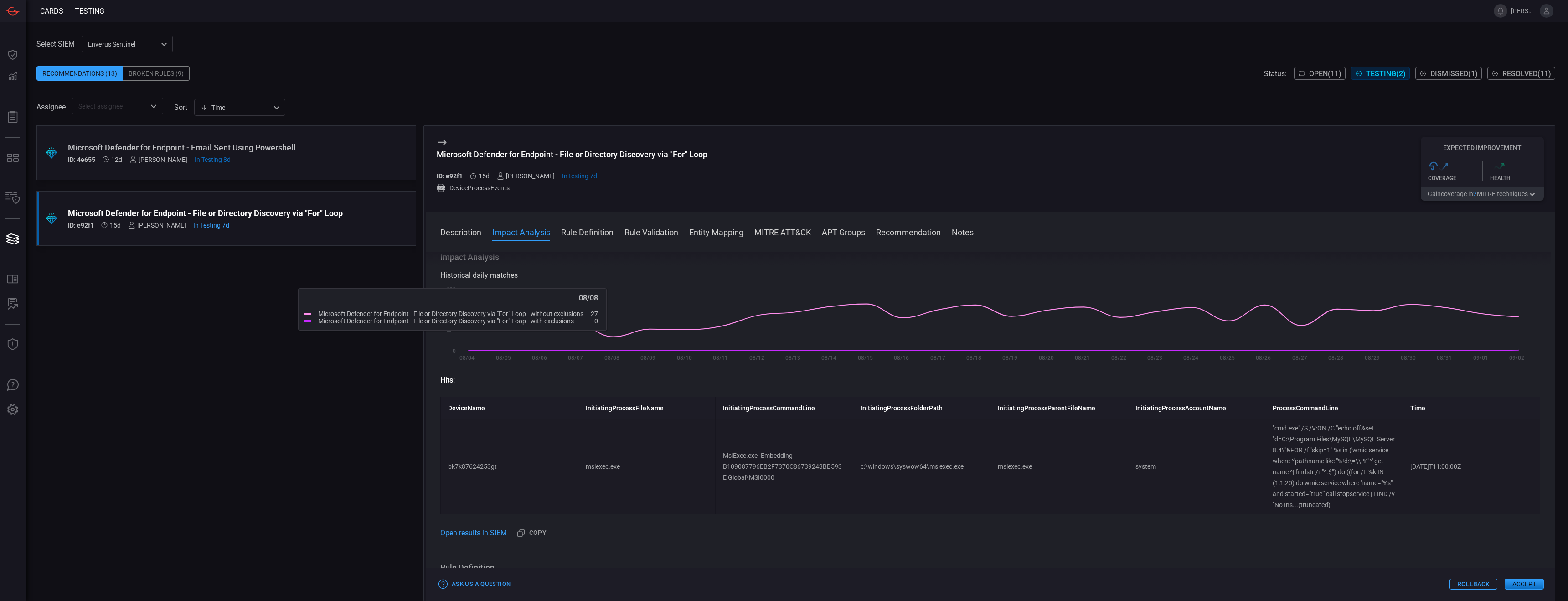
click at [593, 230] on button "Rule Definition" at bounding box center [587, 231] width 52 height 11
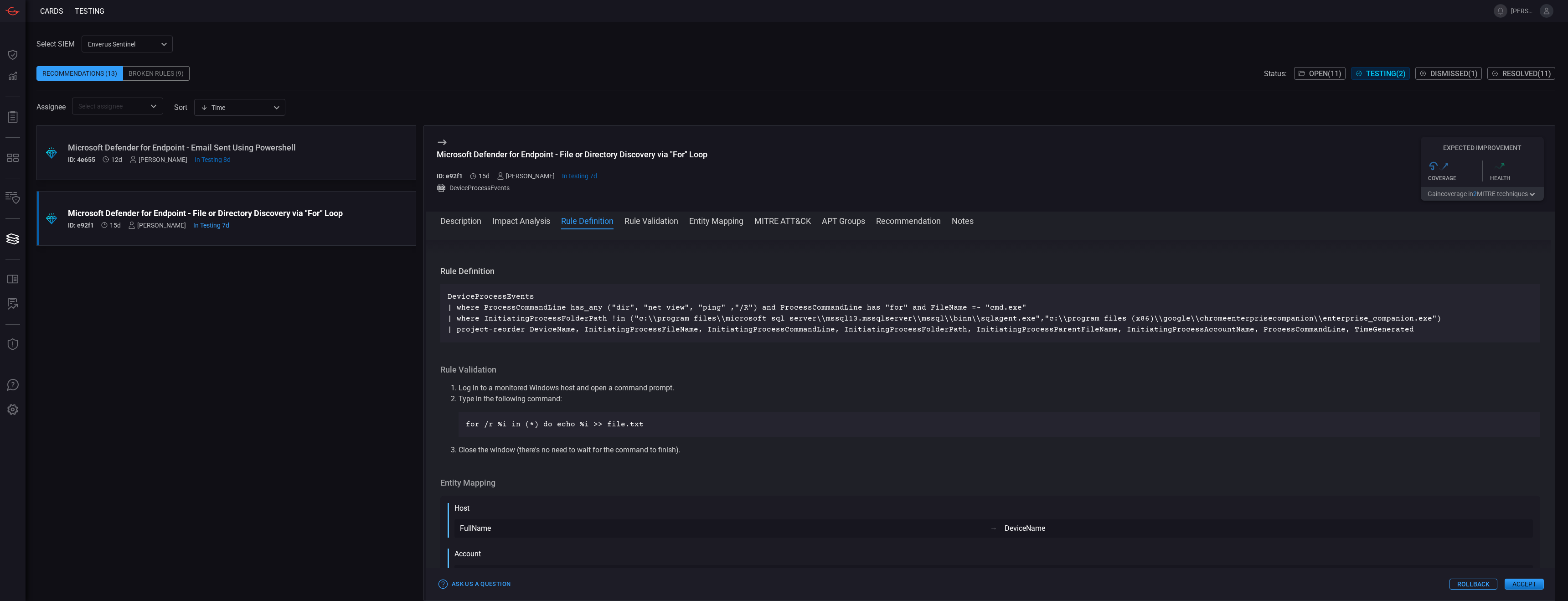
scroll to position [413, 0]
click at [449, 293] on p "DeviceProcessEvents | where ProcessCommandLine has_any ("dir", "net view", "pin…" at bounding box center [990, 312] width 1085 height 44
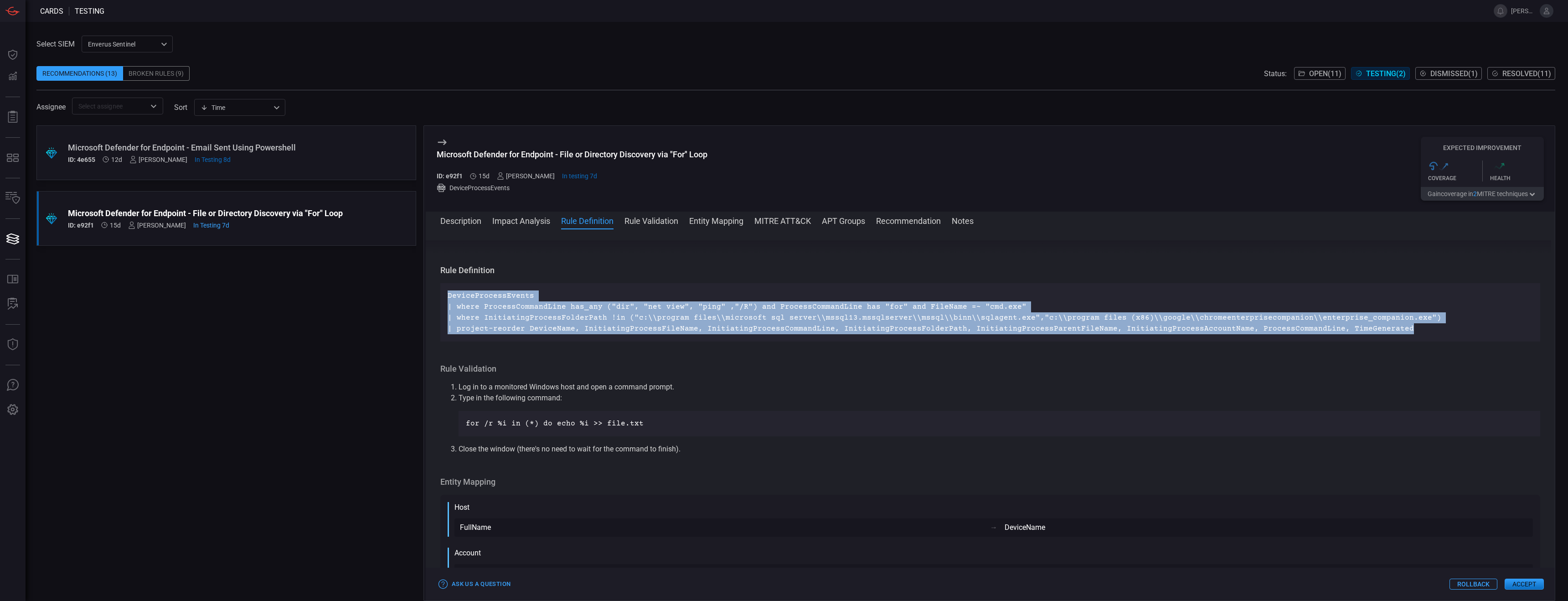
drag, startPoint x: 1381, startPoint y: 330, endPoint x: 432, endPoint y: 298, distance: 949.5
click at [432, 298] on div "Description A "for" loop is a control flow statement that allows for repeated e…" at bounding box center [990, 413] width 1129 height 346
copy p "DeviceProcessEvents | where ProcessCommandLine has_any ("dir", "net view", "pin…"
click at [532, 219] on button "Impact Analysis" at bounding box center [521, 220] width 58 height 11
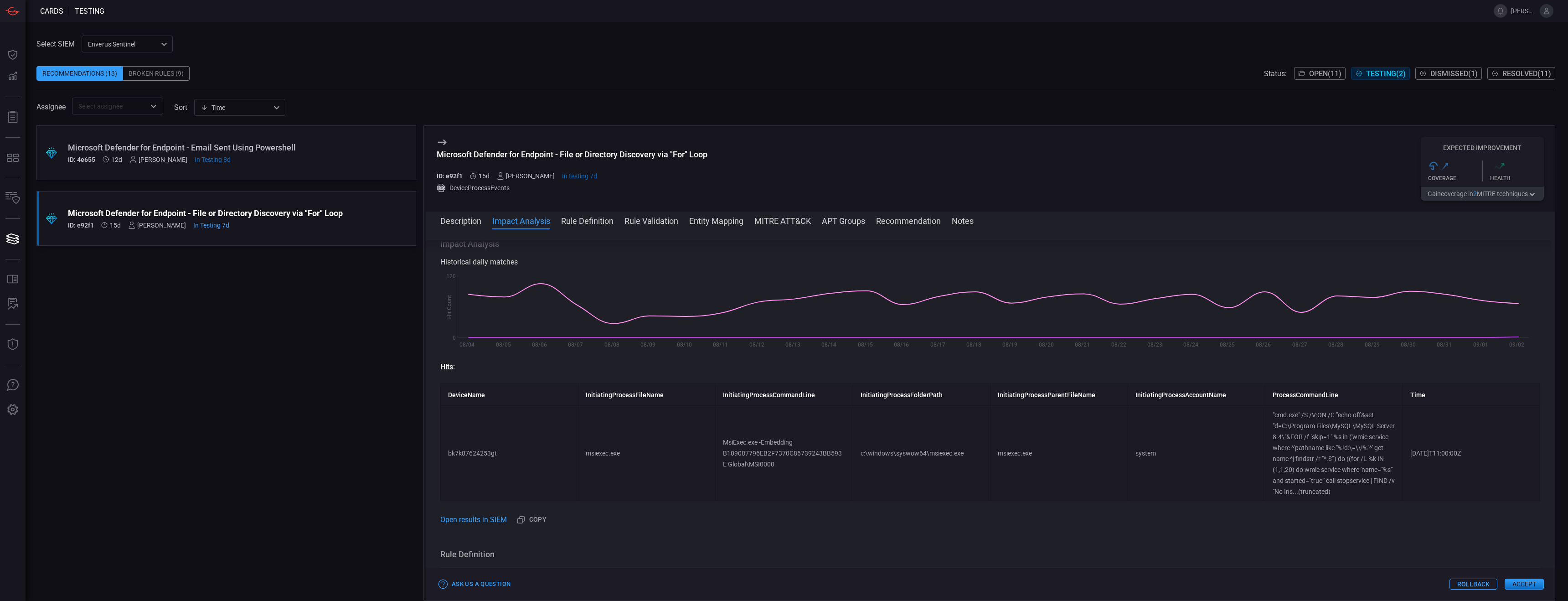
scroll to position [119, 0]
click at [595, 222] on button "Rule Definition" at bounding box center [587, 220] width 52 height 11
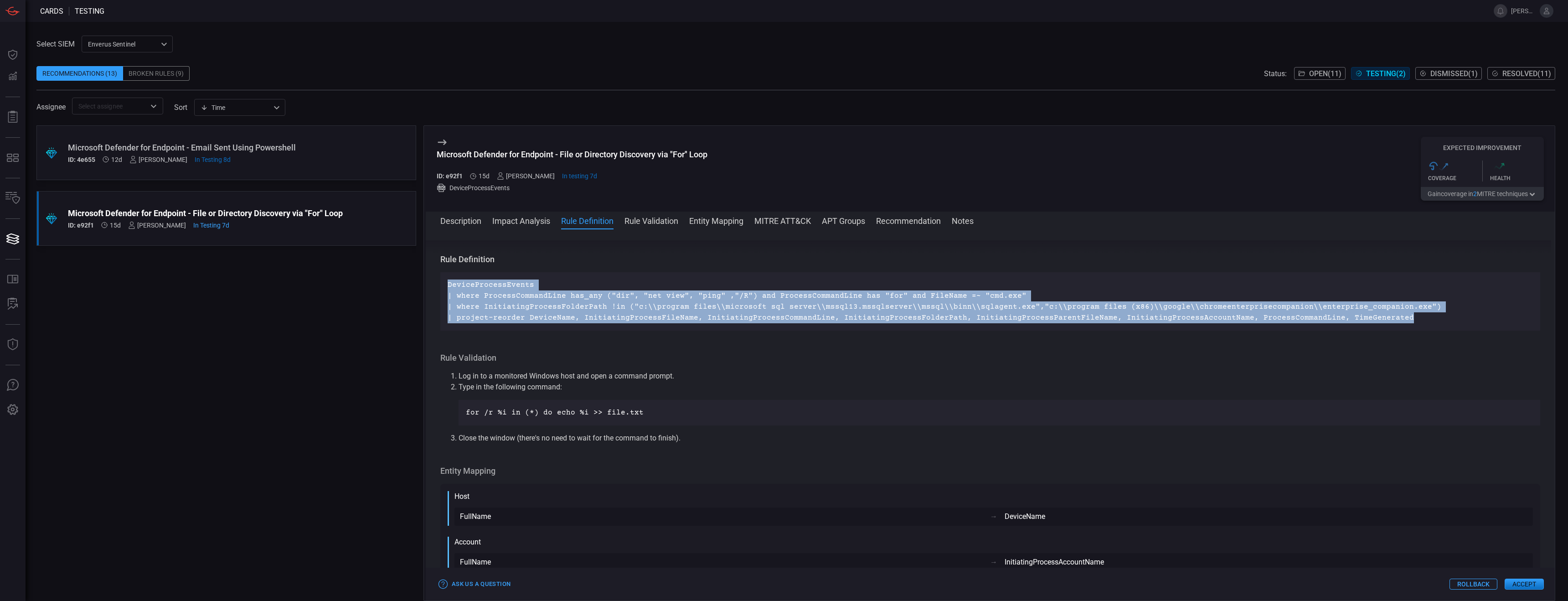
scroll to position [429, 0]
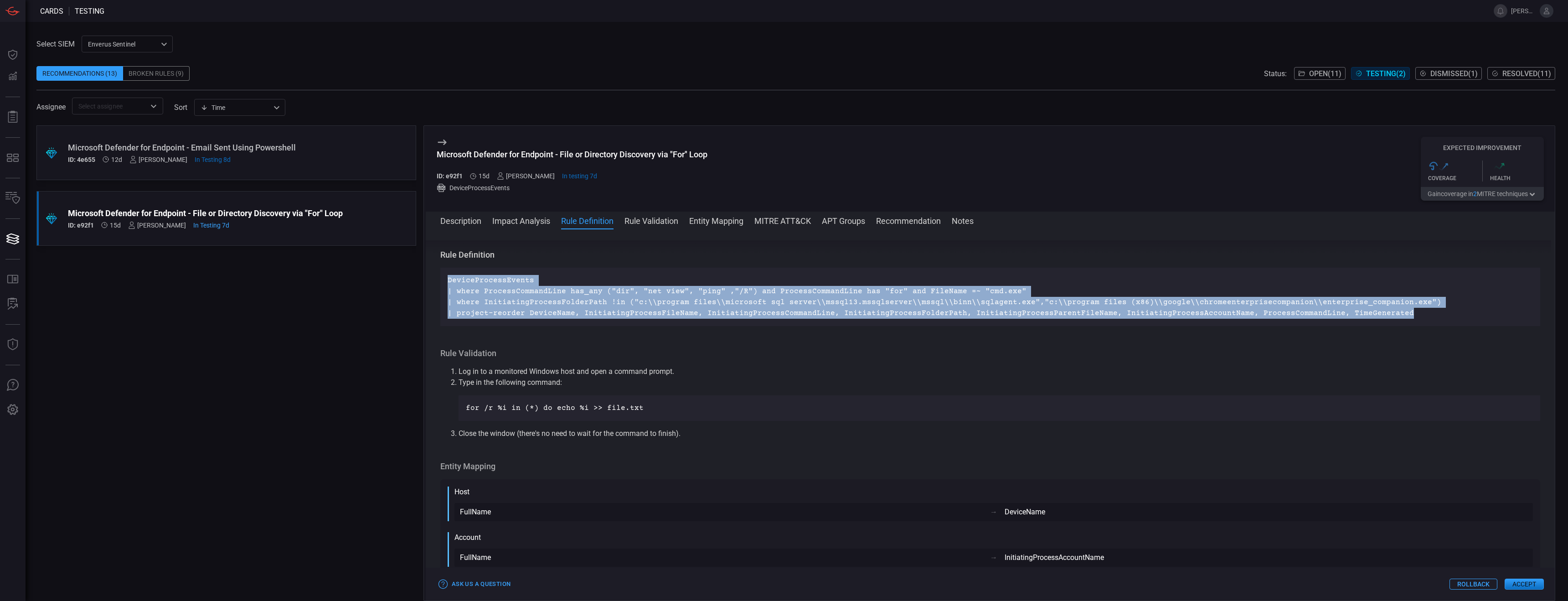
click at [649, 300] on p "DeviceProcessEvents | where ProcessCommandLine has_any ("dir", "net view", "pin…" at bounding box center [990, 297] width 1085 height 44
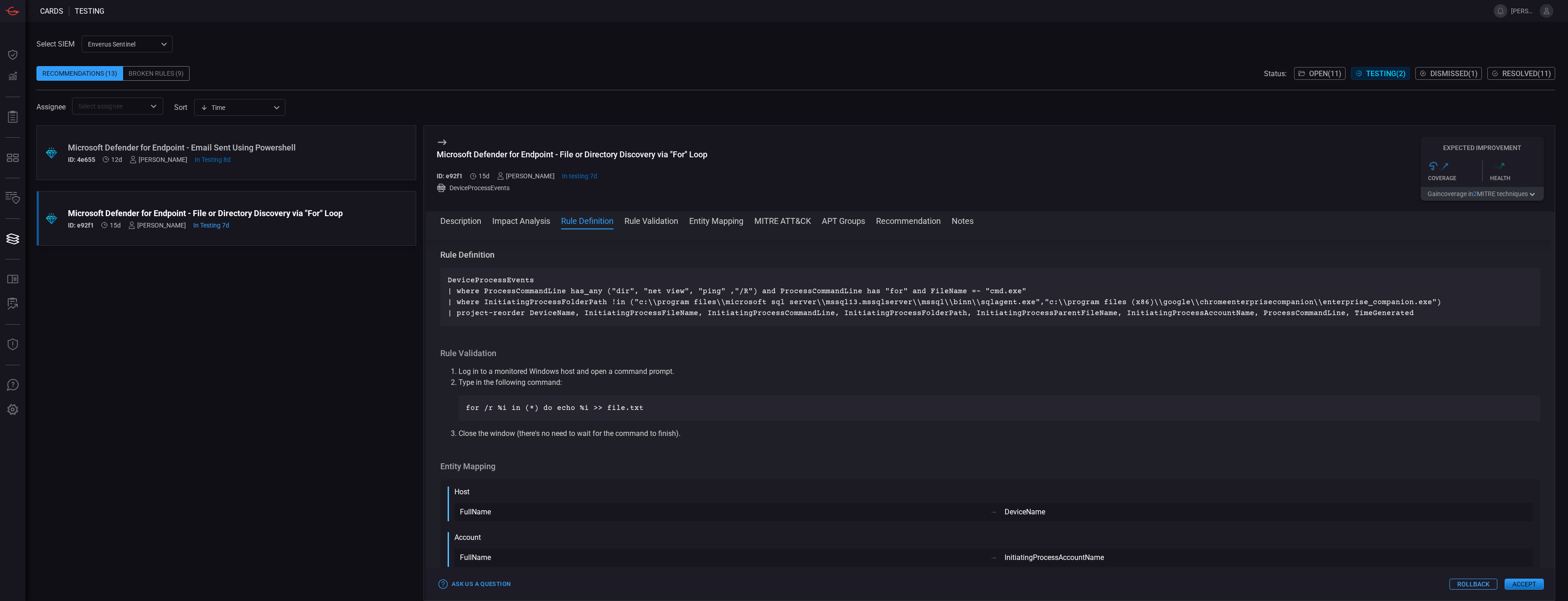
click at [531, 223] on button "Impact Analysis" at bounding box center [521, 220] width 58 height 11
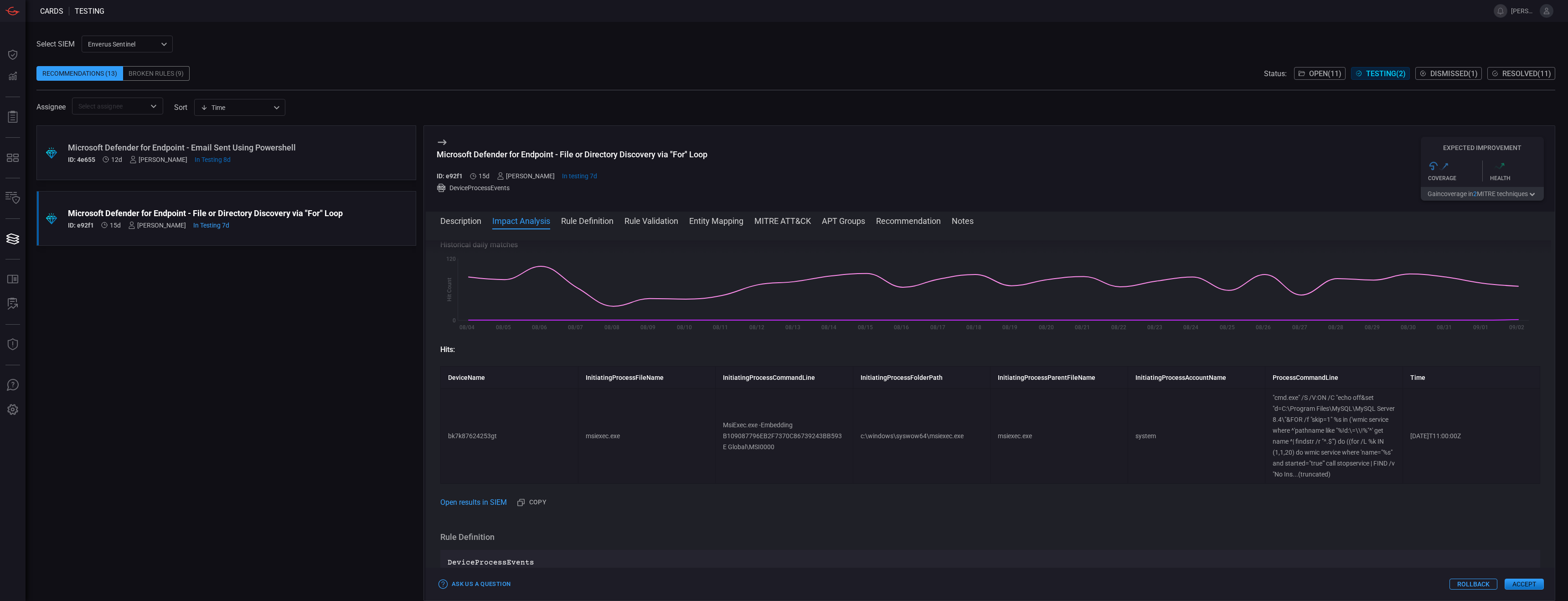
scroll to position [102, 0]
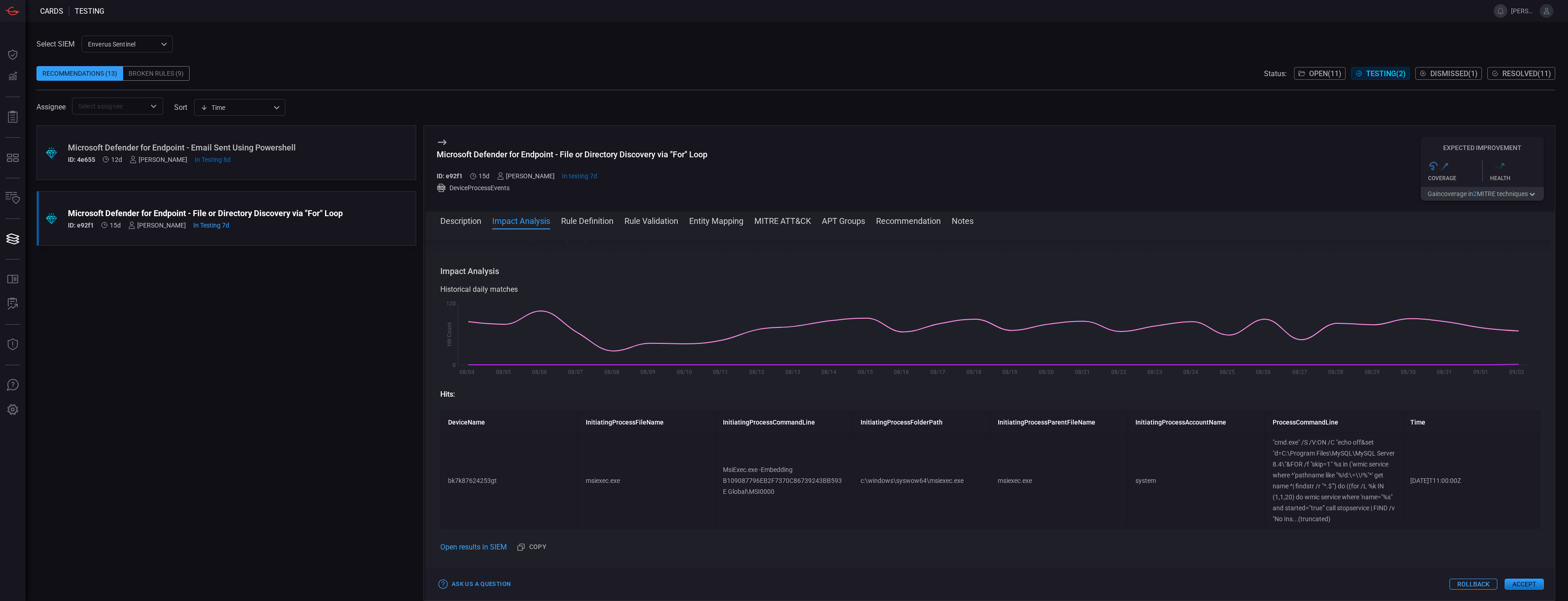
click at [590, 223] on button "Rule Definition" at bounding box center [587, 220] width 52 height 11
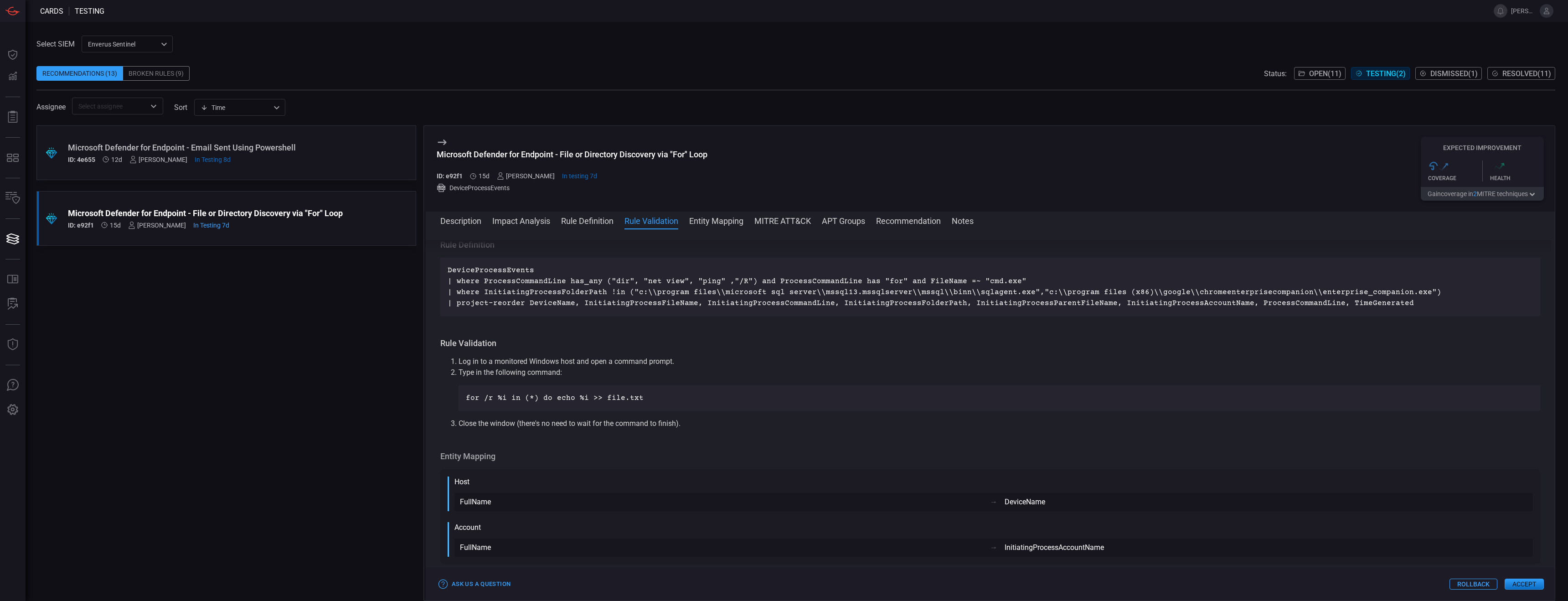
scroll to position [436, 0]
click at [688, 292] on p "DeviceProcessEvents | where ProcessCommandLine has_any ("dir", "net view", "pin…" at bounding box center [990, 290] width 1085 height 44
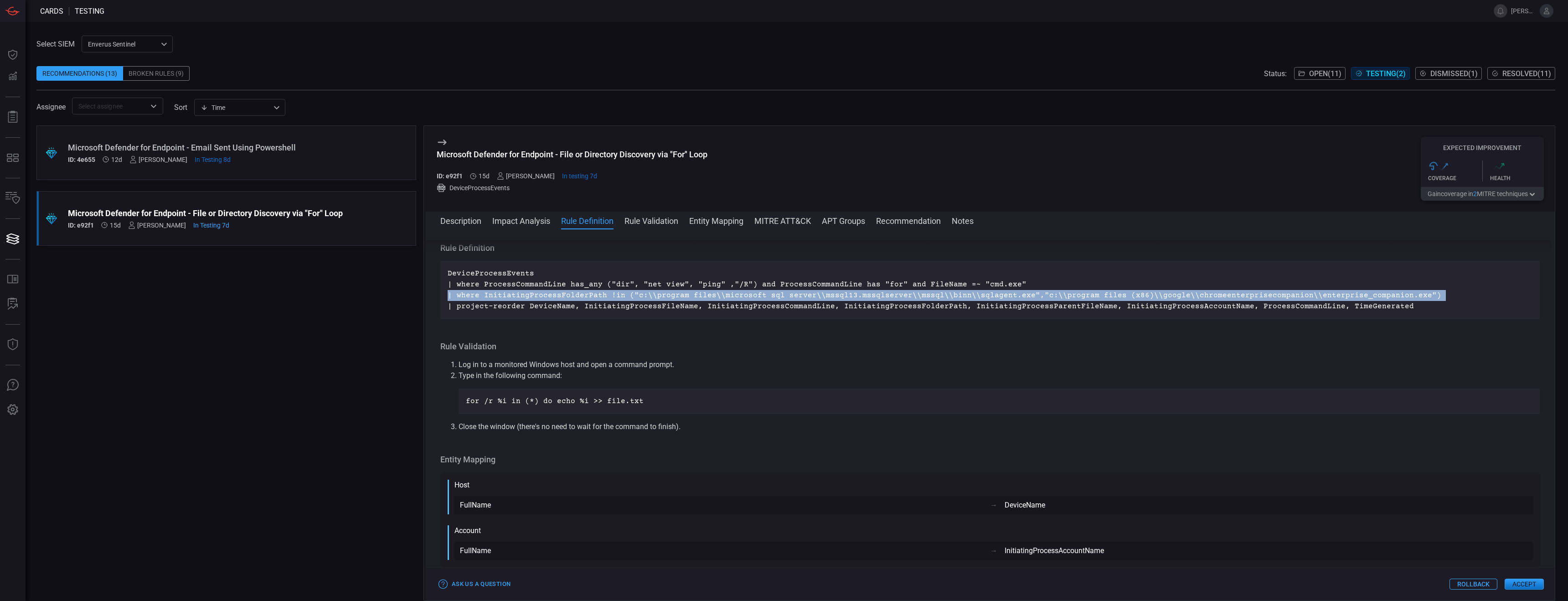
click at [688, 292] on p "DeviceProcessEvents | where ProcessCommandLine has_any ("dir", "net view", "pin…" at bounding box center [990, 290] width 1085 height 44
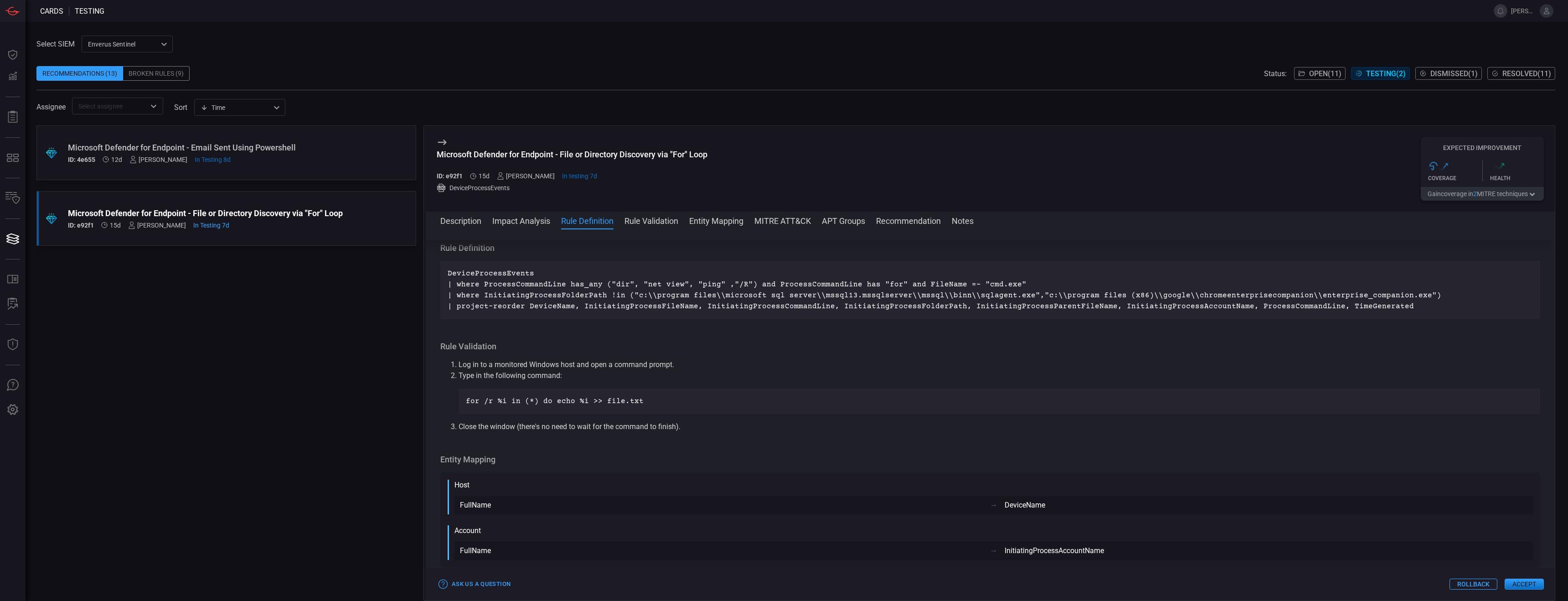
click at [688, 375] on div "Host FullName → DeviceName Account FullName → InitiatingProcessAccountName" at bounding box center [990, 520] width 1100 height 95
click at [688, 375] on div "Ask Us a Question Rollback Accept" at bounding box center [990, 584] width 1129 height 33
click at [688, 375] on button "Accept" at bounding box center [1524, 584] width 39 height 11
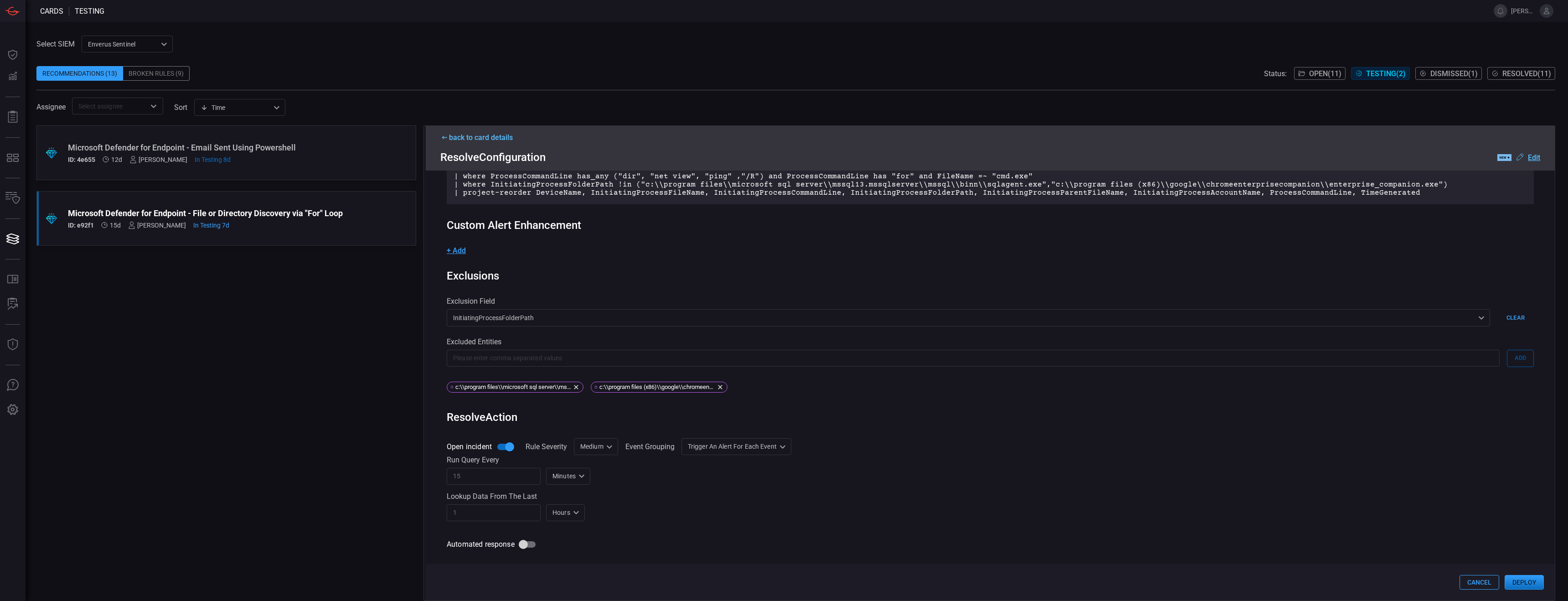
scroll to position [123, 0]
click at [688, 375] on div "Lookup data from the last" at bounding box center [990, 496] width 1087 height 9
click at [688, 375] on button "Deploy" at bounding box center [1524, 582] width 39 height 15
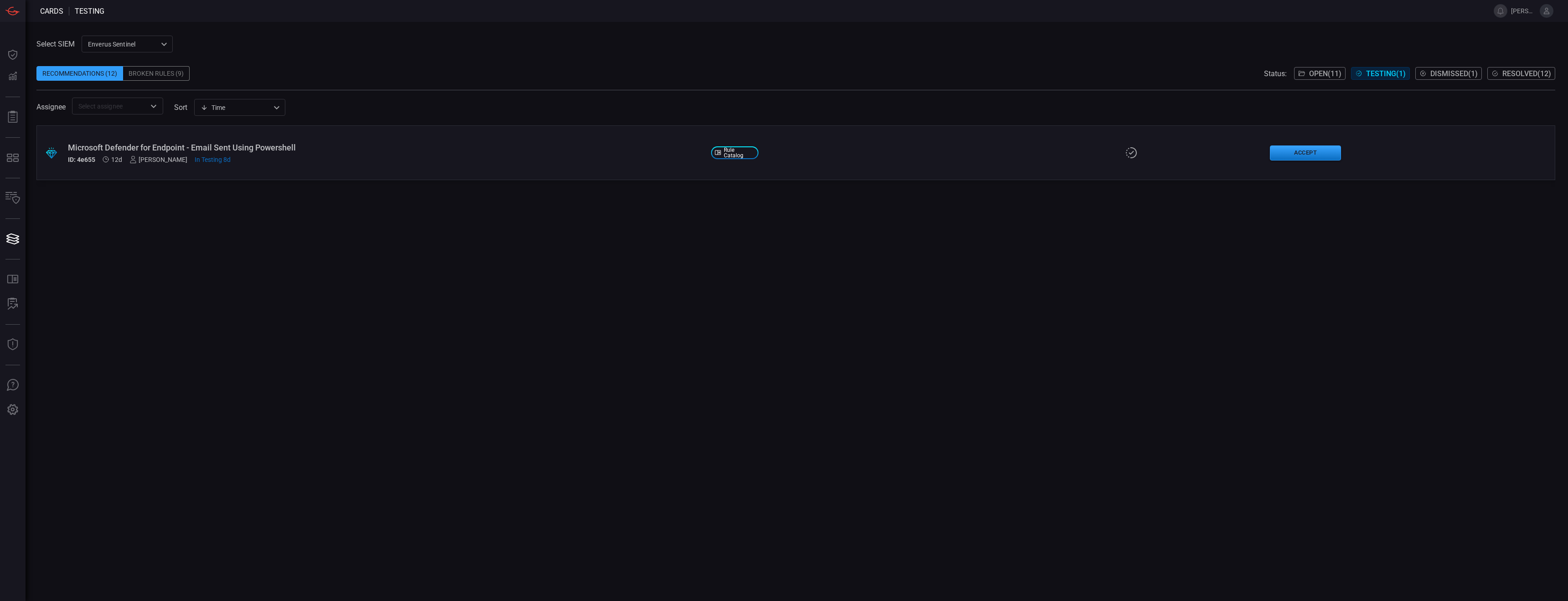
click at [156, 214] on div ".suggested_cards_icon{fill:url(#suggested_cards_icon);} Microsoft Defender for …" at bounding box center [796, 363] width 1519 height 476
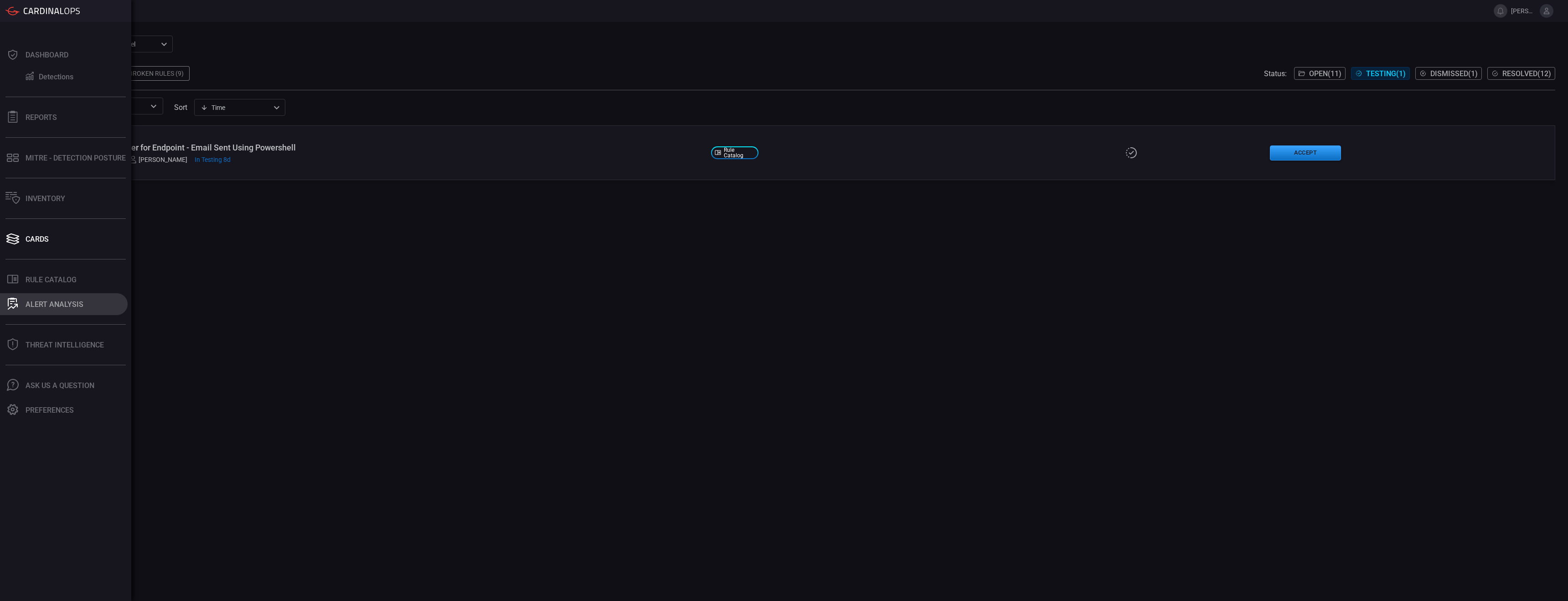
click at [86, 303] on button "ALERT ANALYSIS" at bounding box center [64, 304] width 128 height 22
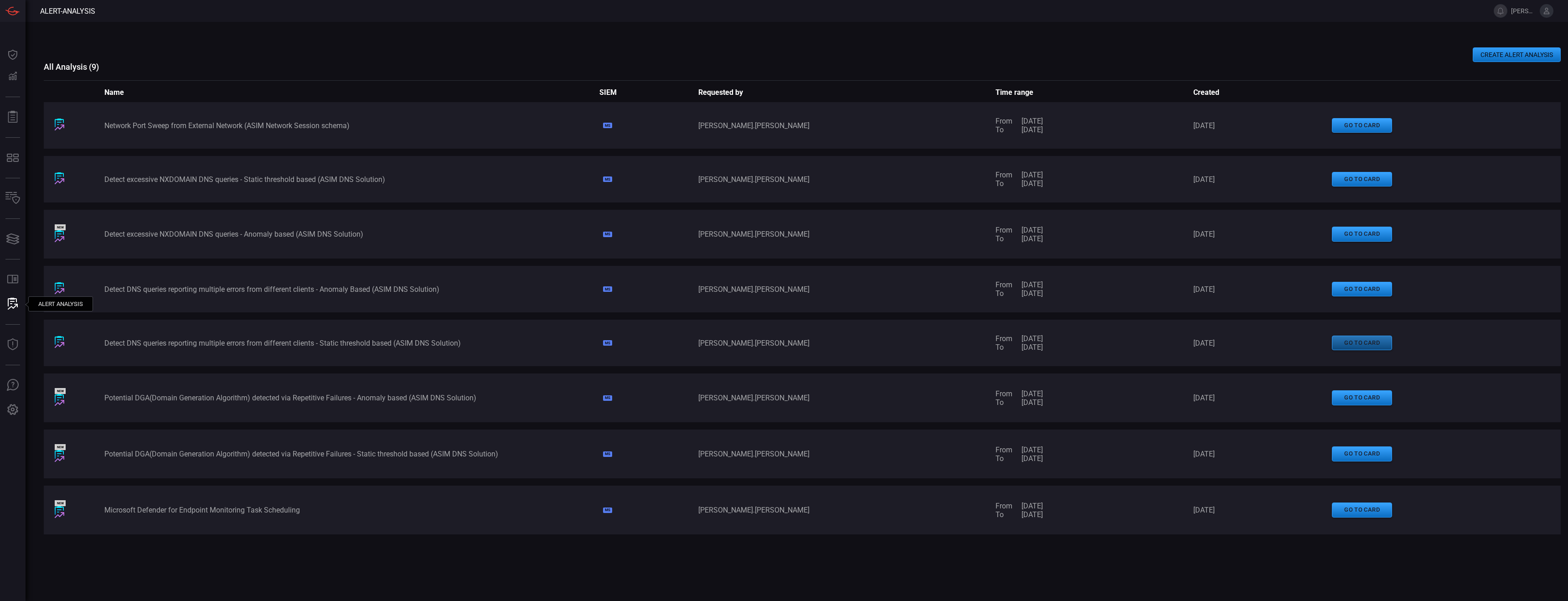
click at [688, 345] on button "go to card" at bounding box center [1362, 343] width 60 height 15
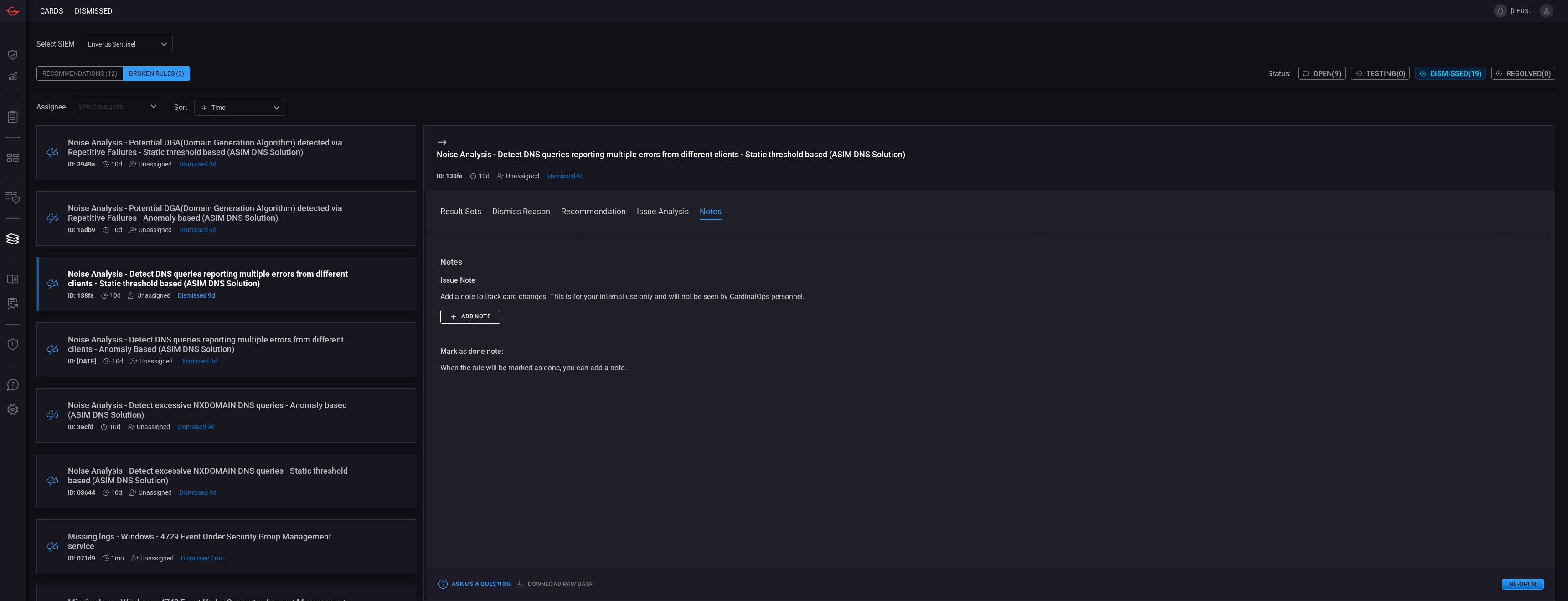
scroll to position [217, 0]
click at [155, 111] on icon "Open" at bounding box center [153, 106] width 11 height 11
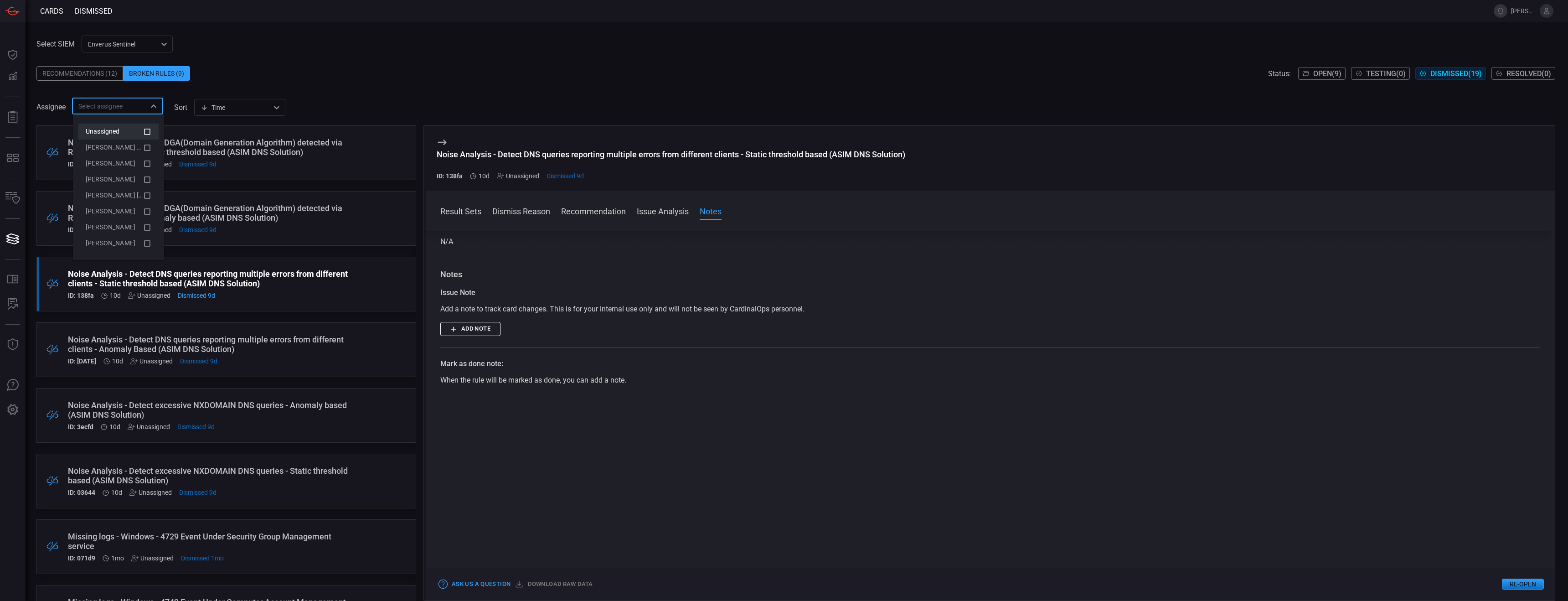
click at [150, 132] on icon at bounding box center [147, 132] width 6 height 6
click at [295, 60] on span at bounding box center [796, 59] width 1519 height 13
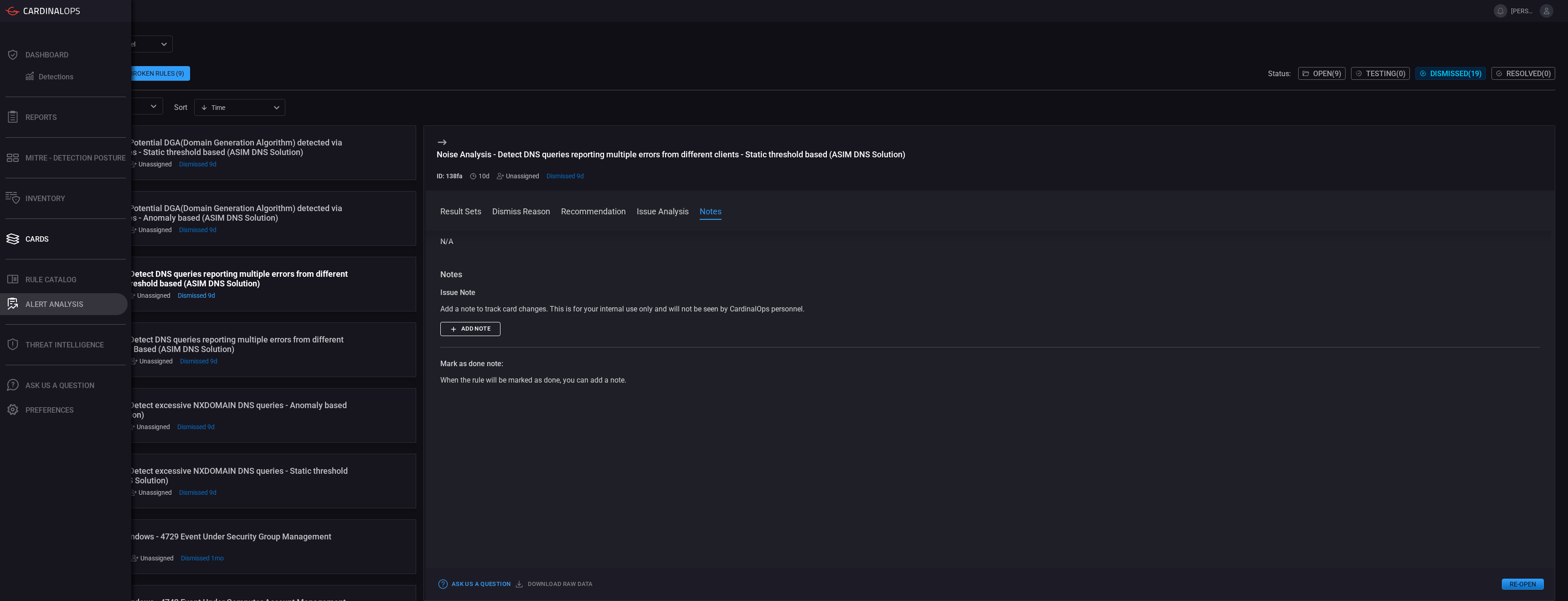
click at [82, 305] on button "ALERT ANALYSIS" at bounding box center [64, 304] width 128 height 22
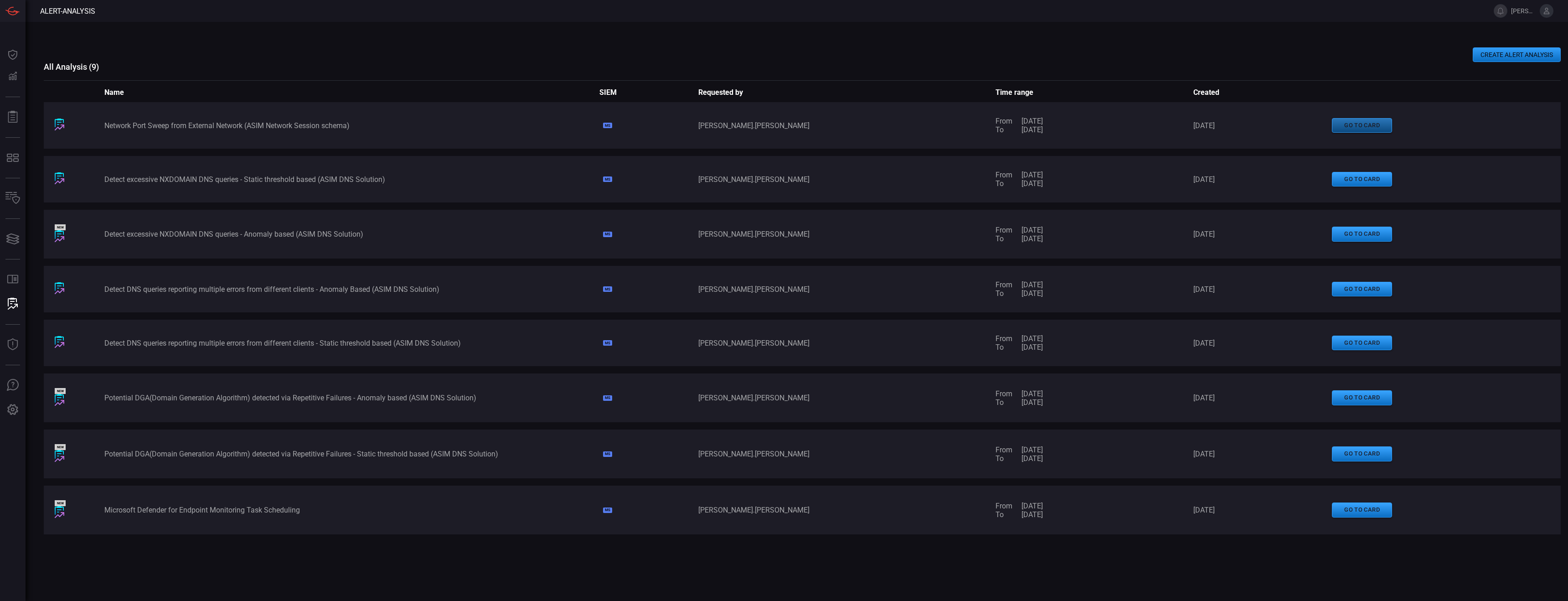
click at [688, 121] on button "go to card" at bounding box center [1362, 125] width 60 height 15
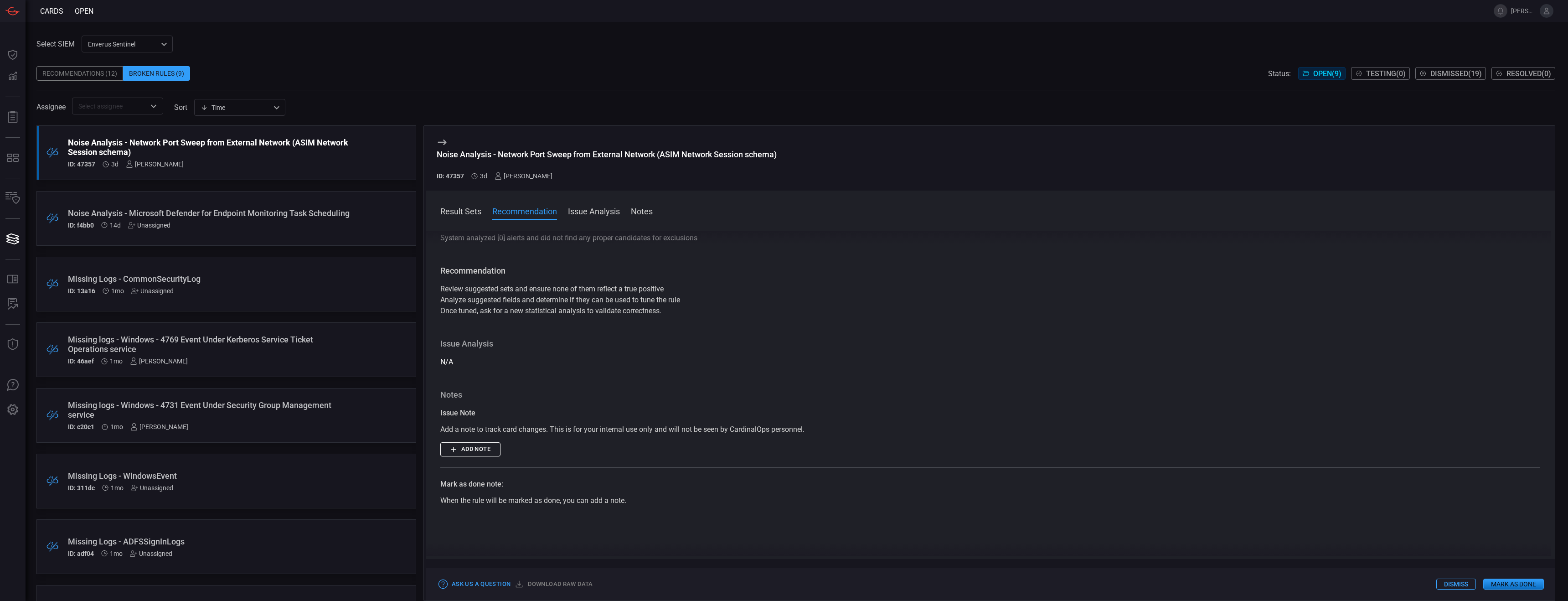
scroll to position [14, 0]
click at [102, 77] on div "Recommendations (12)" at bounding box center [80, 74] width 86 height 15
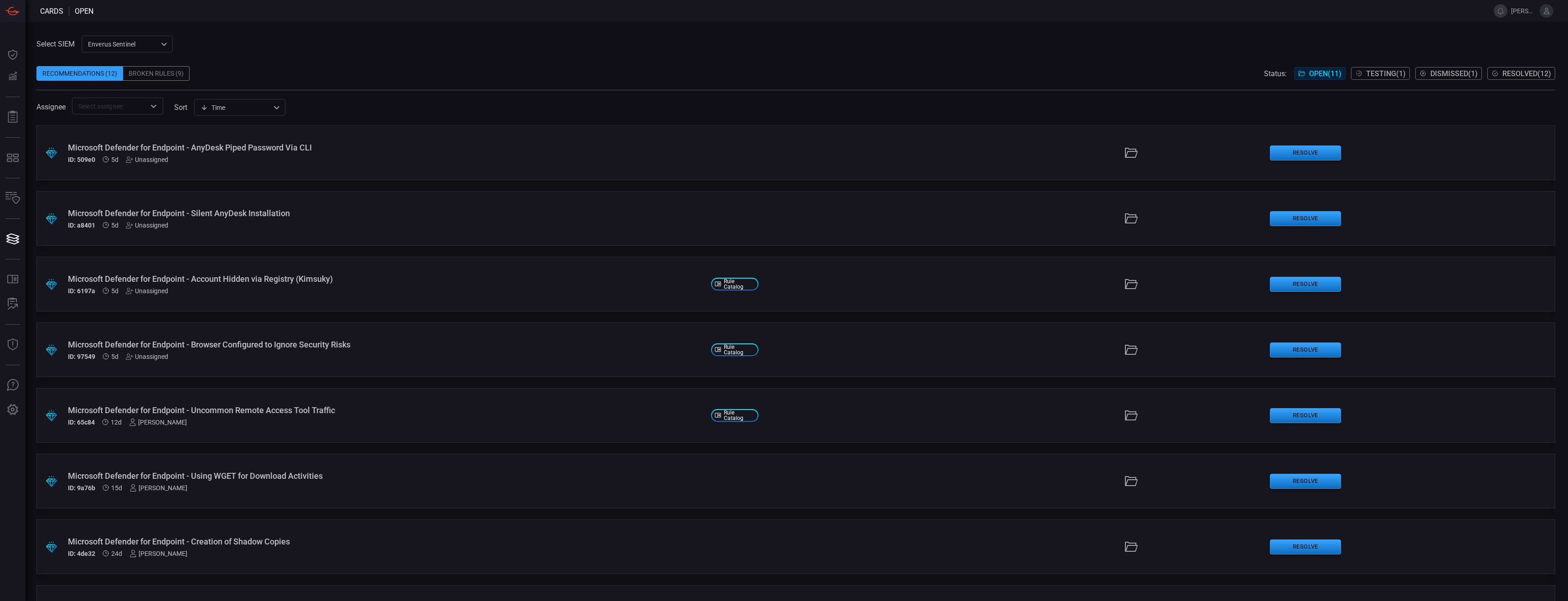
click at [150, 115] on span at bounding box center [796, 120] width 1519 height 11
click at [153, 107] on icon "Open" at bounding box center [153, 105] width 5 height 3
click at [147, 131] on icon at bounding box center [147, 132] width 8 height 11
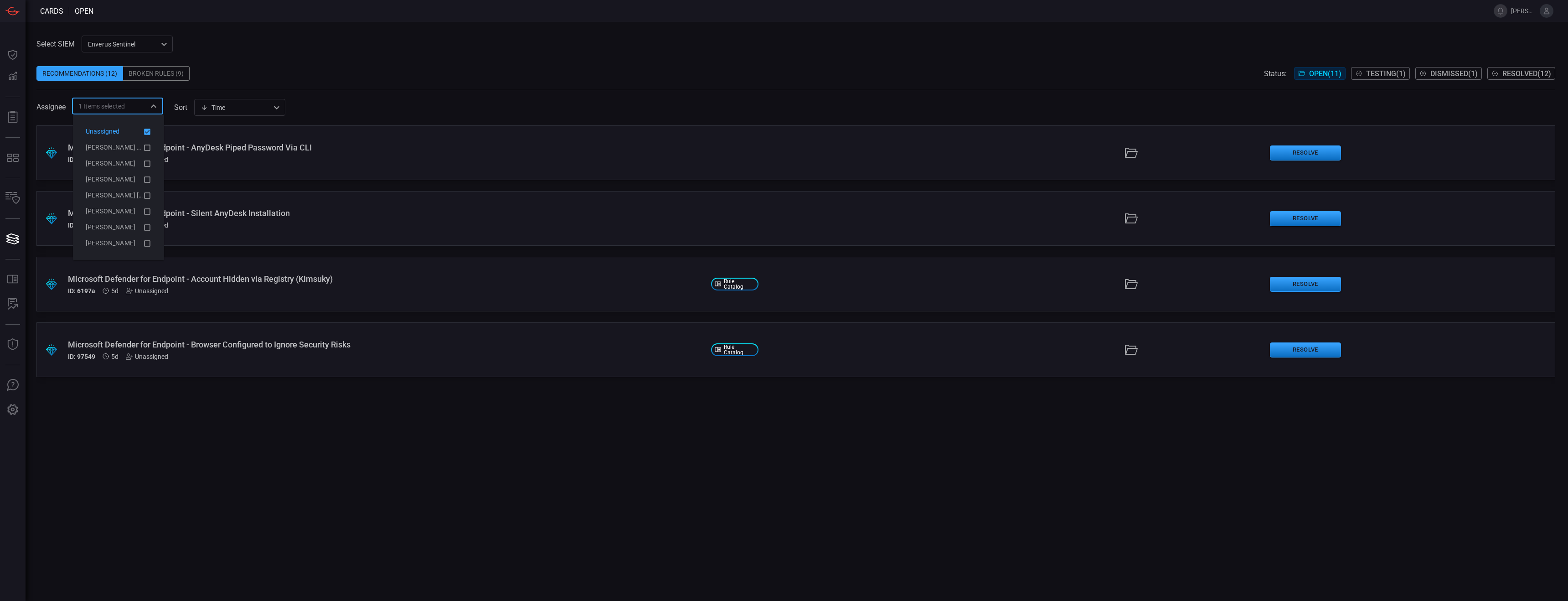
click at [228, 375] on div ".suggested_cards_icon{fill:url(#suggested_cards_icon);} Microsoft Defender for …" at bounding box center [796, 363] width 1519 height 476
click at [172, 69] on div "Broken Rules (9)" at bounding box center [156, 74] width 66 height 15
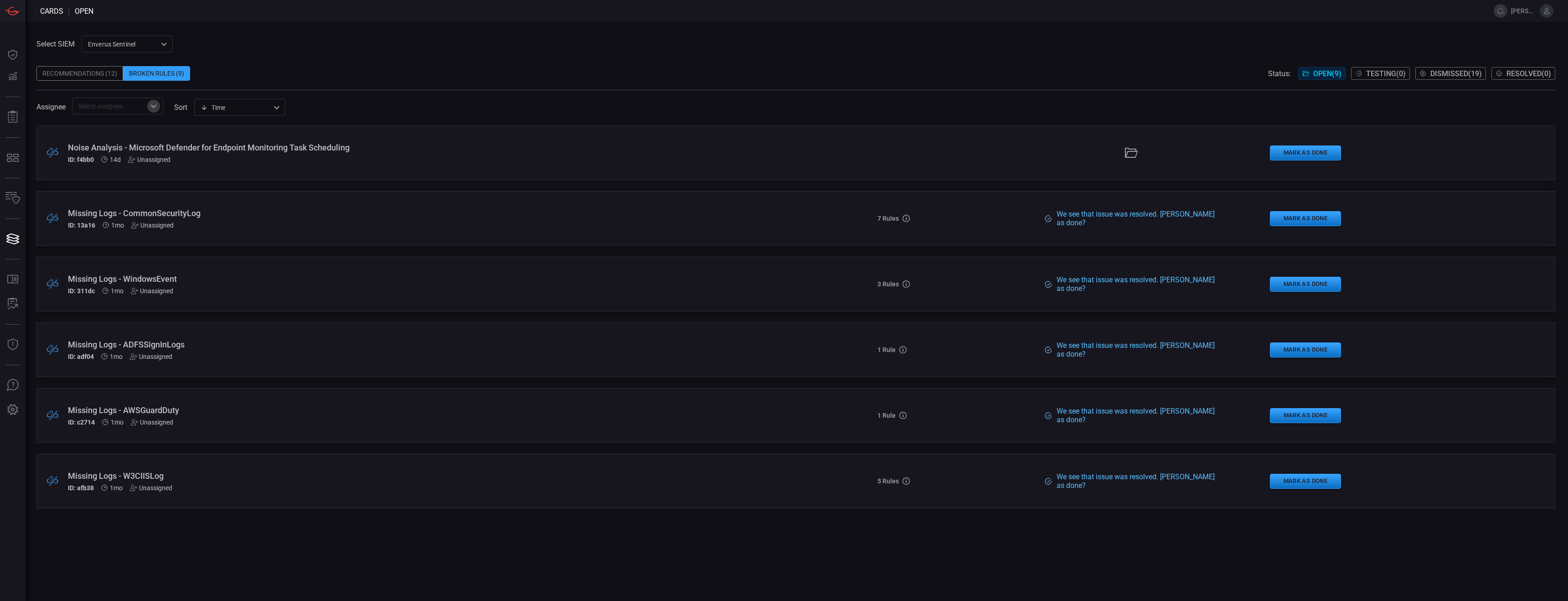
click at [152, 106] on icon "Open" at bounding box center [153, 106] width 11 height 11
click at [138, 134] on div "Unassigned" at bounding box center [114, 132] width 57 height 10
click at [364, 72] on div "Recommendations (12) Broken Rules (9) Status: Open ( 9 ) Testing ( 0 ) Dismisse…" at bounding box center [796, 74] width 1519 height 15
click at [324, 142] on div "Noise Analysis - Microsoft Defender for Endpoint Monitoring Task Scheduling" at bounding box center [386, 147] width 636 height 10
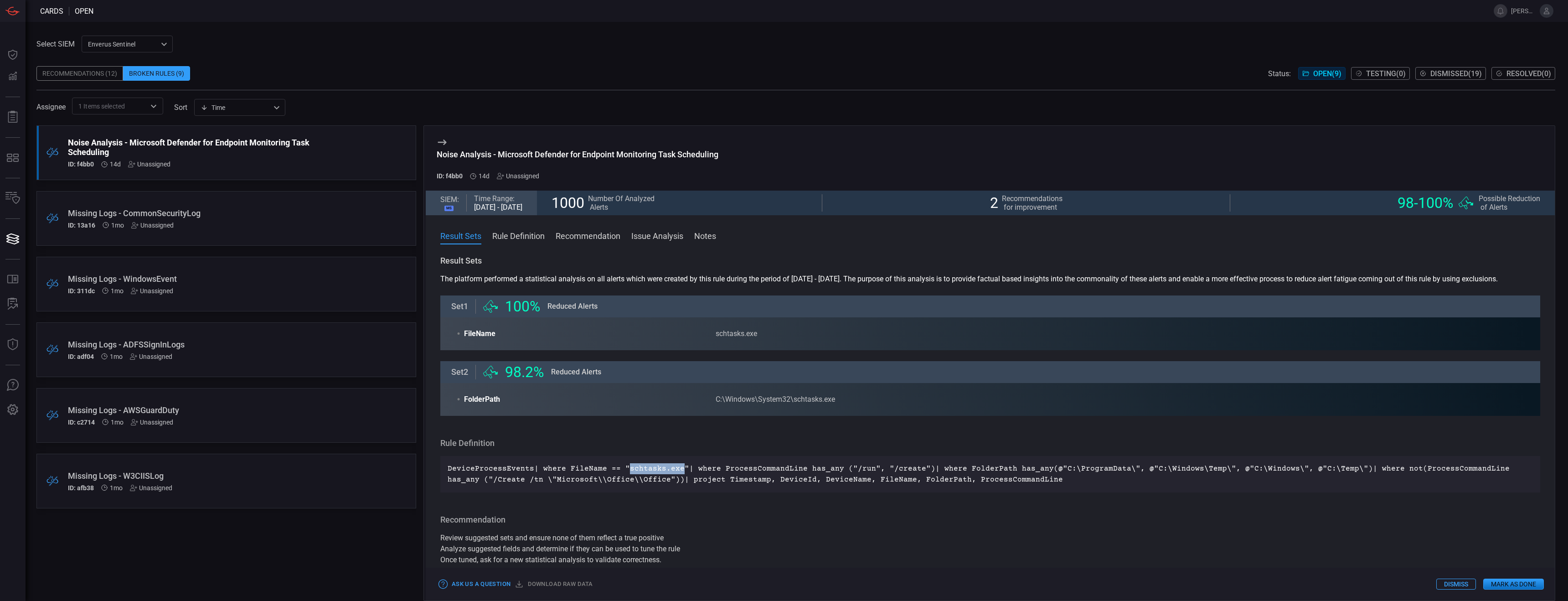
drag, startPoint x: 624, startPoint y: 470, endPoint x: 677, endPoint y: 467, distance: 53.1
click at [677, 375] on p "DeviceProcessEvents| where FileName == "schtasks.exe"| where ProcessCommandLine…" at bounding box center [990, 474] width 1085 height 22
click at [82, 77] on div "Recommendations (12)" at bounding box center [80, 74] width 86 height 15
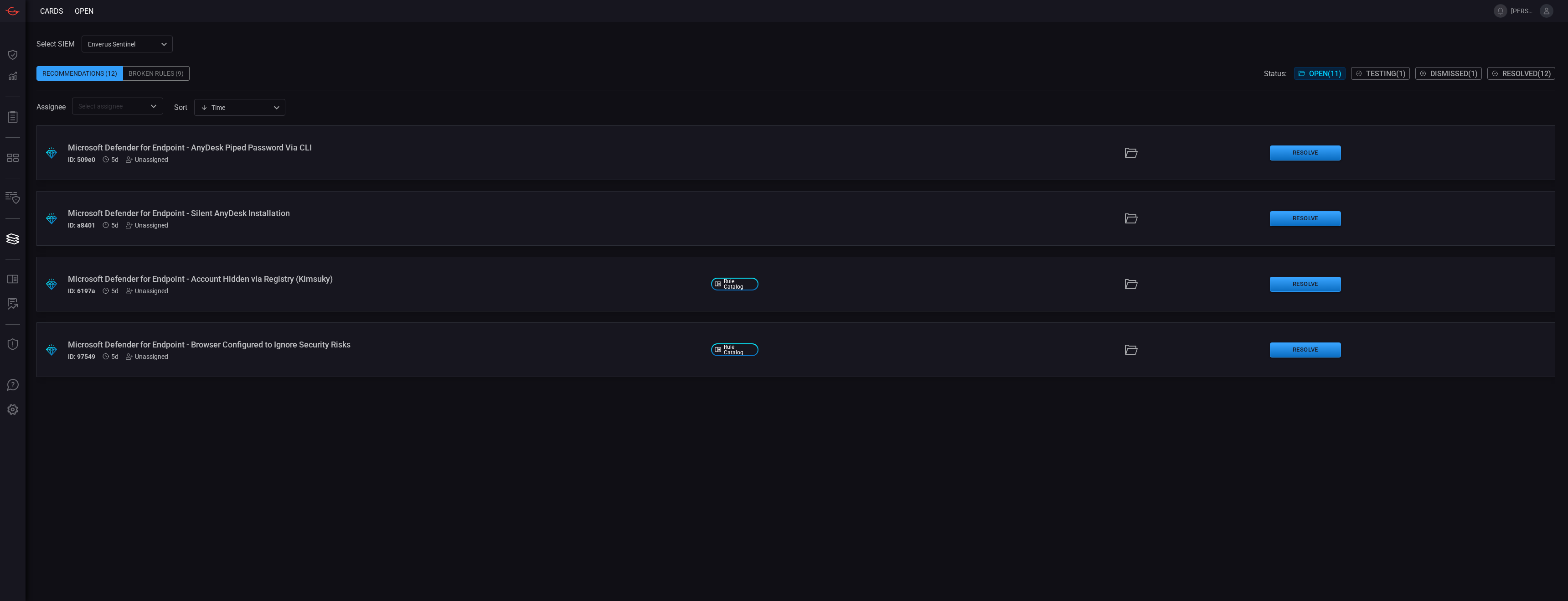
click at [331, 375] on div ".suggested_cards_icon{fill:url(#suggested_cards_icon);} Microsoft Defender for …" at bounding box center [796, 363] width 1519 height 476
click at [688, 81] on span at bounding box center [796, 85] width 1519 height 9
click at [688, 76] on span "Testing ( 1 )" at bounding box center [1385, 74] width 40 height 9
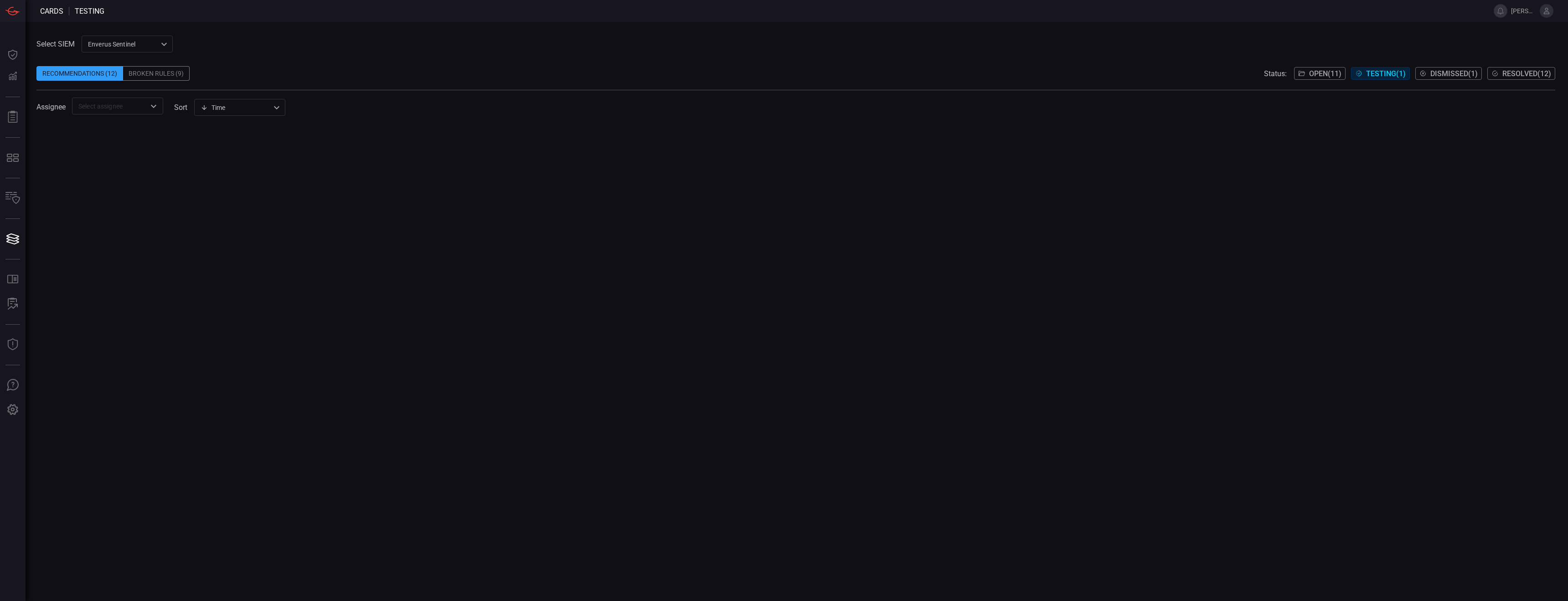
click at [157, 111] on icon "Open" at bounding box center [153, 106] width 11 height 11
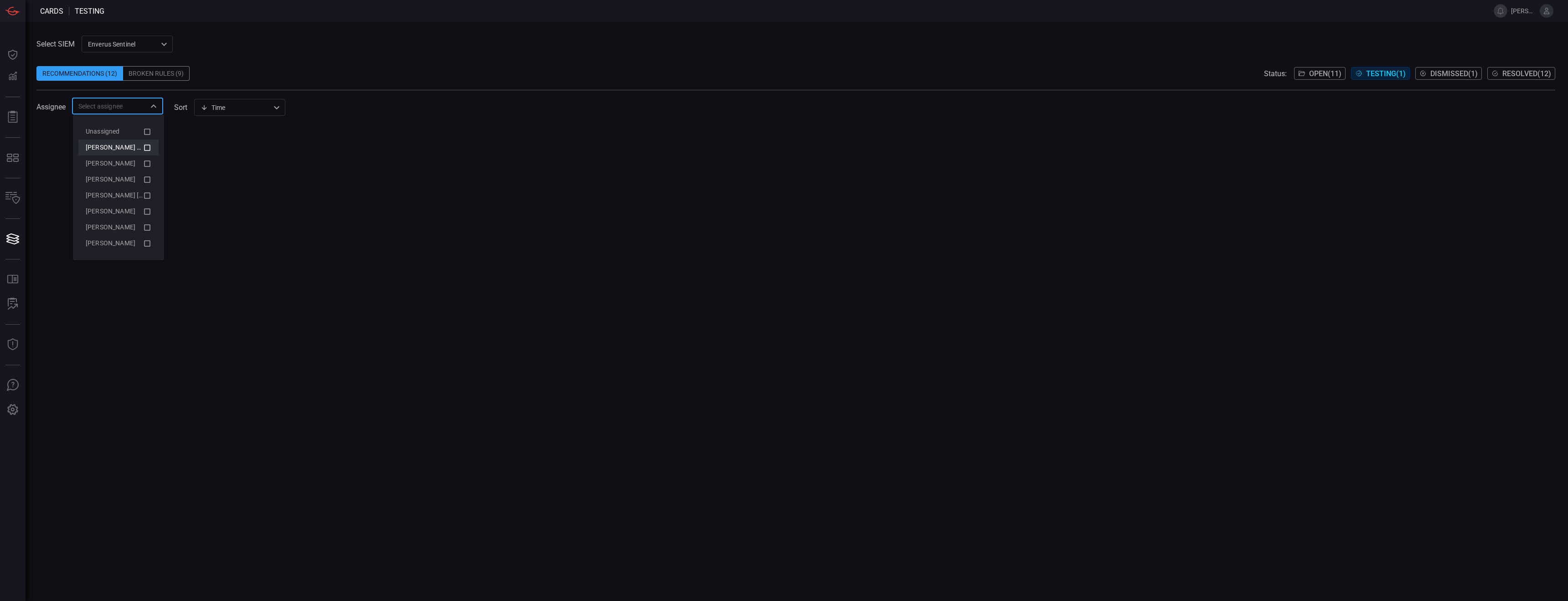
click at [150, 142] on icon at bounding box center [147, 148] width 8 height 11
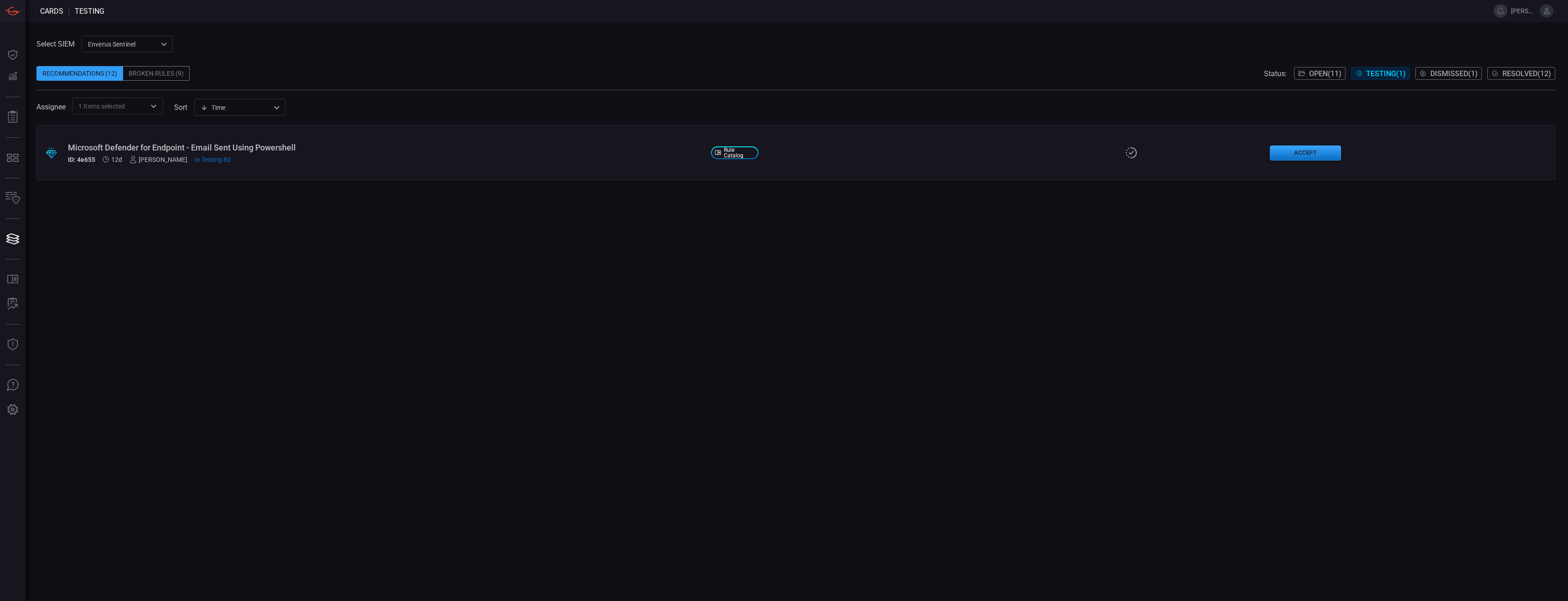
click at [278, 263] on div ".suggested_cards_icon{fill:url(#suggested_cards_icon);} Microsoft Defender for …" at bounding box center [796, 363] width 1519 height 476
click at [282, 141] on div ".suggested_cards_icon{fill:url(#suggested_cards_icon);} Microsoft Defender for …" at bounding box center [796, 153] width 1519 height 55
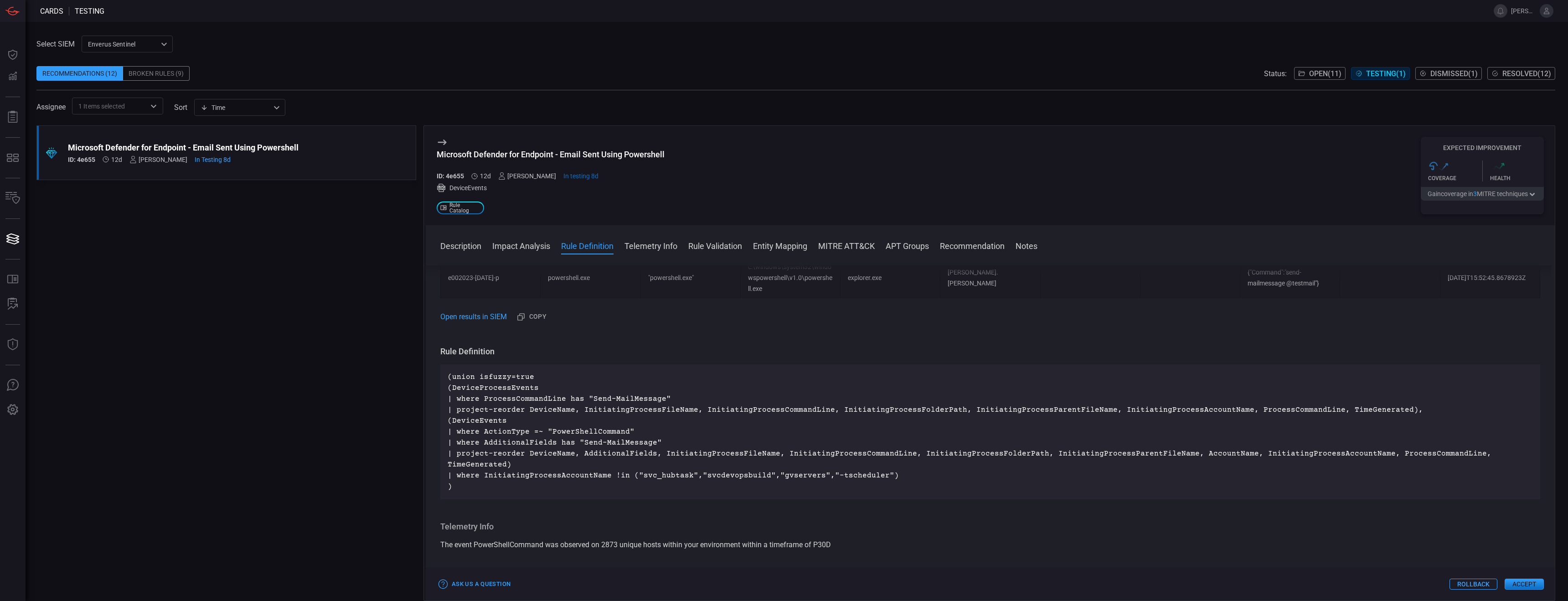
scroll to position [620, 0]
click at [524, 154] on div "Microsoft Defender for Endpoint - Email Sent Using Powershell" at bounding box center [550, 155] width 228 height 10
copy div "Microsoft Defender for Endpoint - Email Sent Using Powershell"
